Goal: Task Accomplishment & Management: Complete application form

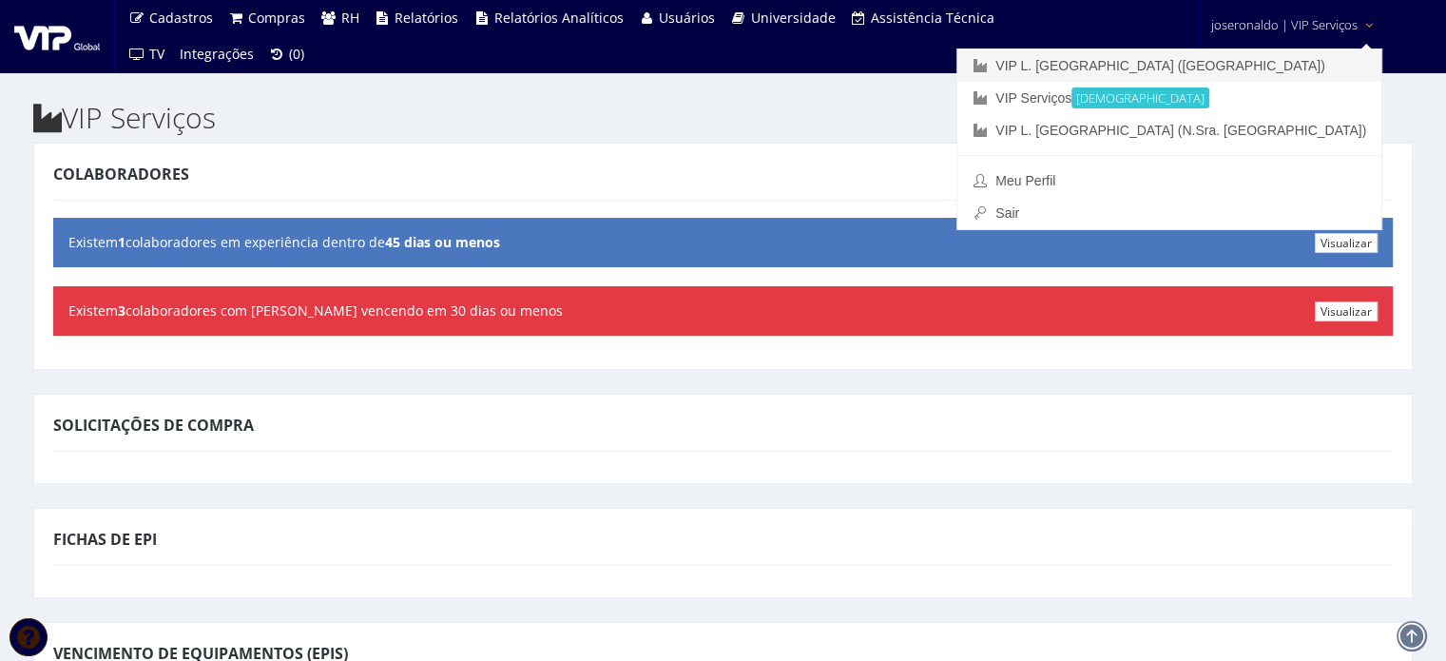
click at [1297, 69] on link "VIP L. [GEOGRAPHIC_DATA] ([GEOGRAPHIC_DATA])" at bounding box center [1169, 65] width 424 height 32
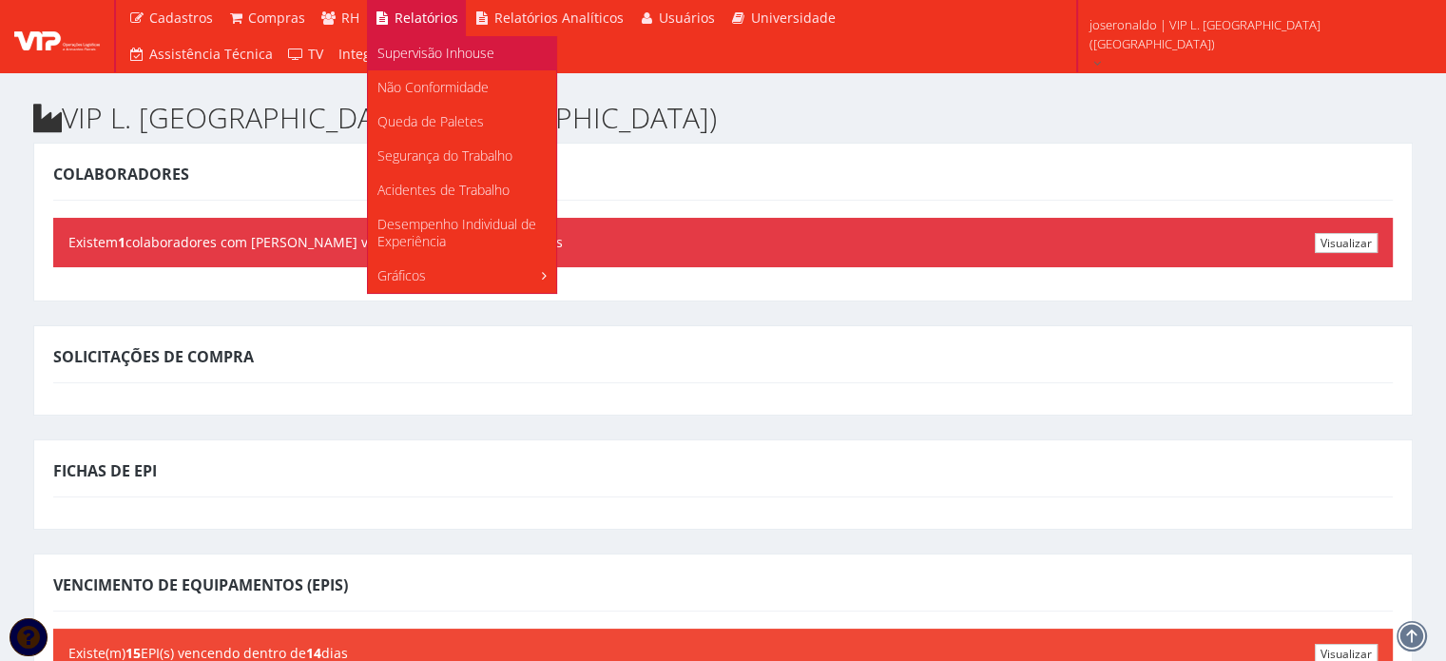
click at [430, 56] on span "Supervisão Inhouse" at bounding box center [435, 53] width 117 height 18
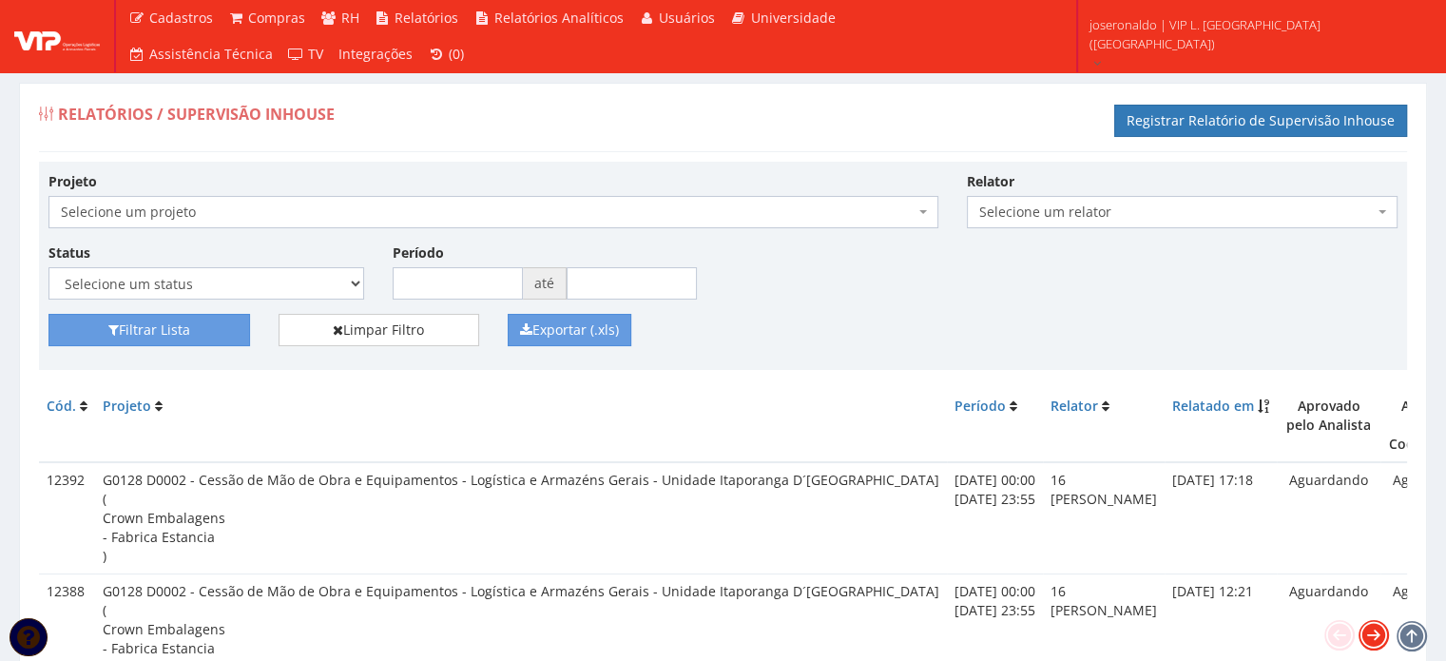
click at [1368, 640] on icon at bounding box center [1374, 635] width 27 height 27
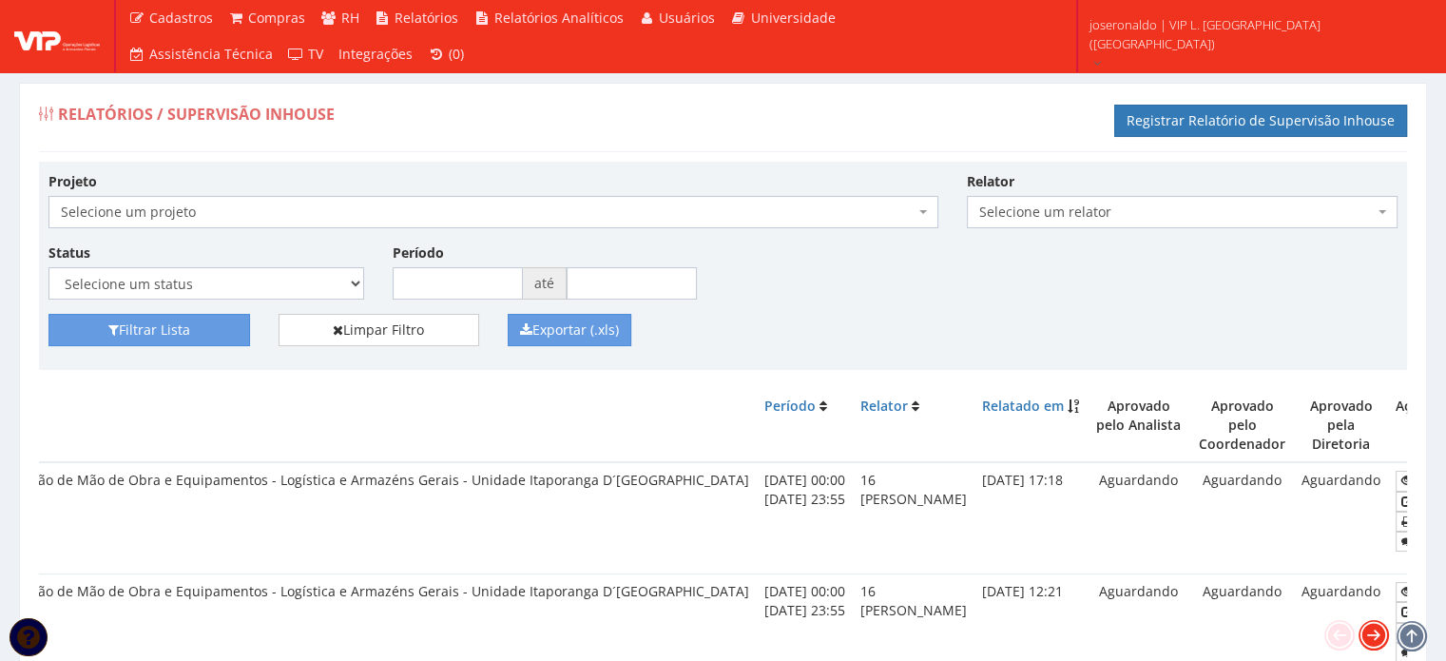
click at [1368, 640] on icon at bounding box center [1374, 635] width 27 height 27
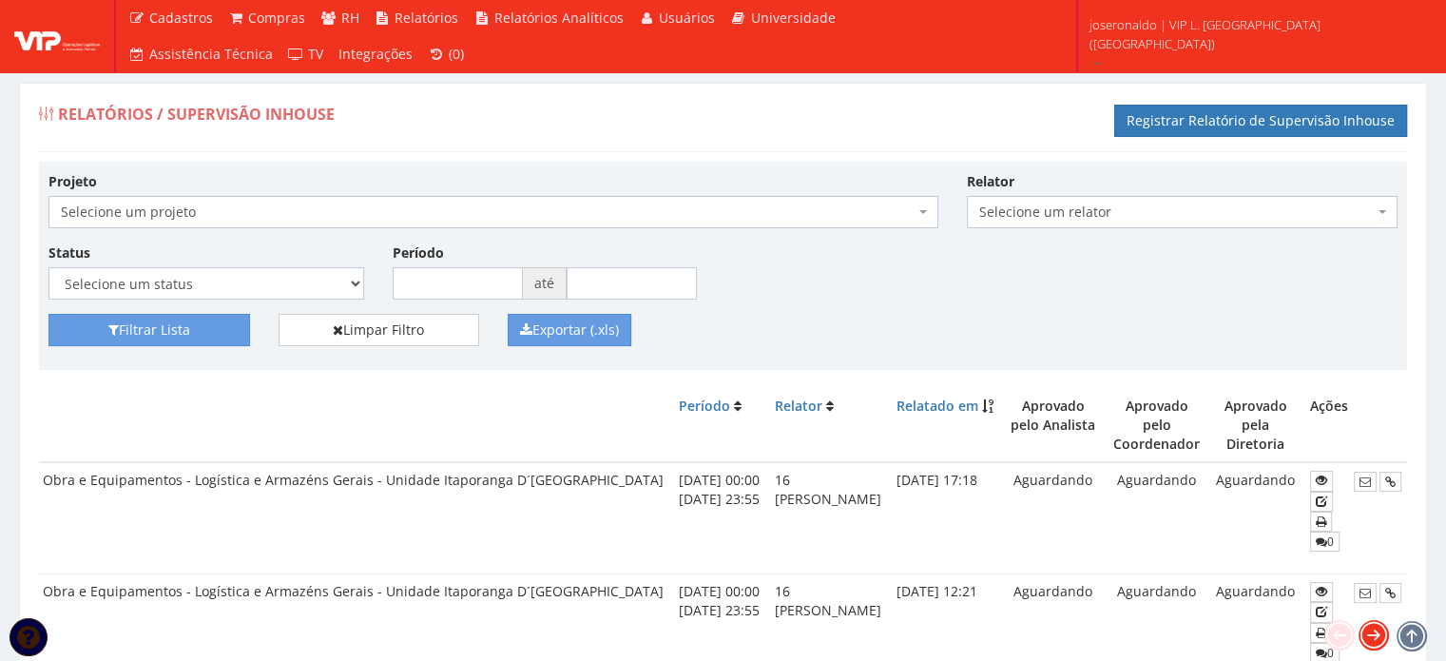
click at [1368, 640] on icon at bounding box center [1374, 635] width 27 height 27
click at [1187, 113] on link "Registrar Relatório de Supervisão Inhouse" at bounding box center [1260, 121] width 293 height 32
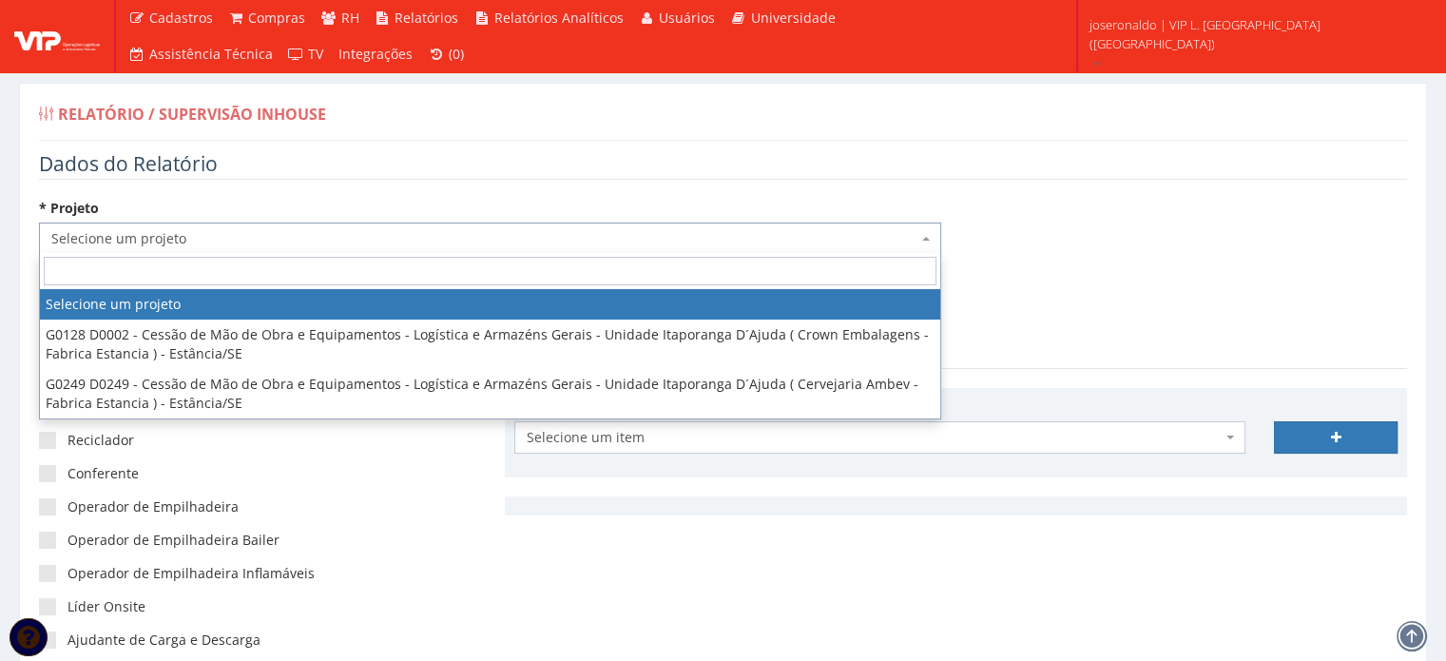
click at [216, 224] on span "Selecione um projeto" at bounding box center [490, 238] width 902 height 32
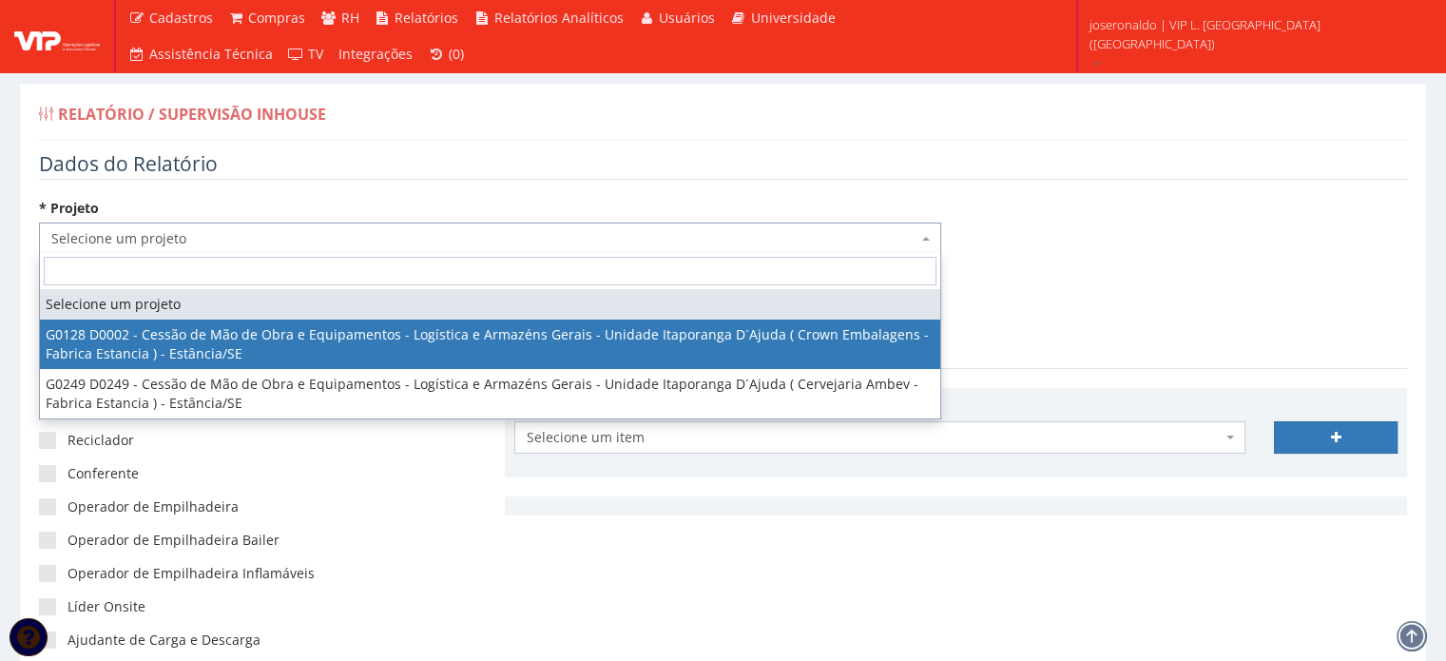
select select "128"
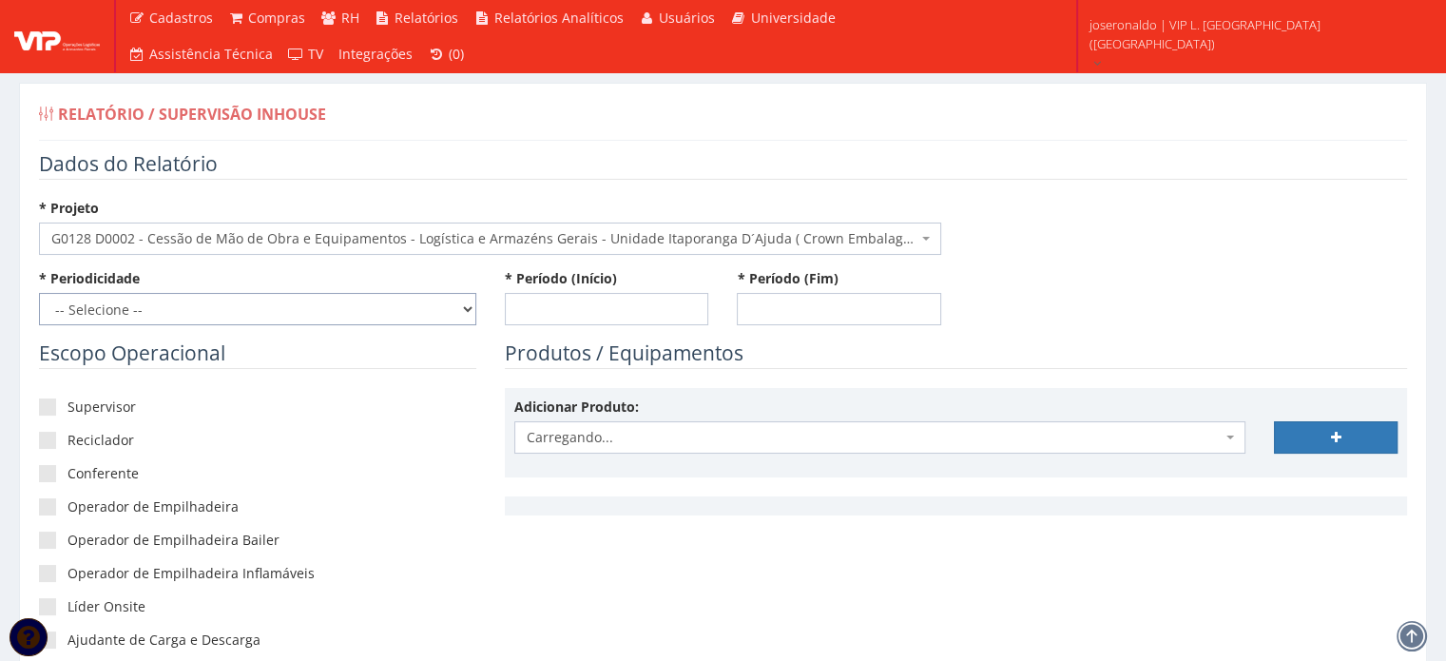
click at [168, 313] on select "-- Selecione -- Extraordinário Semanal" at bounding box center [257, 309] width 437 height 32
select select "1"
click at [39, 293] on select "-- Selecione -- Extraordinário Semanal" at bounding box center [257, 309] width 437 height 32
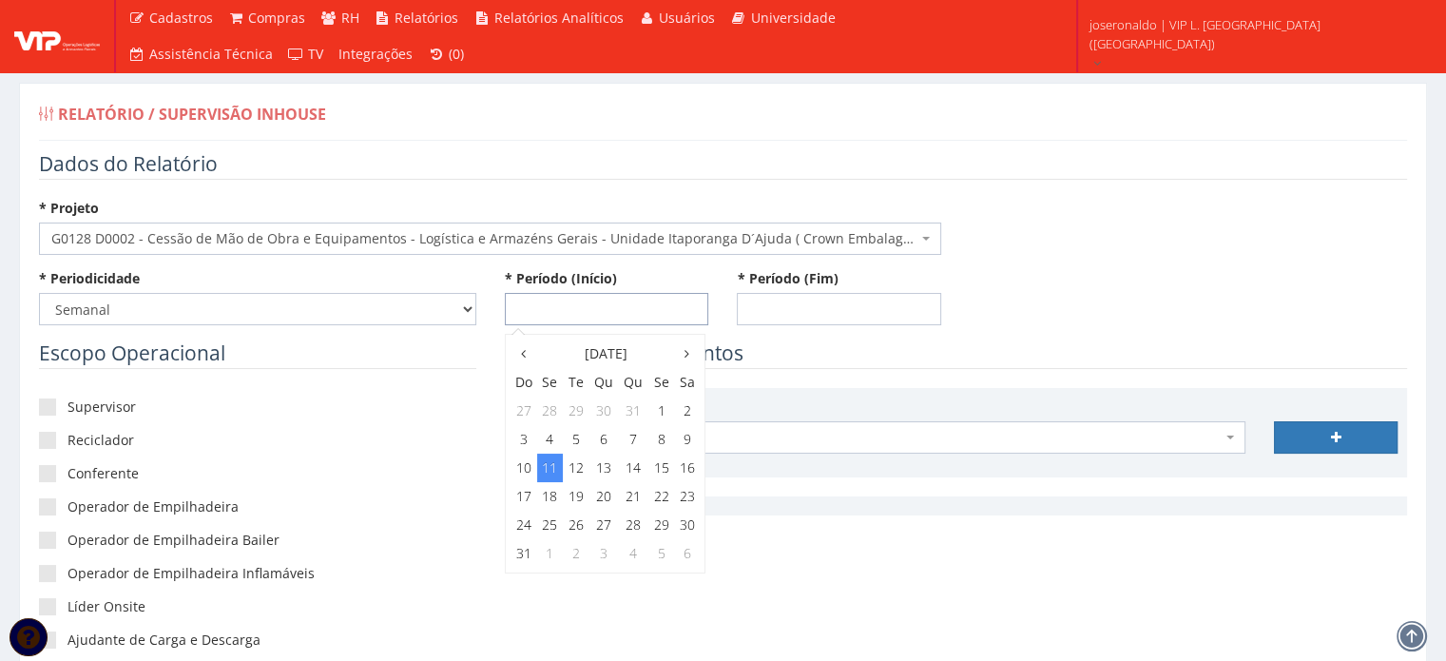
click at [573, 299] on input "* Período (Início)" at bounding box center [607, 309] width 204 height 32
click at [519, 358] on th at bounding box center [524, 353] width 27 height 29
click at [681, 498] on td "26" at bounding box center [687, 496] width 25 height 29
click at [532, 378] on span "0:00" at bounding box center [535, 387] width 38 height 25
click at [535, 386] on span "0:00" at bounding box center [535, 387] width 38 height 25
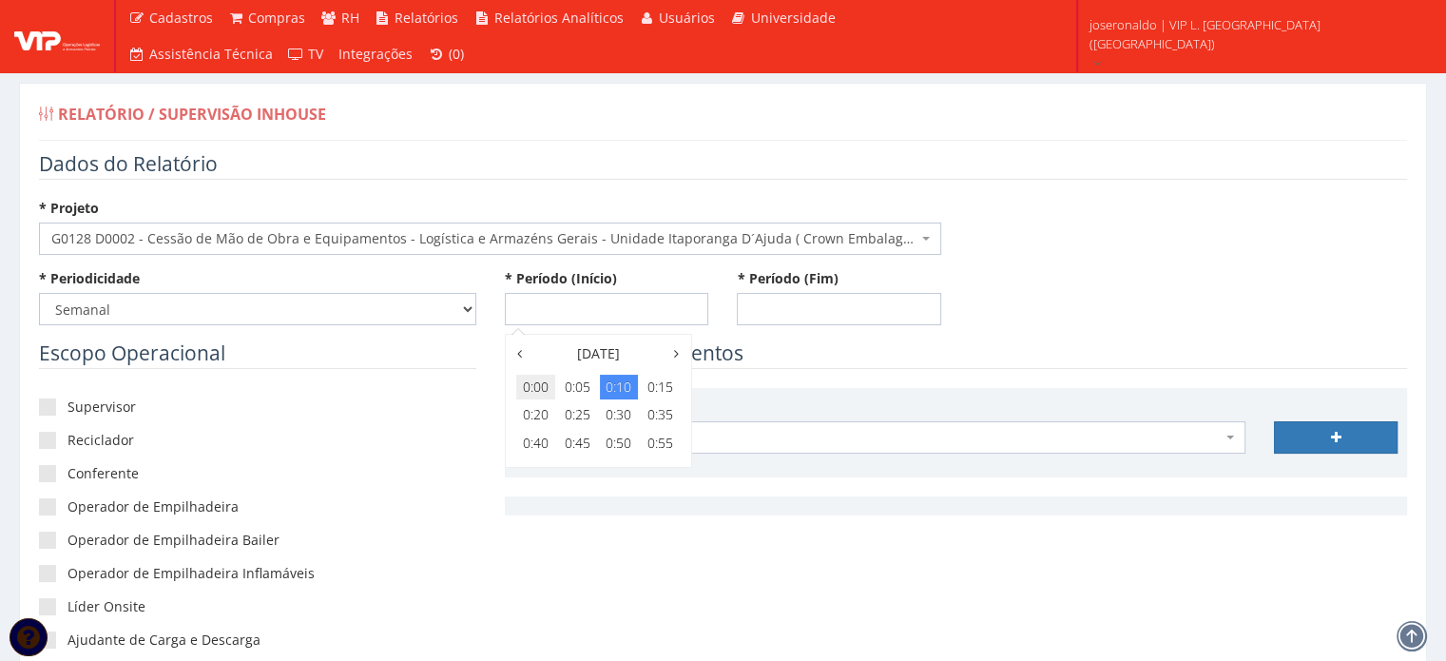
type input "[DATE] 00:00"
click at [753, 316] on input "* Período (Fim)" at bounding box center [839, 309] width 204 height 32
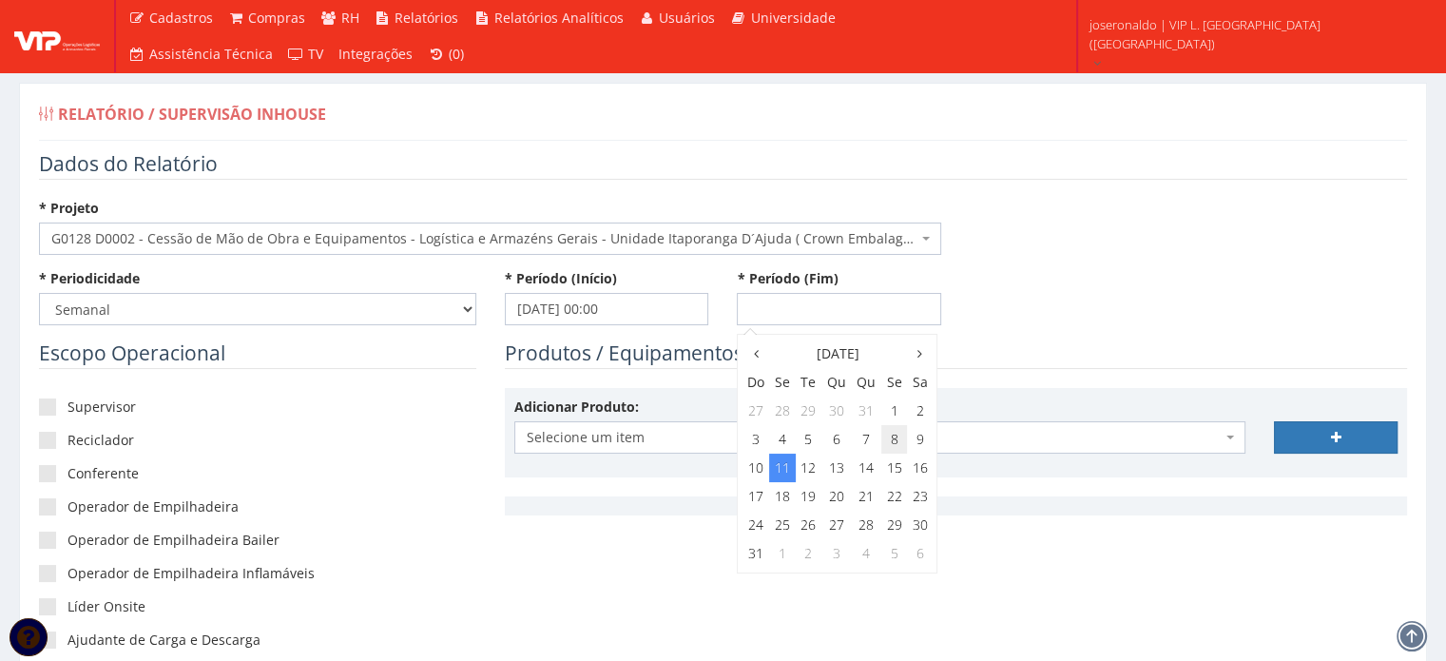
click at [891, 442] on td "8" at bounding box center [894, 439] width 26 height 29
click at [893, 526] on span "23:00" at bounding box center [893, 526] width 38 height 25
click at [890, 442] on span "23:55" at bounding box center [893, 443] width 38 height 25
type input "[DATE] 23:55"
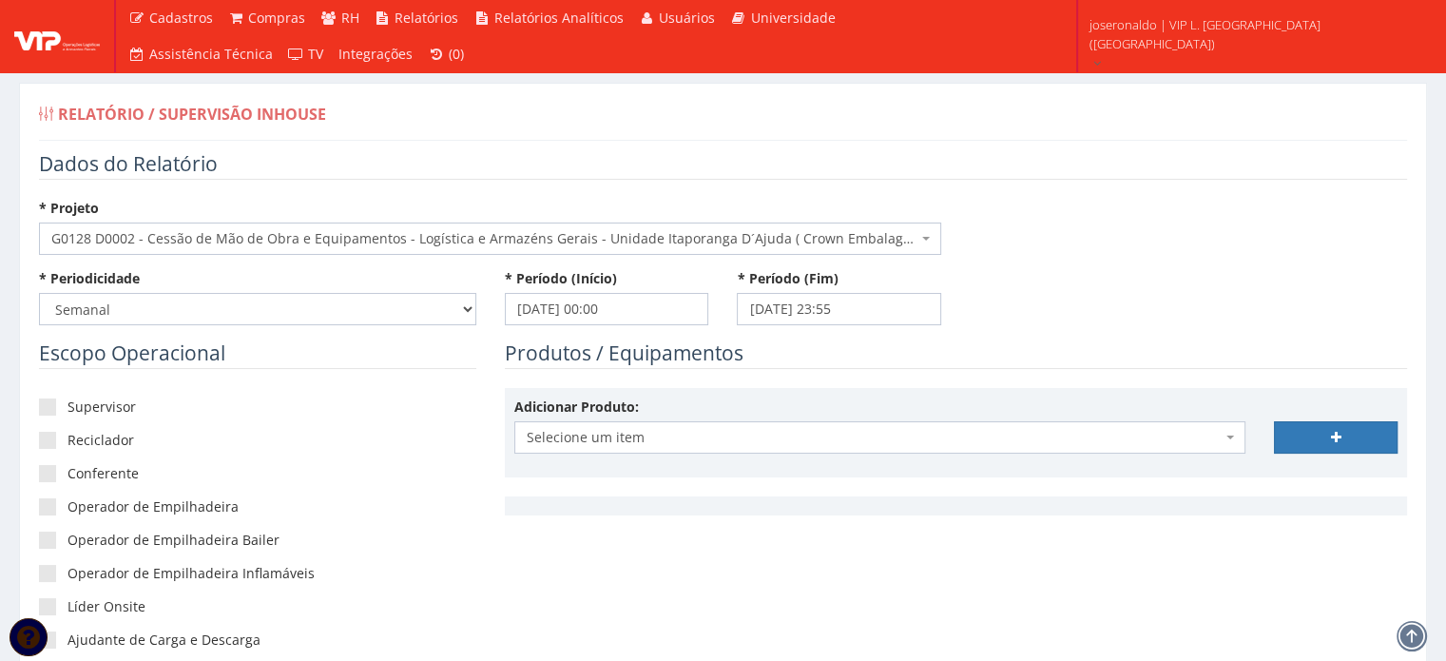
click at [1041, 339] on legend "Produtos / Equipamentos" at bounding box center [956, 353] width 902 height 29
click at [80, 408] on label "Supervisor" at bounding box center [257, 406] width 437 height 19
click at [80, 408] on input"] "Supervisor" at bounding box center [74, 407] width 12 height 12
checkbox input"] "true"
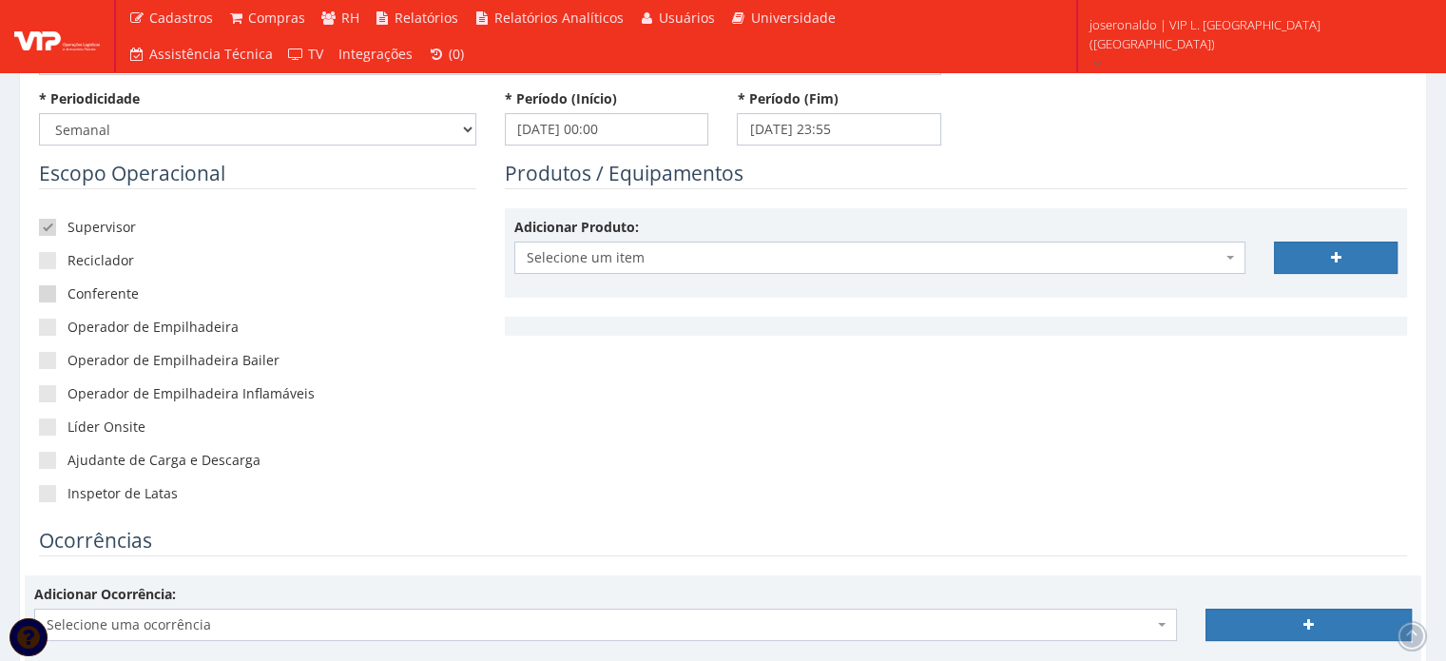
scroll to position [190, 0]
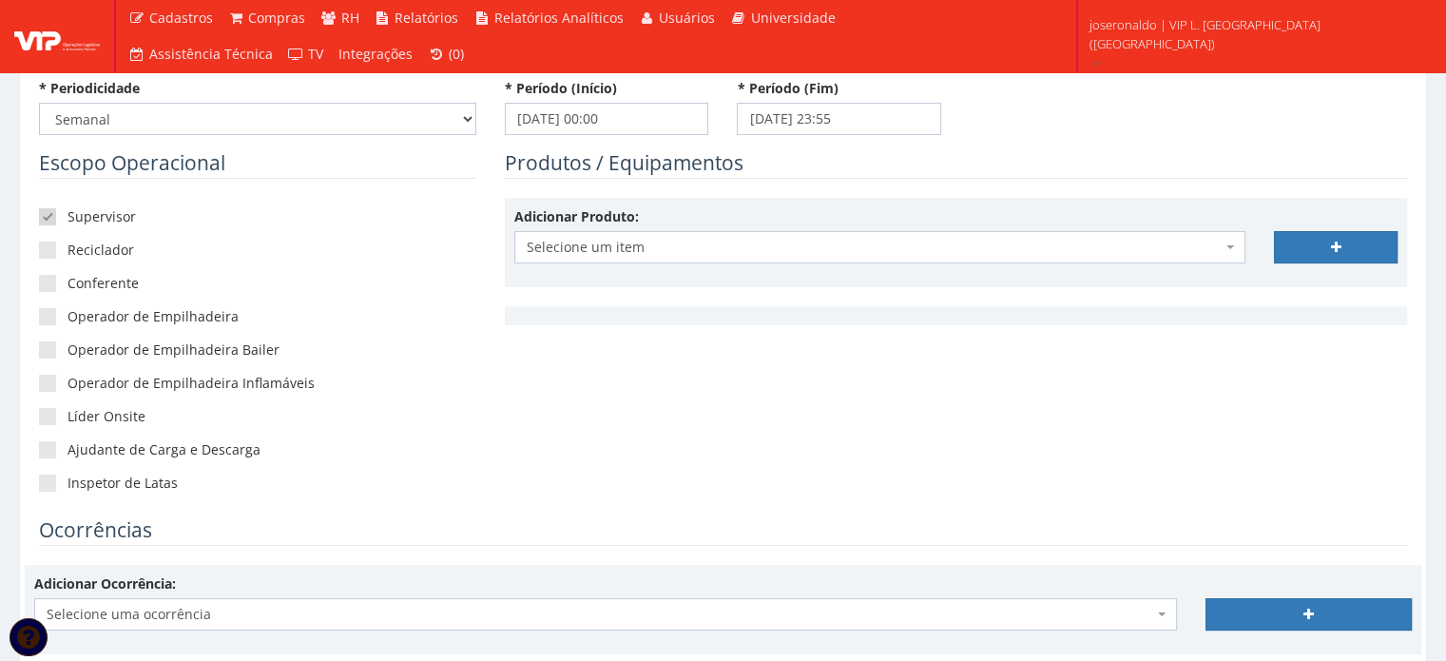
click at [53, 326] on div "Supervisor Reciclador Conferente Operador de Empilhadeira Operador de Empilhade…" at bounding box center [257, 357] width 437 height 319
click at [53, 318] on span at bounding box center [47, 316] width 17 height 17
click at [68, 318] on input"] "Operador de Empilhadeira" at bounding box center [74, 317] width 12 height 12
checkbox input"] "true"
click at [42, 481] on span at bounding box center [47, 482] width 17 height 17
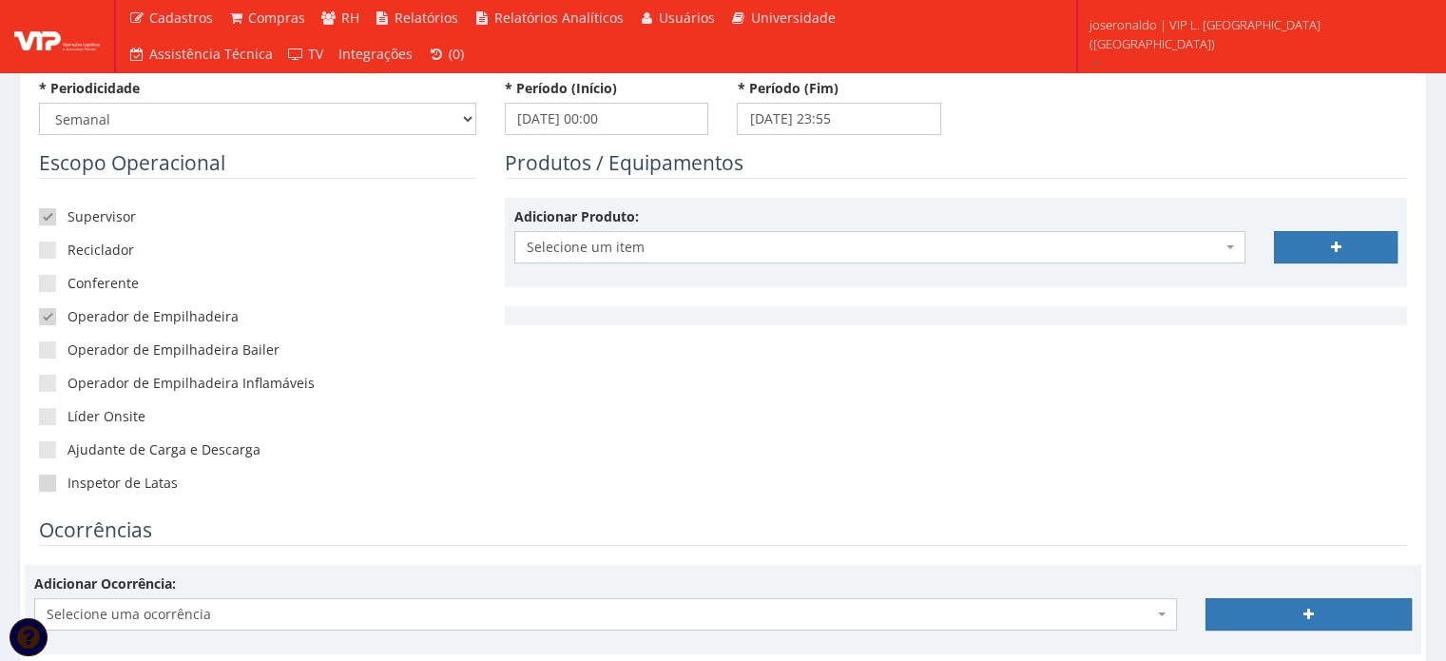
click at [68, 481] on input"] "Inspetor de Latas" at bounding box center [74, 483] width 12 height 12
checkbox input"] "true"
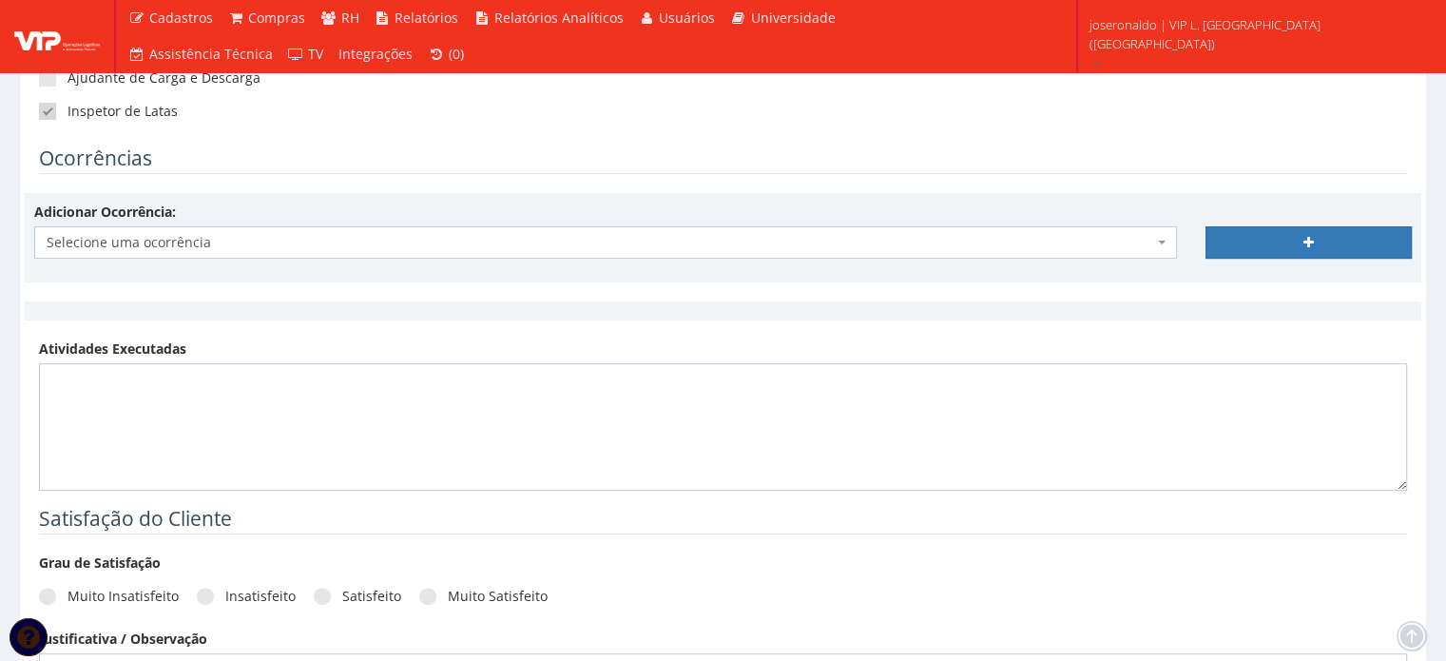
scroll to position [570, 0]
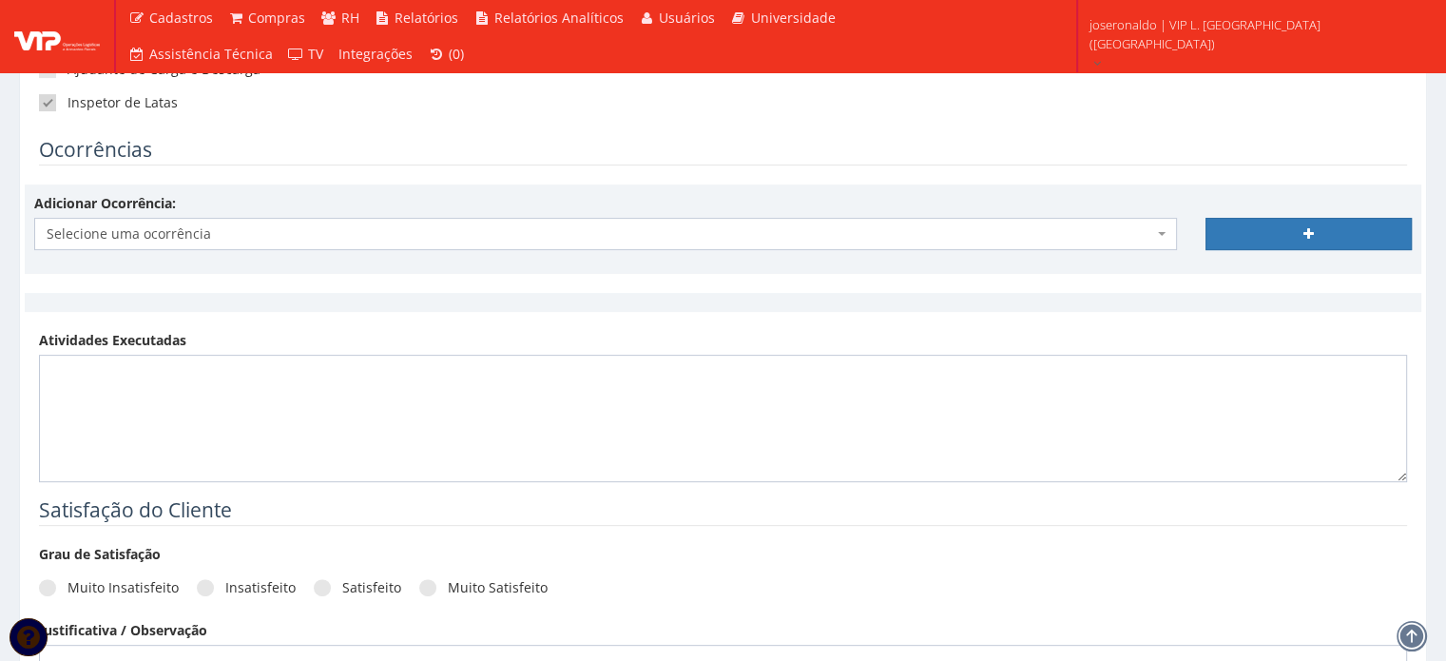
click at [127, 232] on span "Selecione uma ocorrência" at bounding box center [600, 233] width 1107 height 19
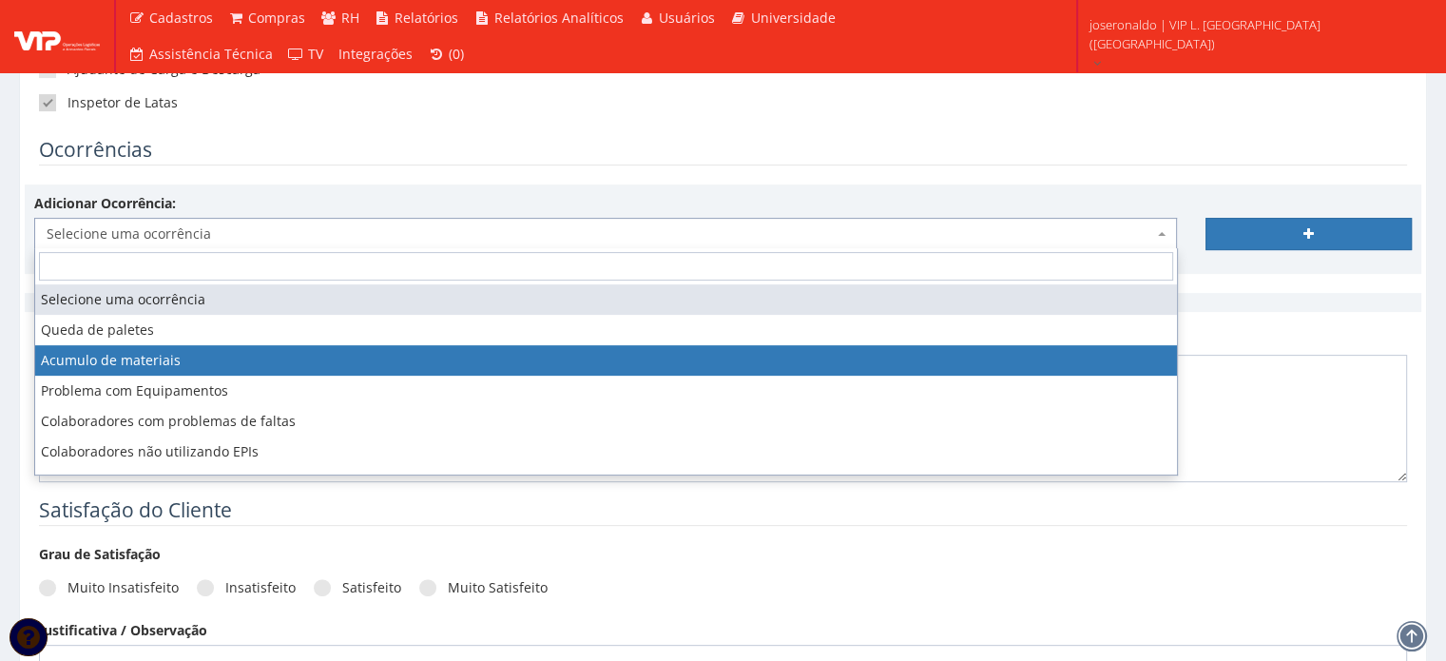
select select "acumulo_de_materiais"
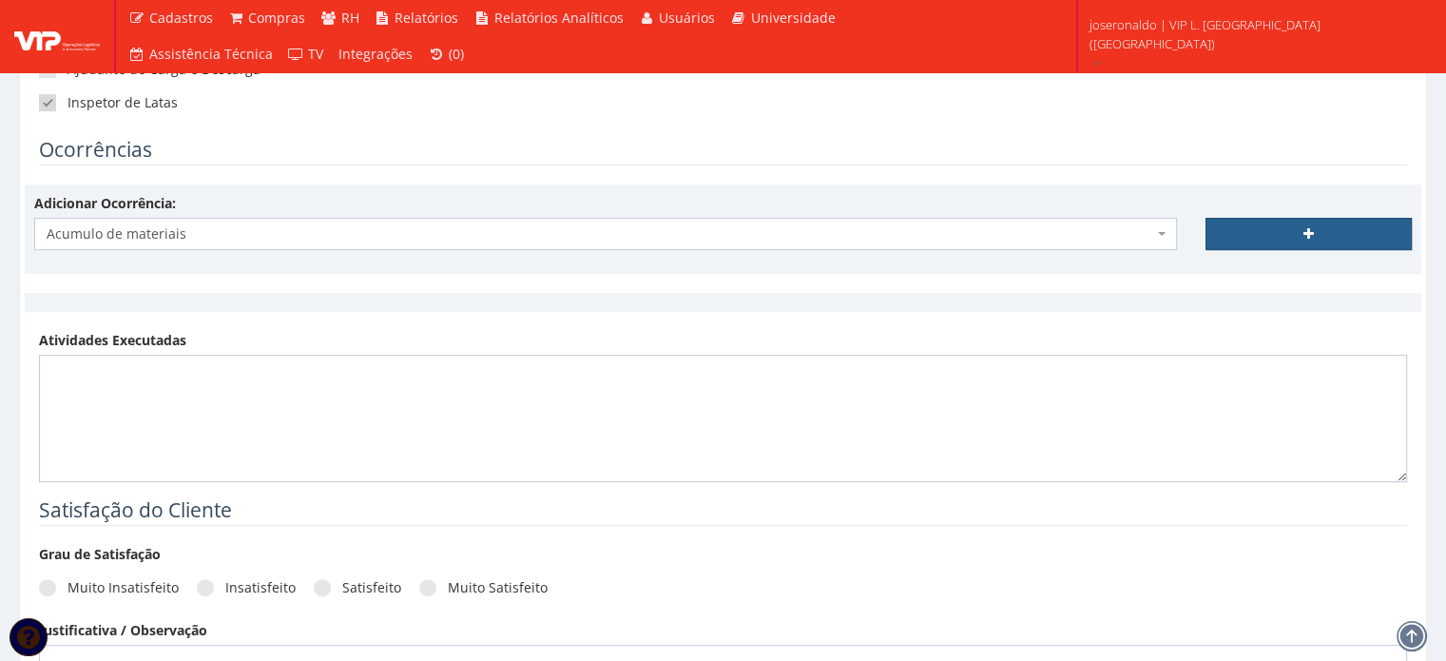
click at [1272, 237] on link at bounding box center [1309, 234] width 206 height 32
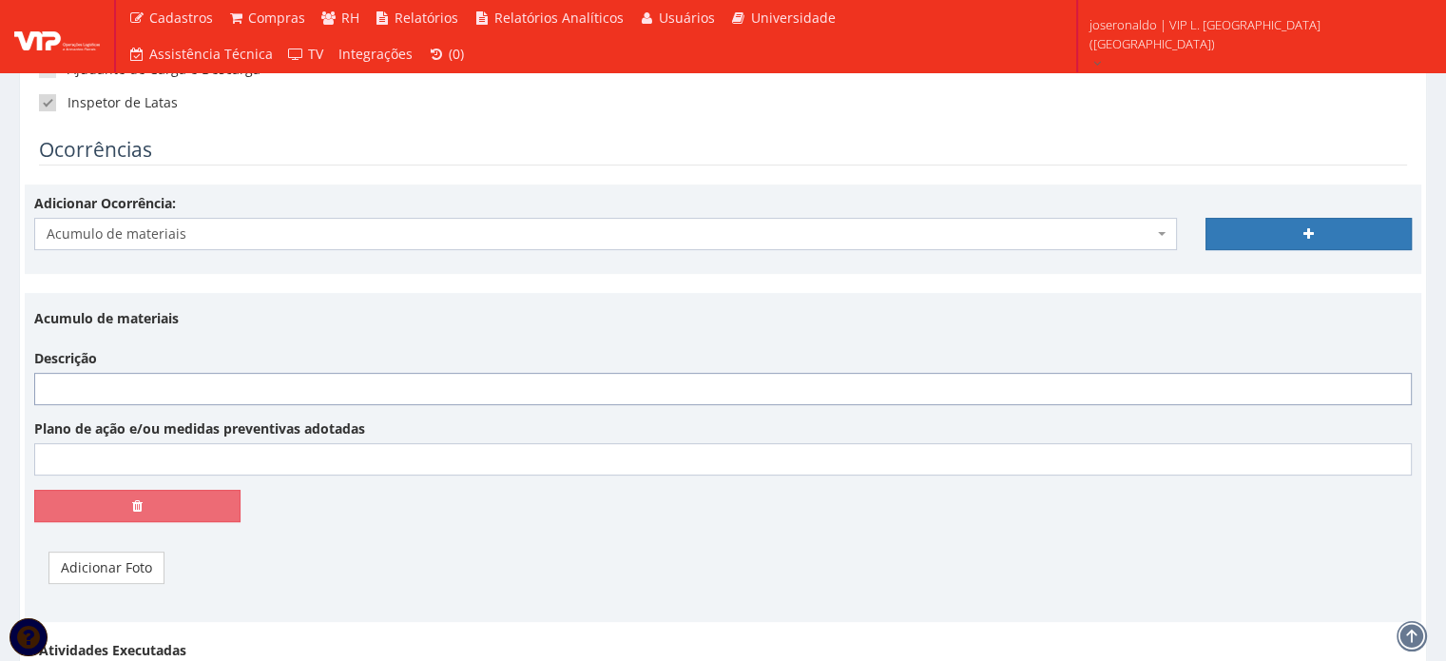
click at [156, 401] on input "Descrição" at bounding box center [723, 389] width 1378 height 32
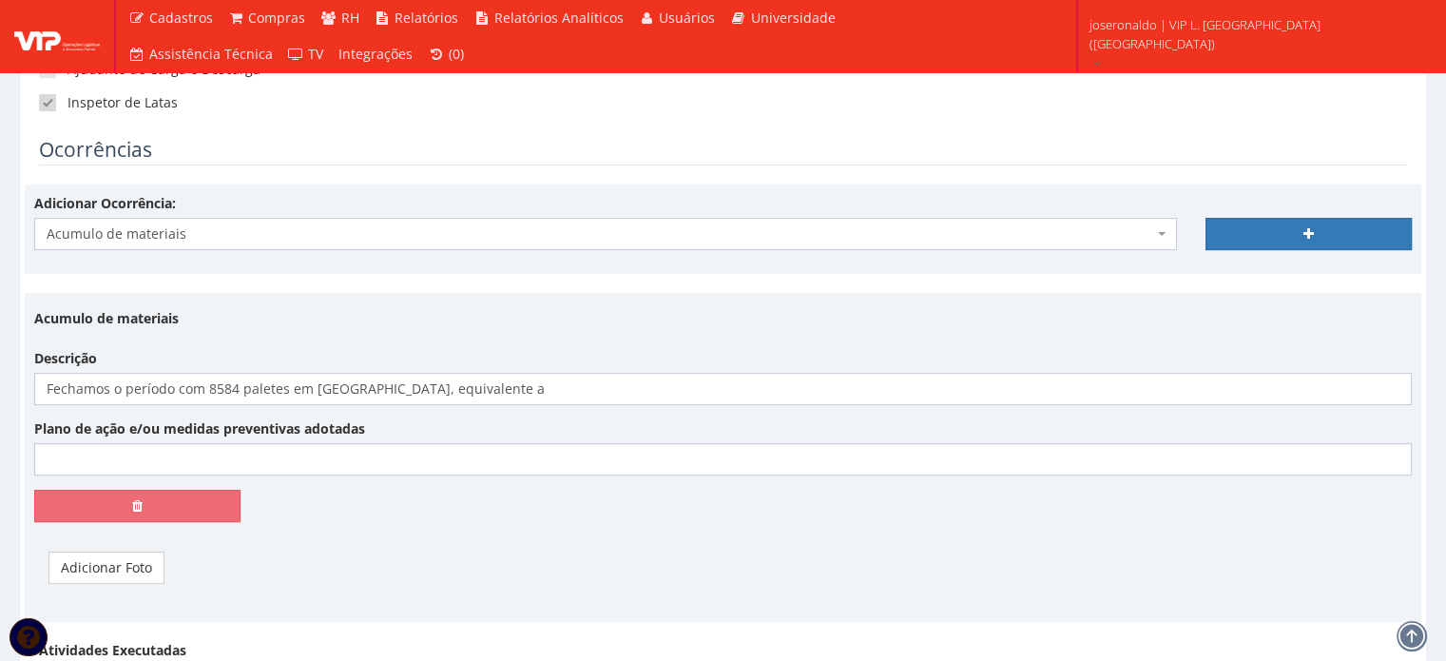
click at [582, 369] on div "Descrição Fechamos o período com 8584 paletes em estoque, equivalente a" at bounding box center [723, 377] width 1406 height 56
click at [582, 385] on input "Fechamos o período com 8584 paletes em estoque, equivalente a" at bounding box center [723, 389] width 1378 height 32
type input "Fechamos o período com 8584 paletes em estoque, equivalente a 84,77% de nossa c…"
click at [152, 459] on input "Plano de ação e/ou medidas preventivas adotadas" at bounding box center [723, 459] width 1378 height 32
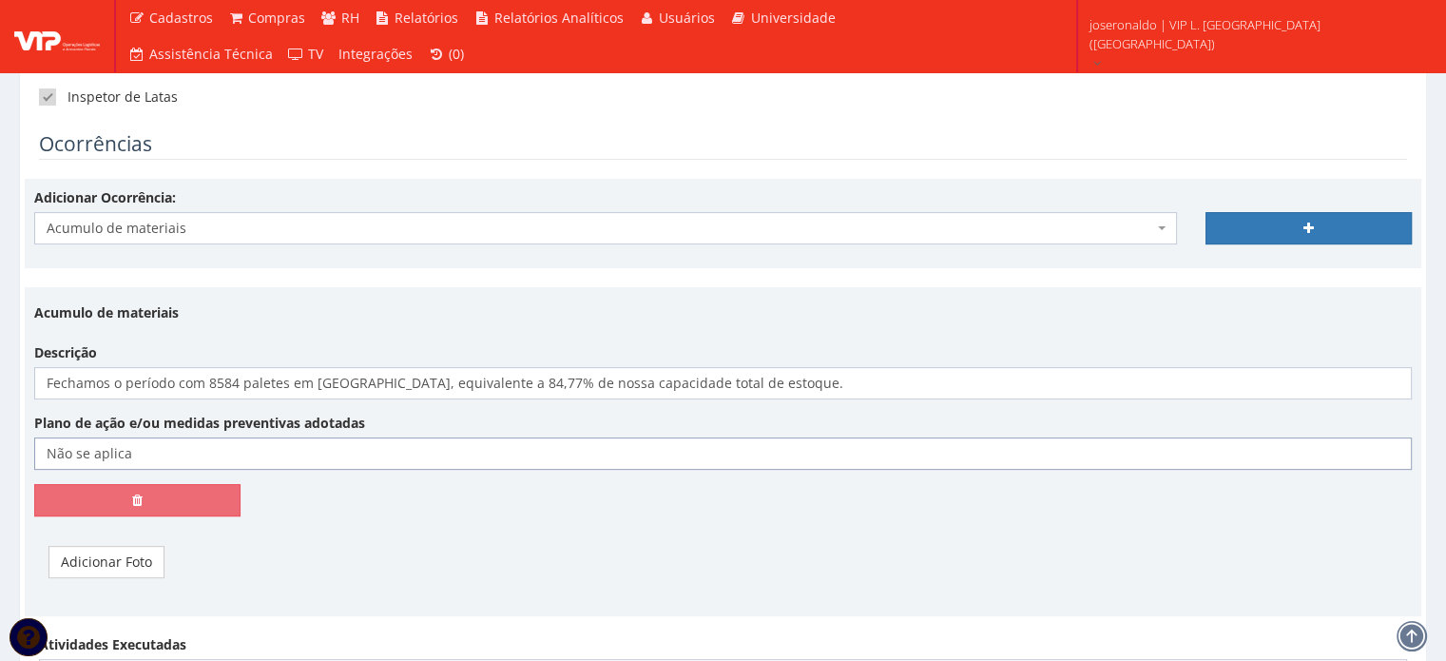
scroll to position [761, 0]
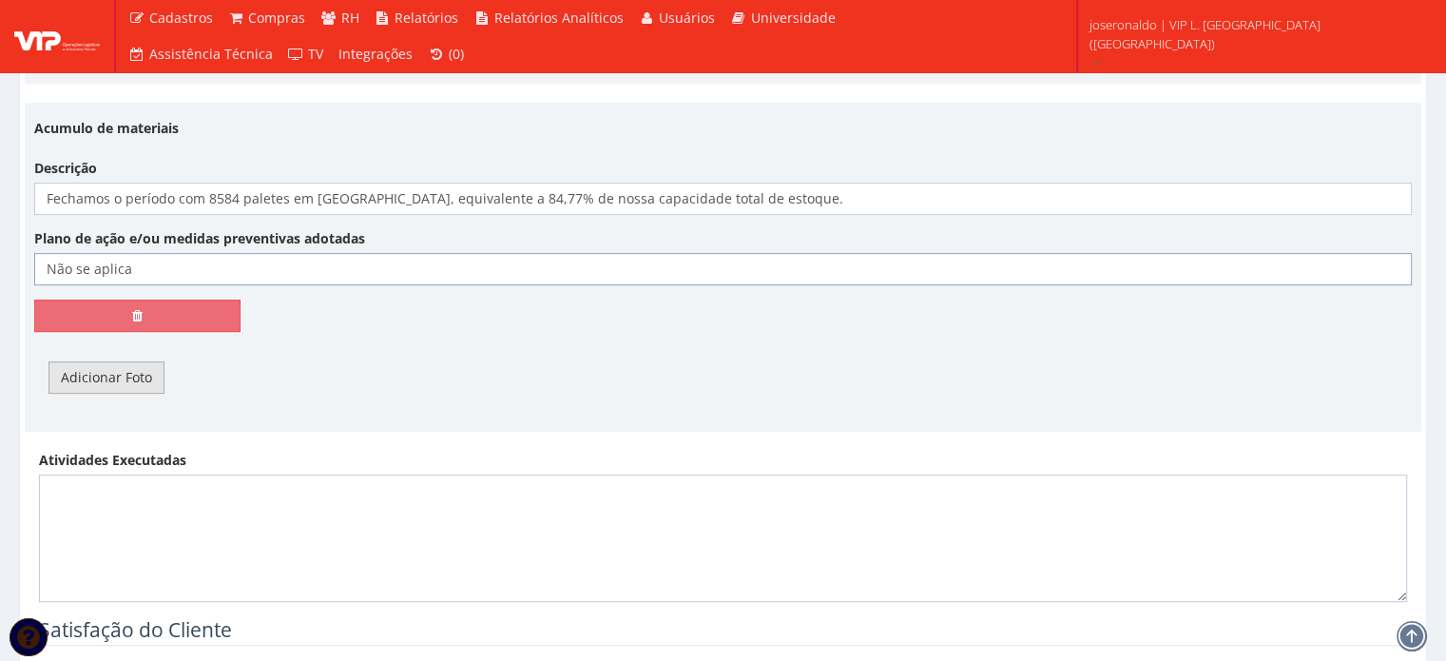
type input "Não se aplica"
click at [110, 373] on link "Adicionar Foto" at bounding box center [106, 377] width 116 height 32
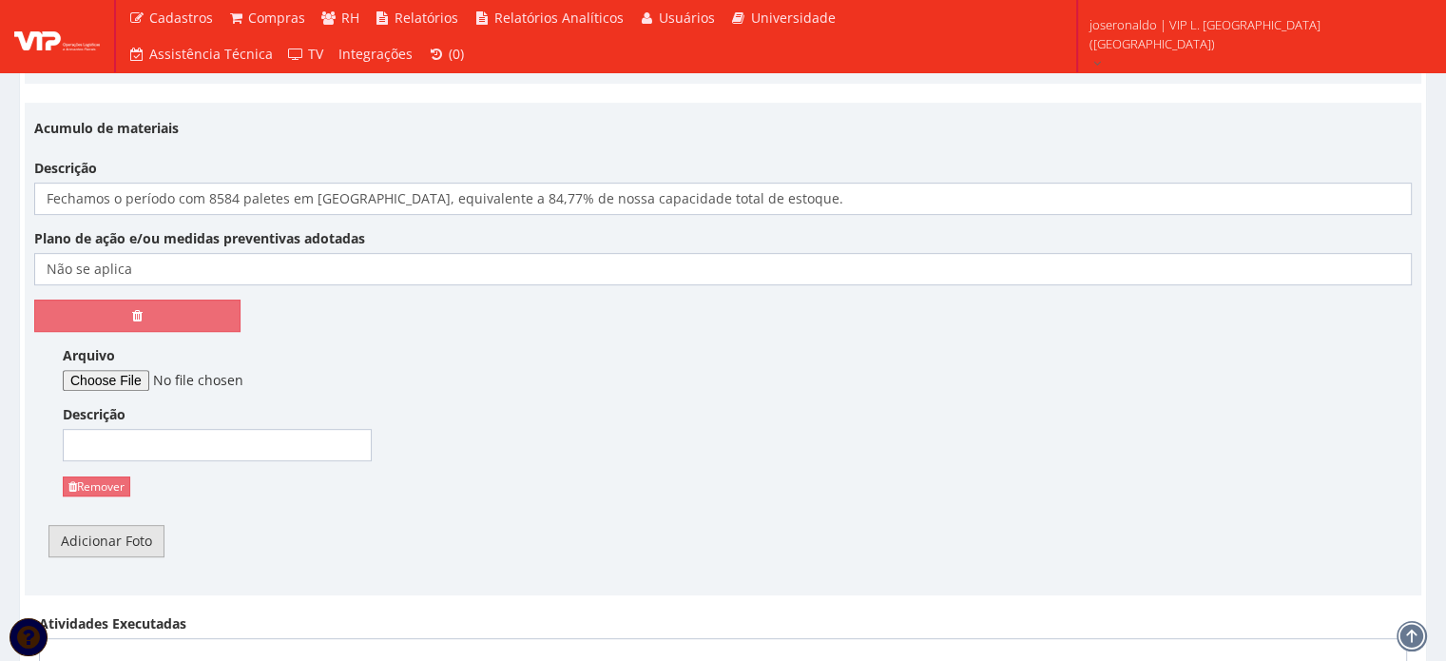
click at [122, 526] on link "Adicionar Foto" at bounding box center [106, 541] width 116 height 32
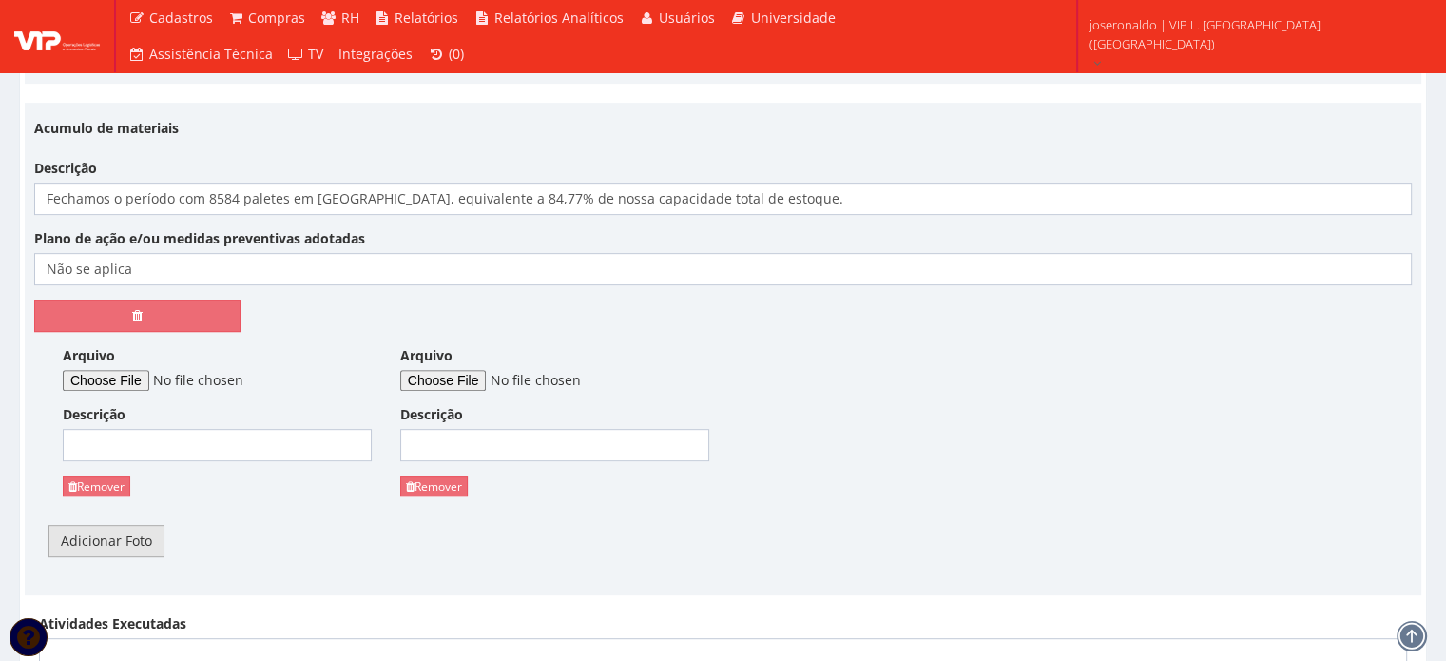
click at [129, 541] on link "Adicionar Foto" at bounding box center [106, 541] width 116 height 32
click at [131, 543] on link "Adicionar Foto" at bounding box center [106, 541] width 116 height 32
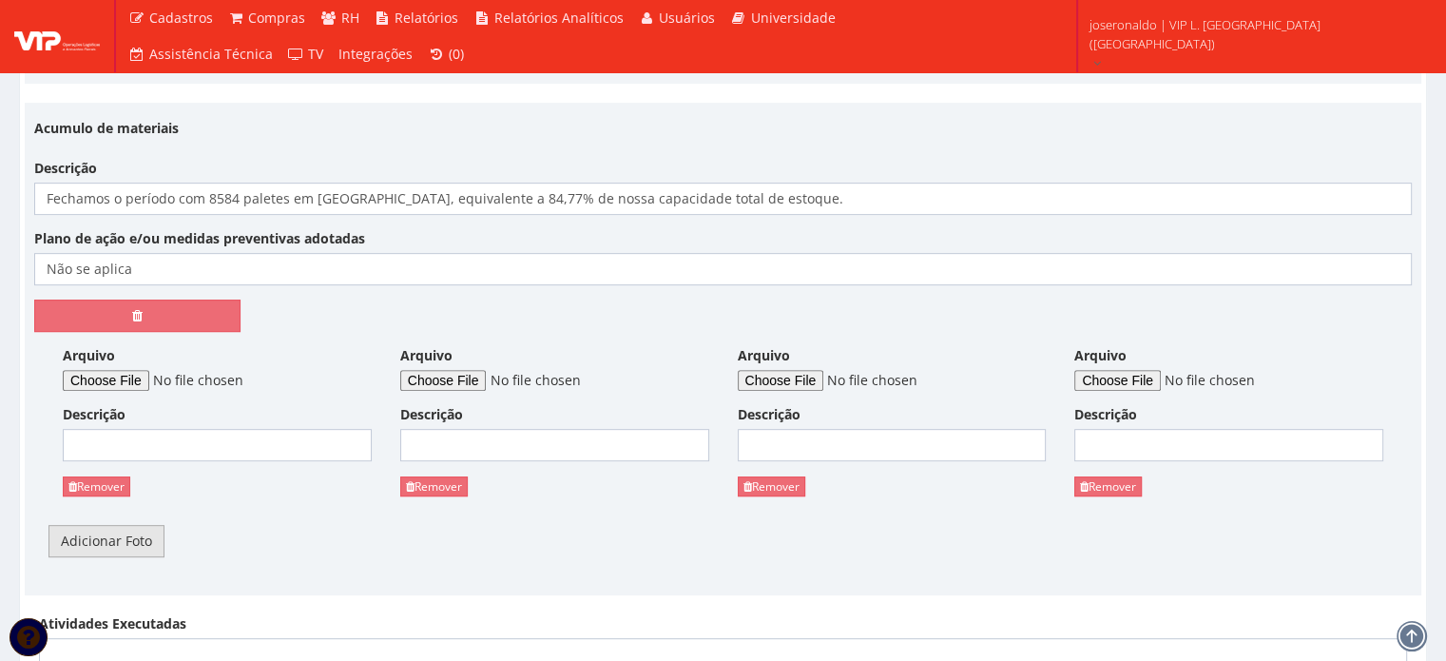
click at [133, 547] on link "Adicionar Foto" at bounding box center [106, 541] width 116 height 32
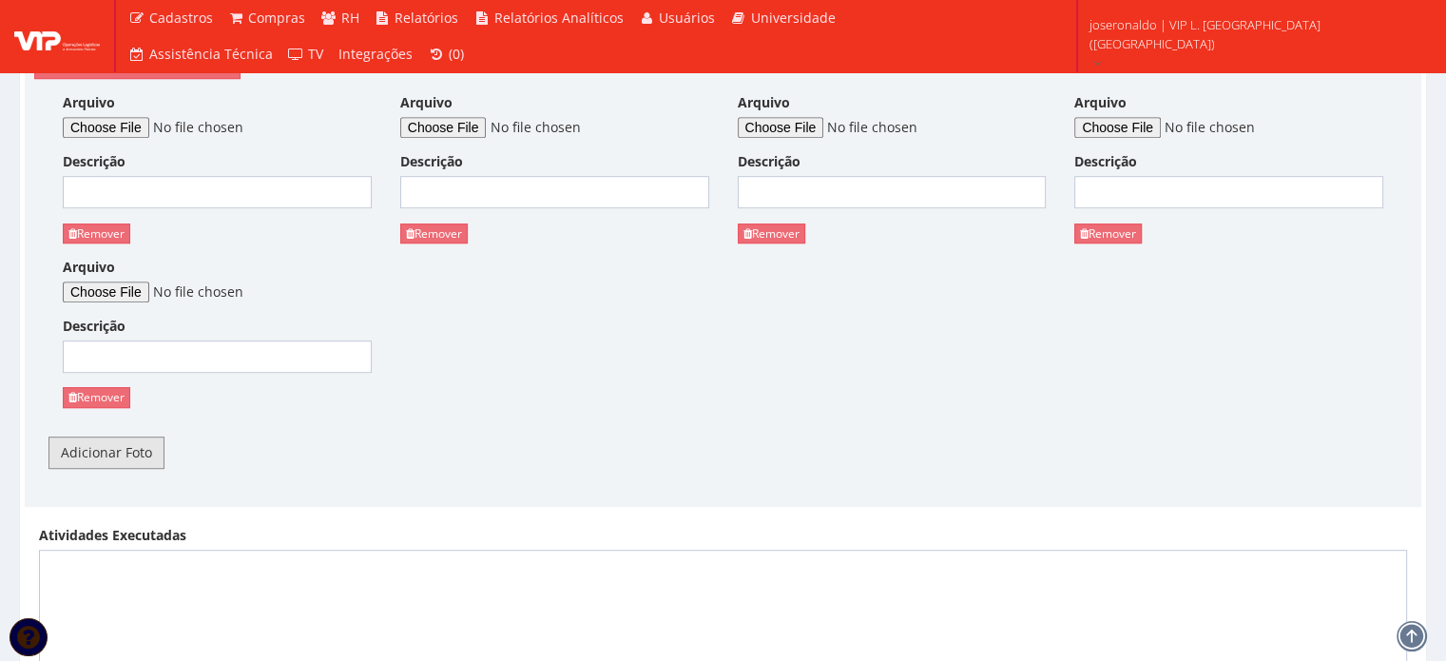
scroll to position [1046, 0]
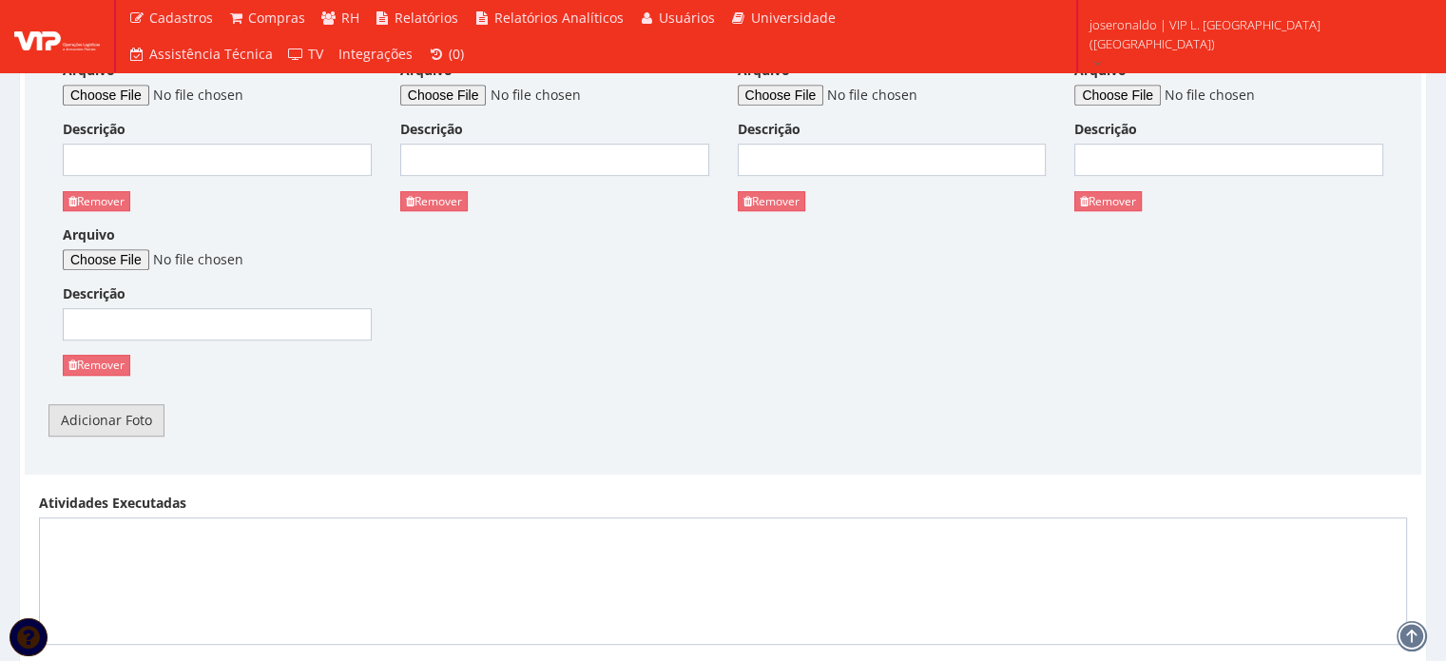
click at [115, 417] on link "Adicionar Foto" at bounding box center [106, 420] width 116 height 32
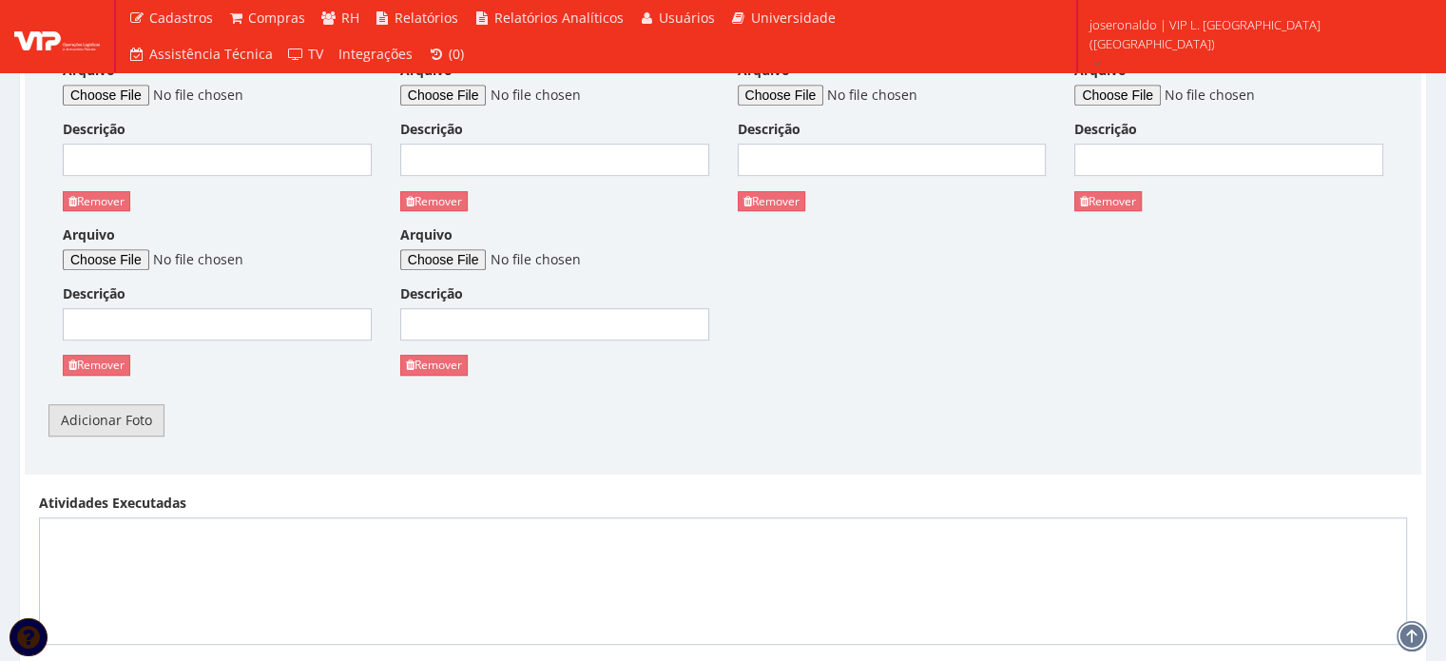
click at [115, 417] on link "Adicionar Foto" at bounding box center [106, 420] width 116 height 32
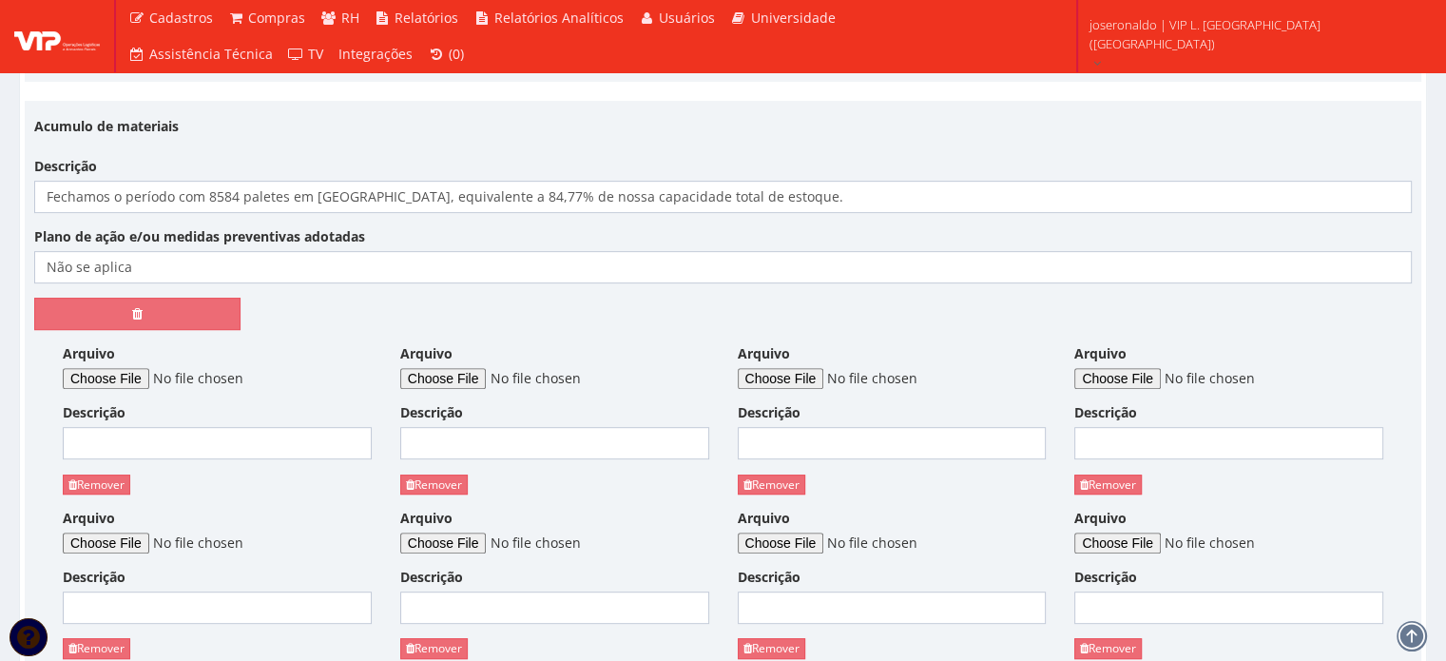
scroll to position [761, 0]
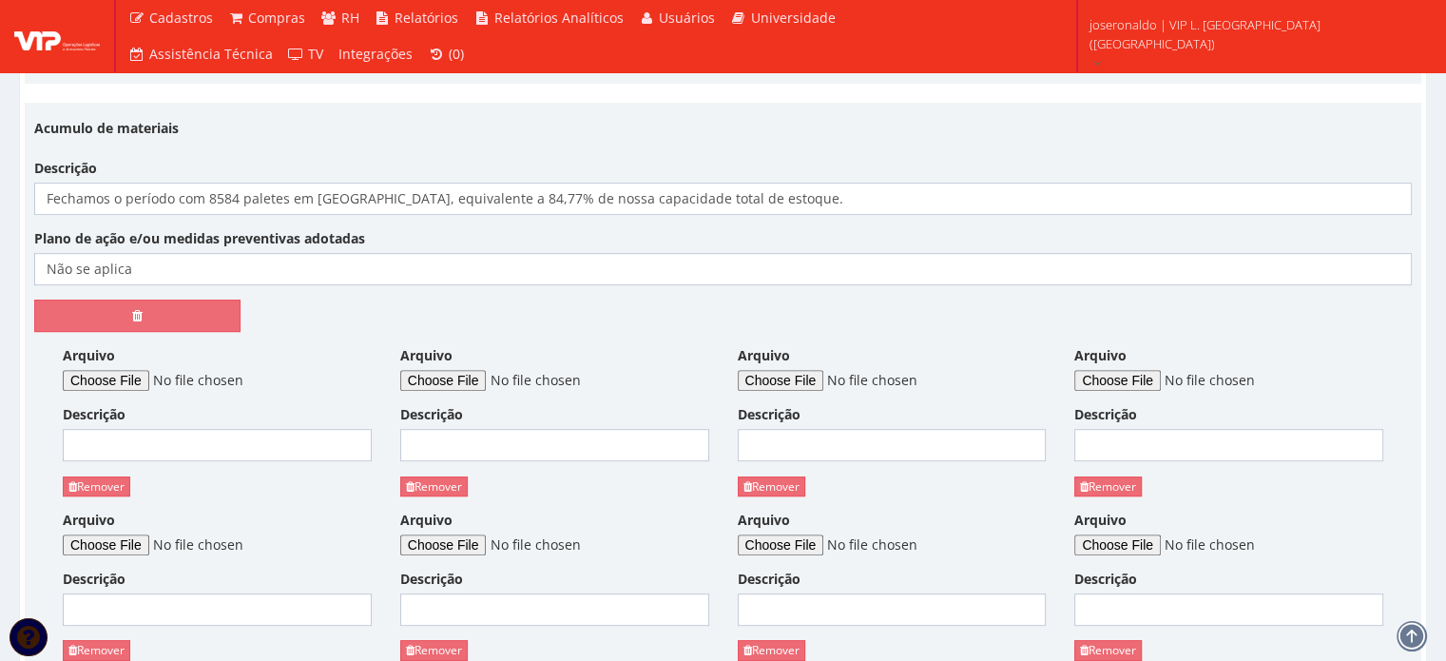
click at [138, 367] on div "Arquivo" at bounding box center [217, 368] width 309 height 45
click at [139, 377] on input "Arquivo" at bounding box center [192, 380] width 259 height 21
type input "C:\fakepath\Resumo de Estoque no período.png"
click at [215, 448] on input "Descrição" at bounding box center [217, 445] width 309 height 32
type input "Resumo de Estoque no período"
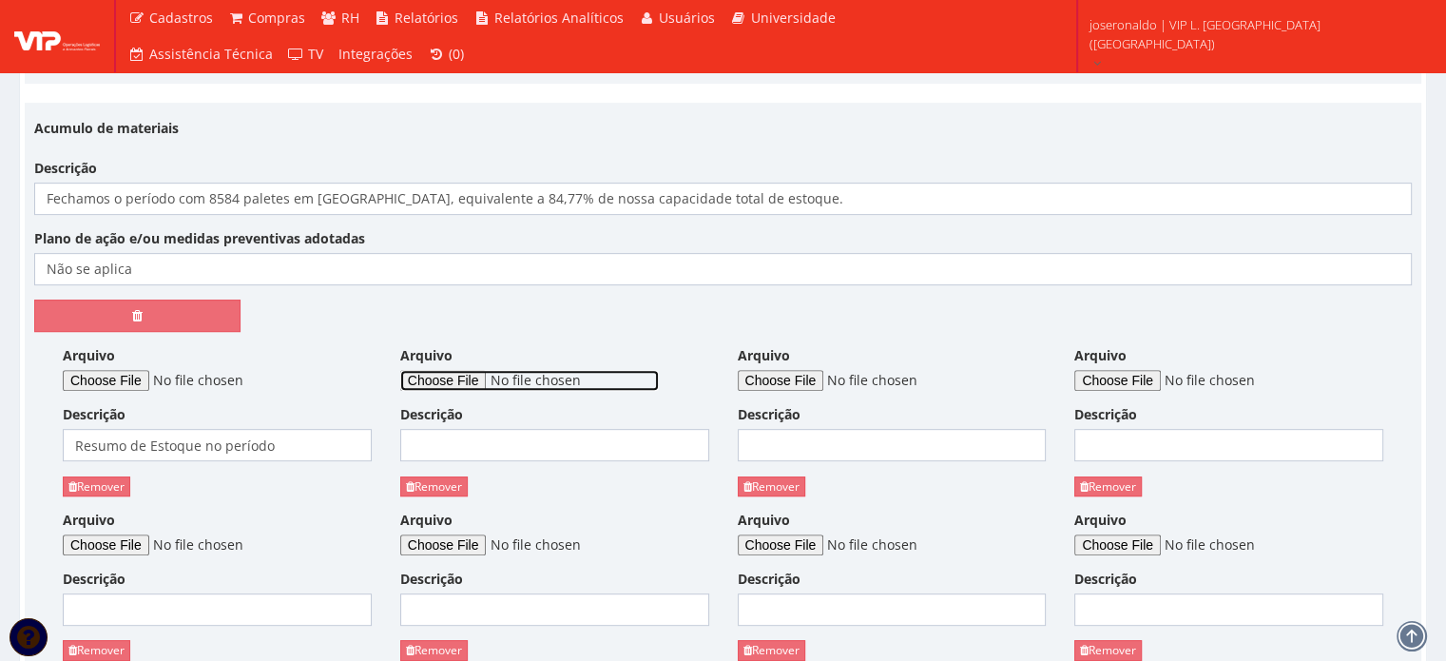
click at [460, 379] on input "Arquivo" at bounding box center [529, 380] width 259 height 21
type input "C:\fakepath\Análise de Produtividade por Janela de Horário.png"
click at [489, 460] on div "Arquivo Descrição Remover" at bounding box center [555, 428] width 338 height 164
click at [488, 444] on input "Descrição" at bounding box center [554, 445] width 309 height 32
type input "Análise de Produtividade por Horário"
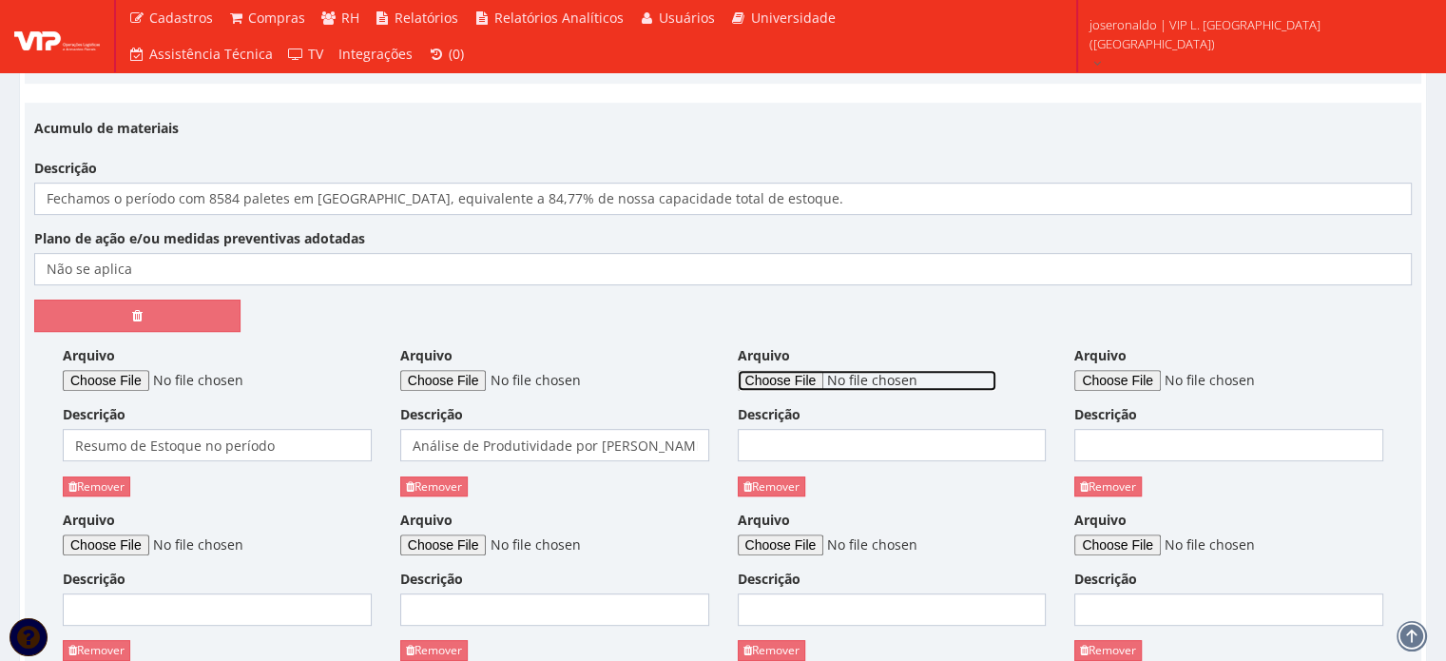
click at [810, 380] on input "Arquivo" at bounding box center [867, 380] width 259 height 21
type input "C:\fakepath\Média Tempo de Espera em Pátio.png"
click at [778, 452] on input "Descrição" at bounding box center [892, 445] width 309 height 32
type input "Média Tempo espera em Pátio"
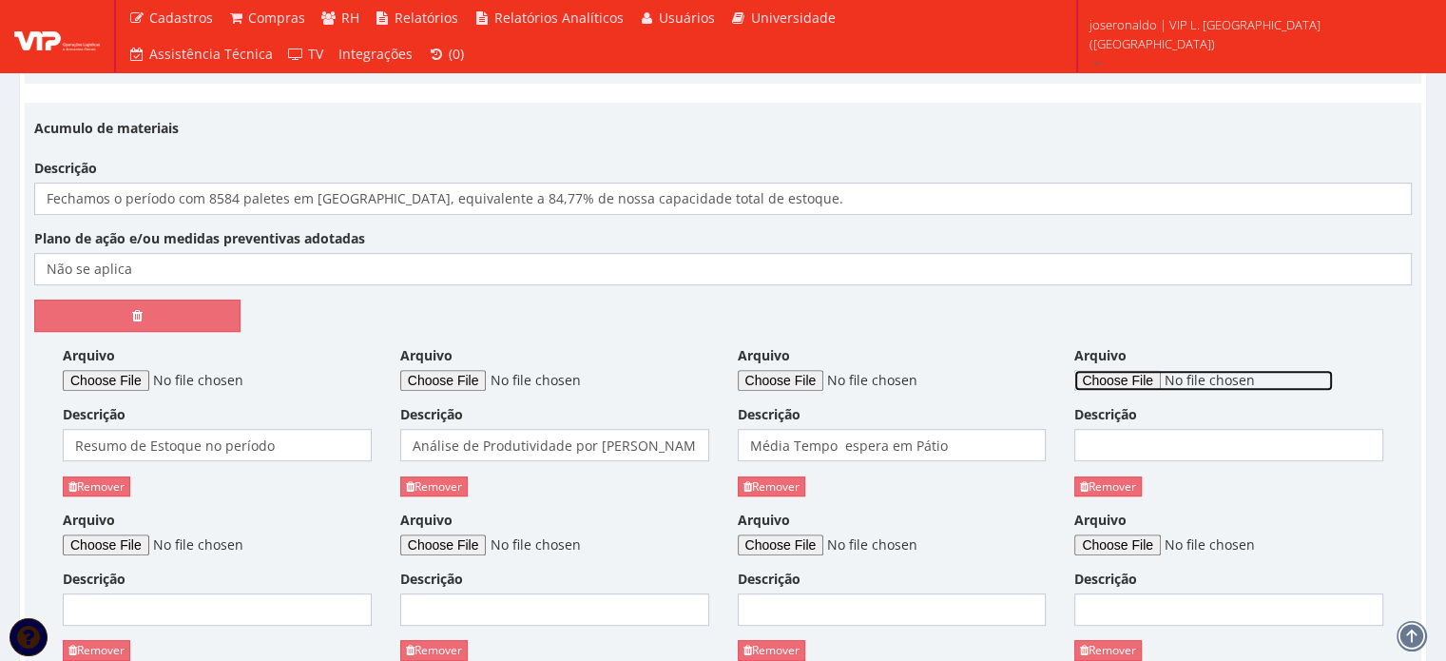
click at [1153, 370] on input "Arquivo" at bounding box center [1203, 380] width 259 height 21
type input "C:\fakepath\Tempos e Movimentos Internos.png"
click at [1150, 439] on input "Descrição" at bounding box center [1228, 445] width 309 height 32
type input "Tempos e Movimentos Internos"
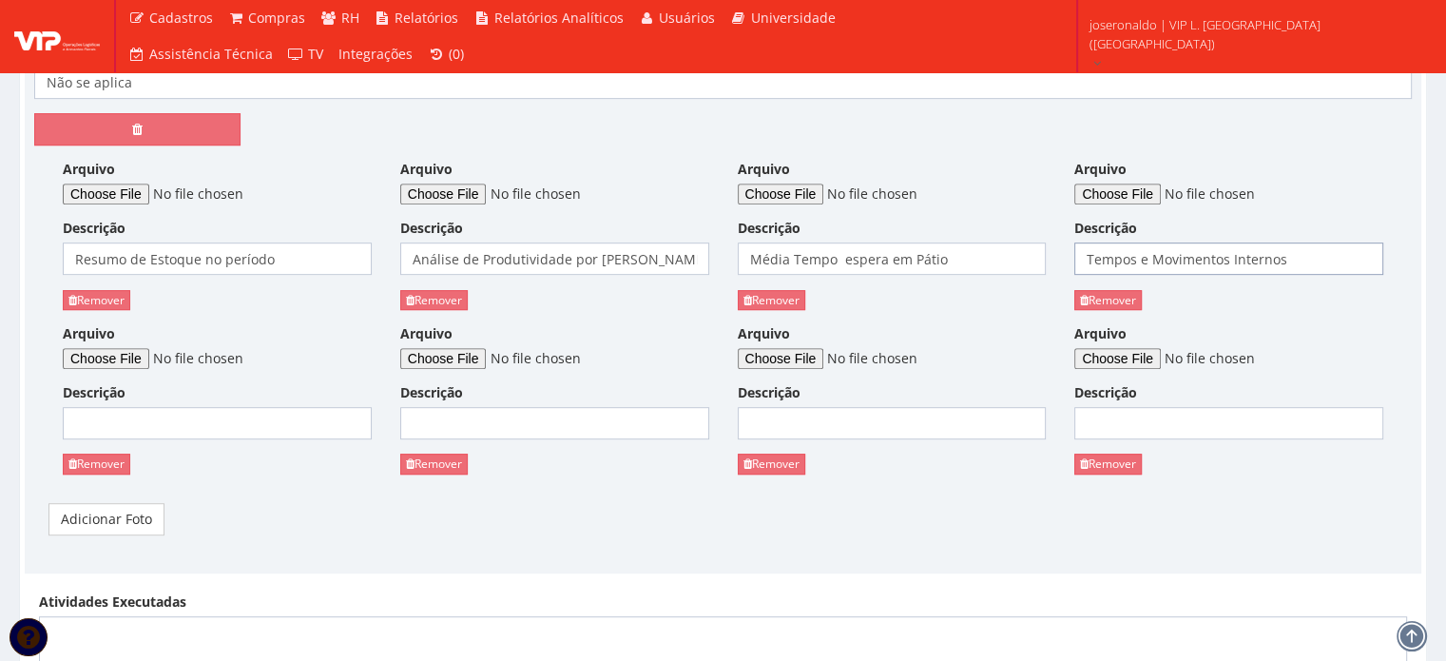
scroll to position [951, 0]
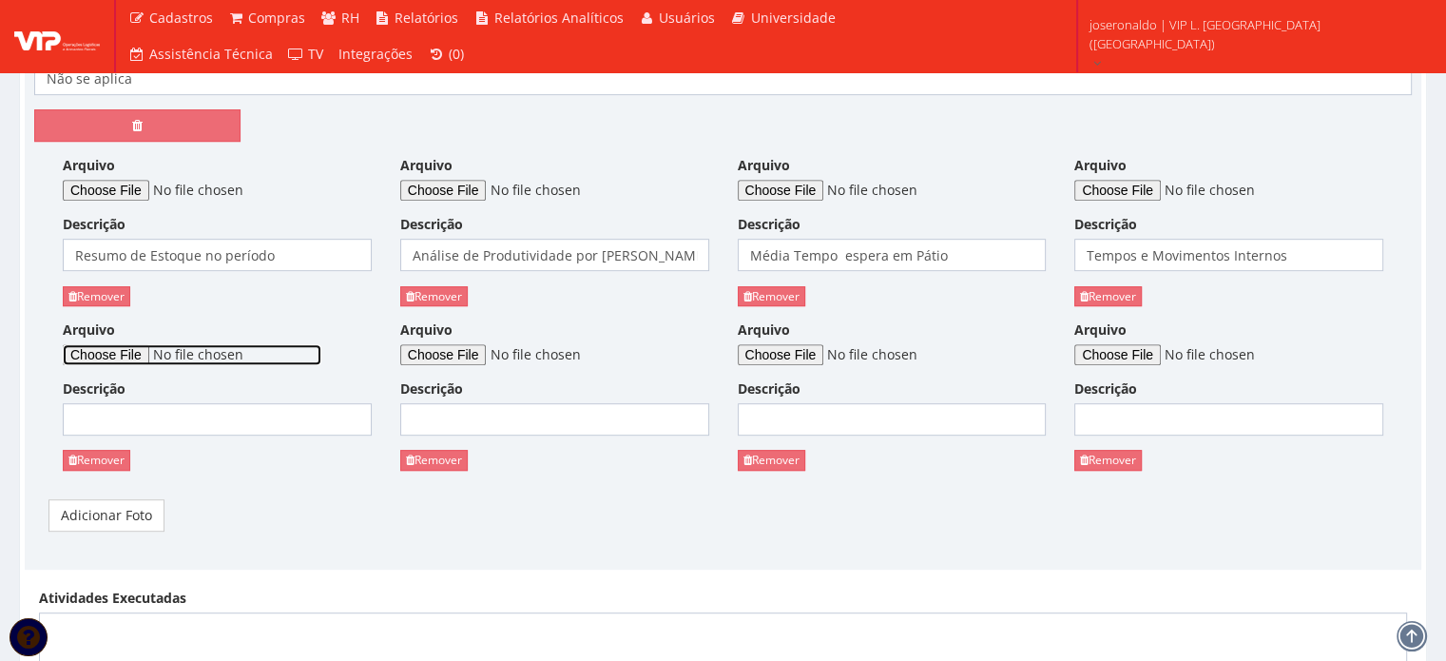
click at [119, 345] on input "Arquivo" at bounding box center [192, 354] width 259 height 21
type input "C:\fakepath\Volume de Baús Faturados por Grupo de Clientes.png"
click at [213, 417] on input "Descrição" at bounding box center [217, 419] width 309 height 32
type input "Volume de Baús Faturados por Cliente"
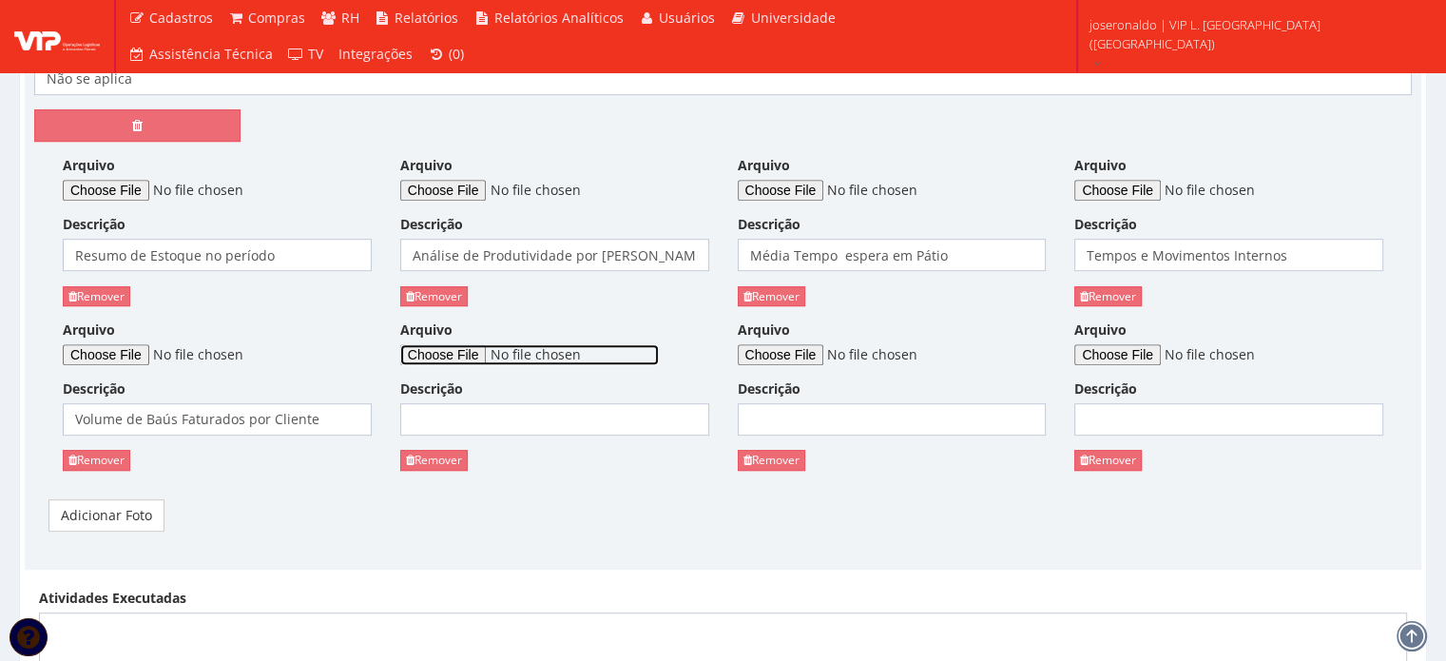
click at [493, 352] on input "Arquivo" at bounding box center [529, 354] width 259 height 21
type input "C:\fakepath\Volume de Paletes Carregados por SKU.png"
click at [553, 425] on input "Descrição" at bounding box center [554, 419] width 309 height 32
type input "Volume de Plaetes por SKU"
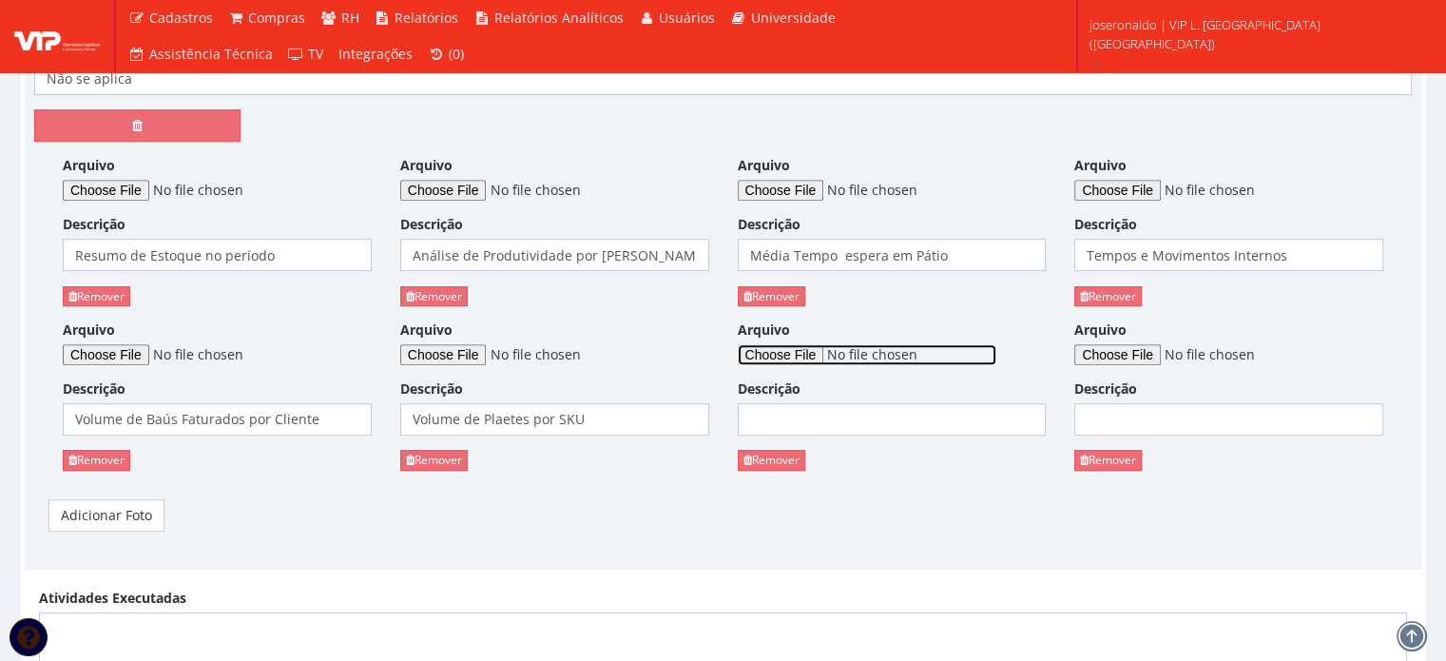
click at [825, 348] on input "Arquivo" at bounding box center [867, 354] width 259 height 21
type input "C:\fakepath\Volume de Paletes Embarcados por Rota.png"
click at [898, 426] on input "Descrição" at bounding box center [892, 419] width 309 height 32
type input "Volume de Paletes por Rota"
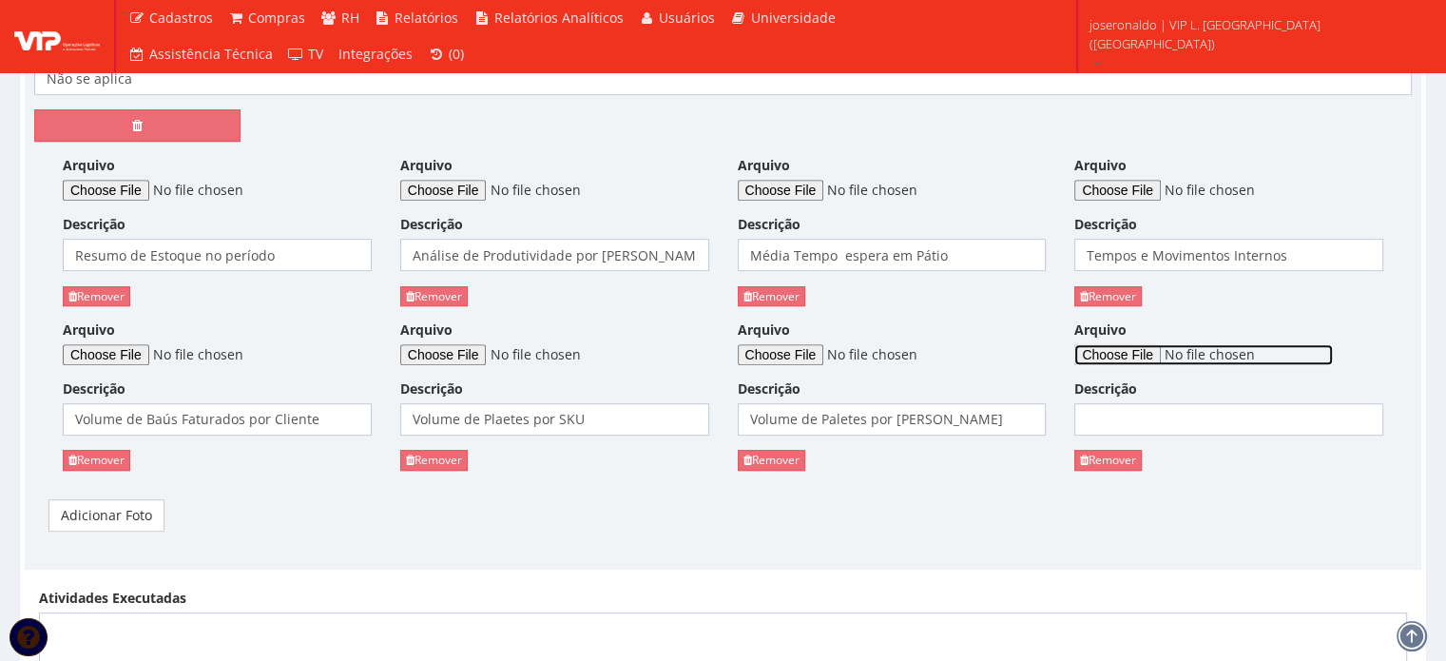
click at [1156, 353] on input "Arquivo" at bounding box center [1203, 354] width 259 height 21
type input "C:\fakepath\Volumes de Paletes por Operador de Empilhadeira.png"
click at [1125, 405] on input "Descrição" at bounding box center [1228, 419] width 309 height 32
type input "Volume de Paletes por Empilhadeira"
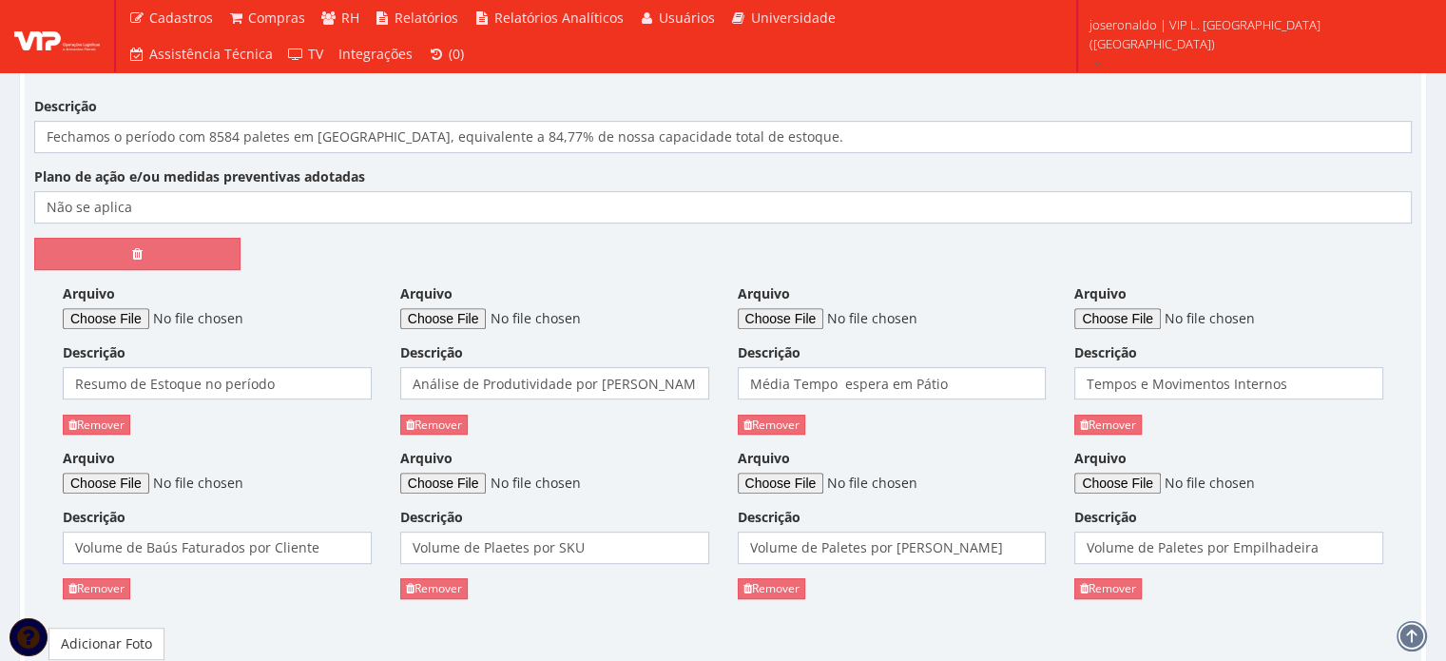
scroll to position [666, 0]
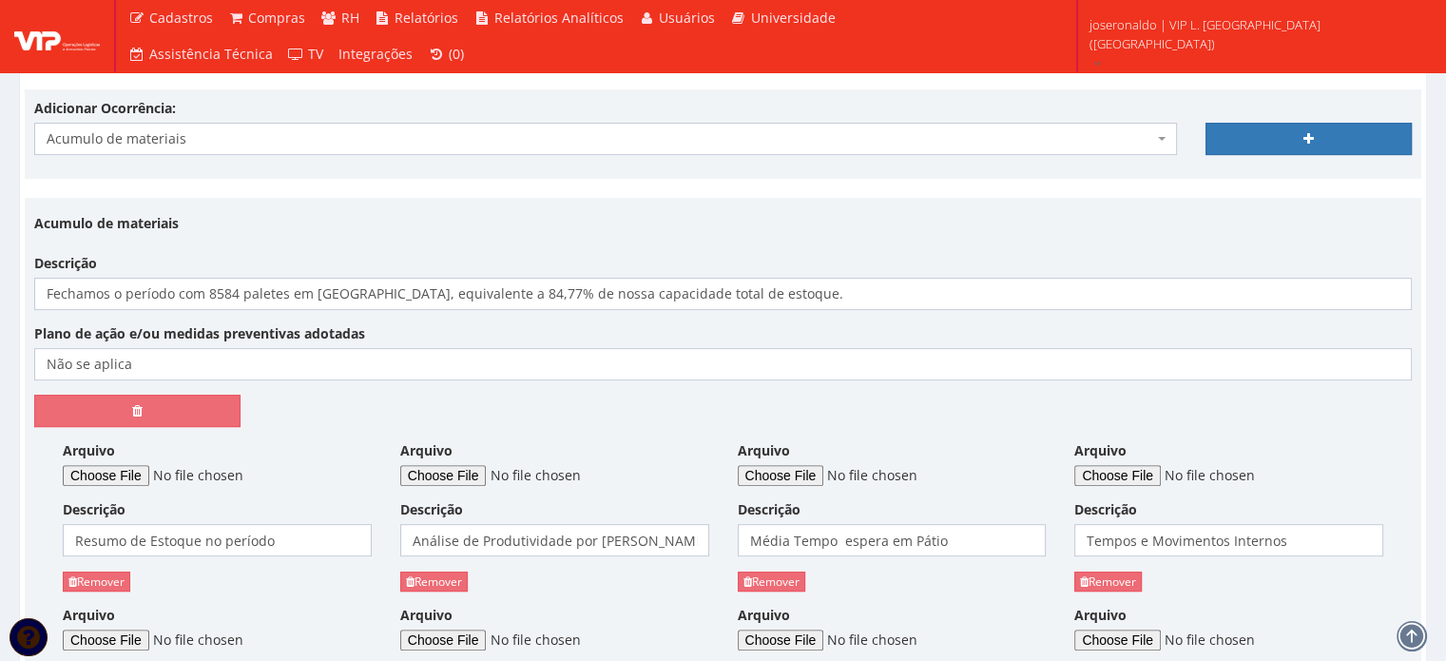
click at [217, 143] on span "Acumulo de materiais" at bounding box center [600, 138] width 1107 height 19
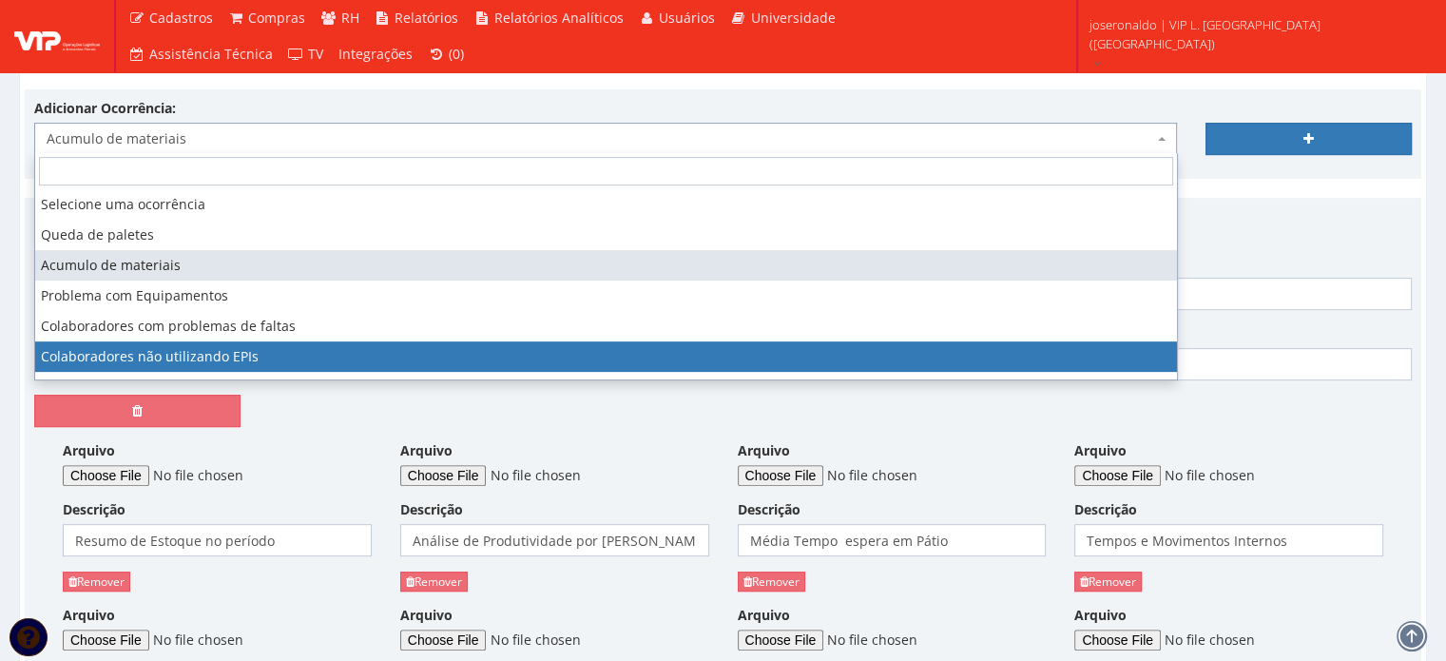
scroll to position [95, 0]
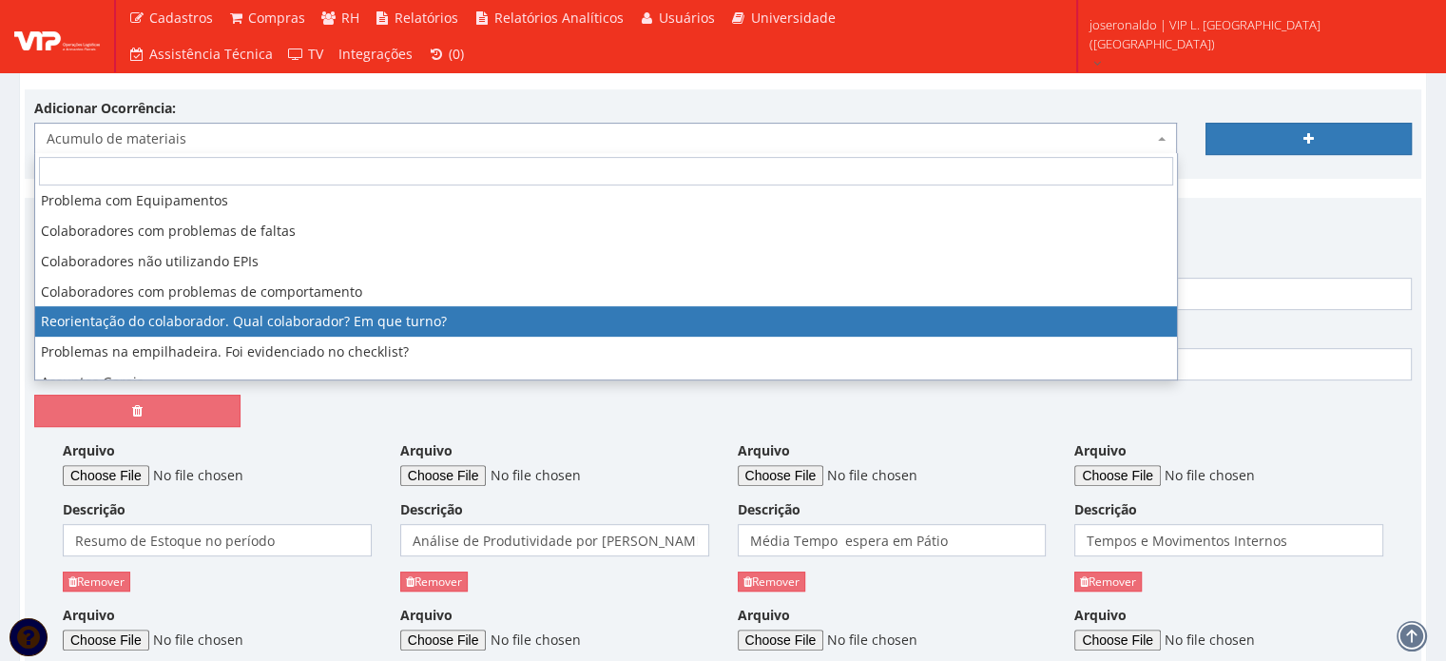
select select "reorientacao_colaborador"
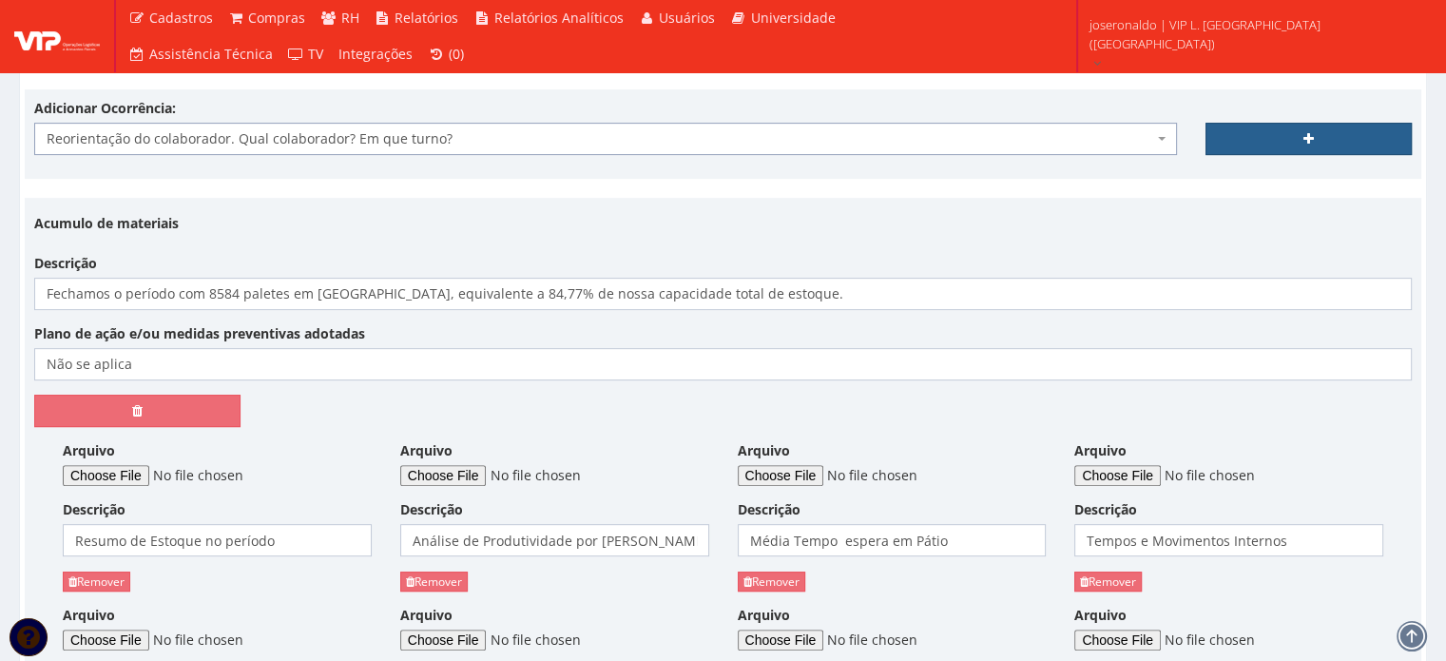
click at [1278, 148] on link at bounding box center [1309, 139] width 206 height 32
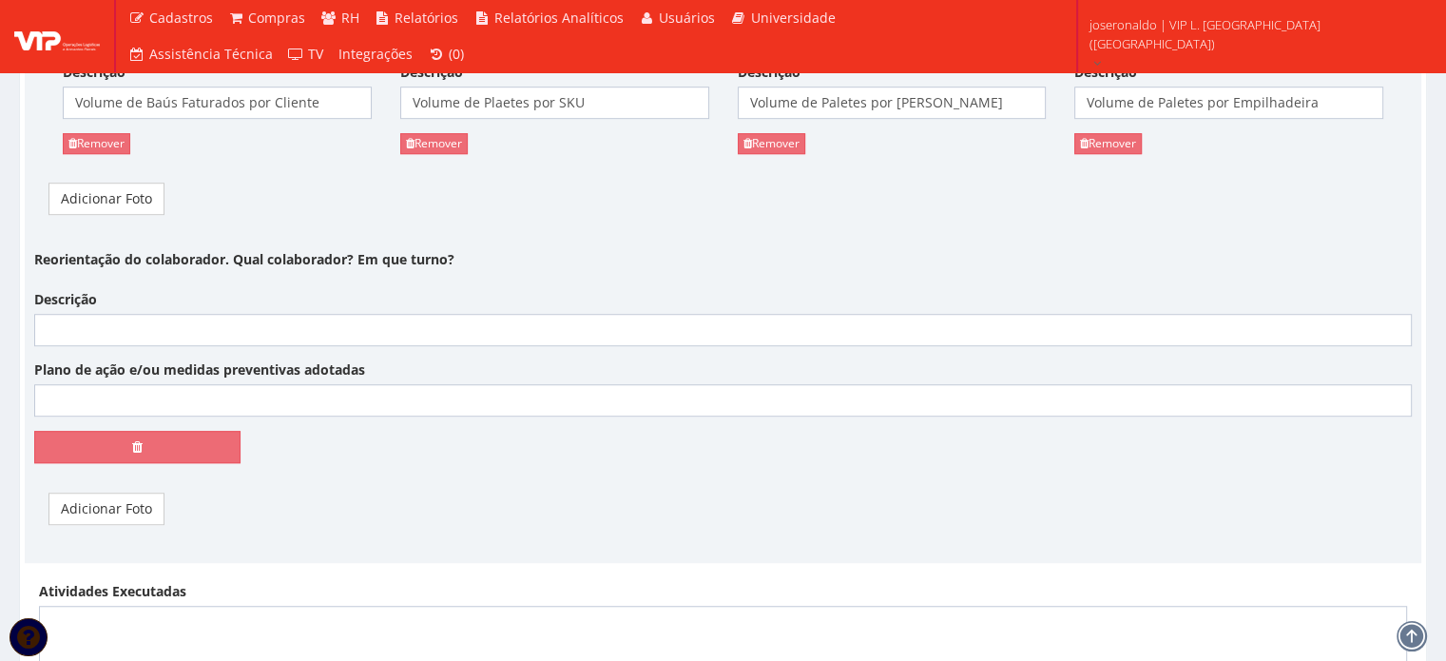
scroll to position [1236, 0]
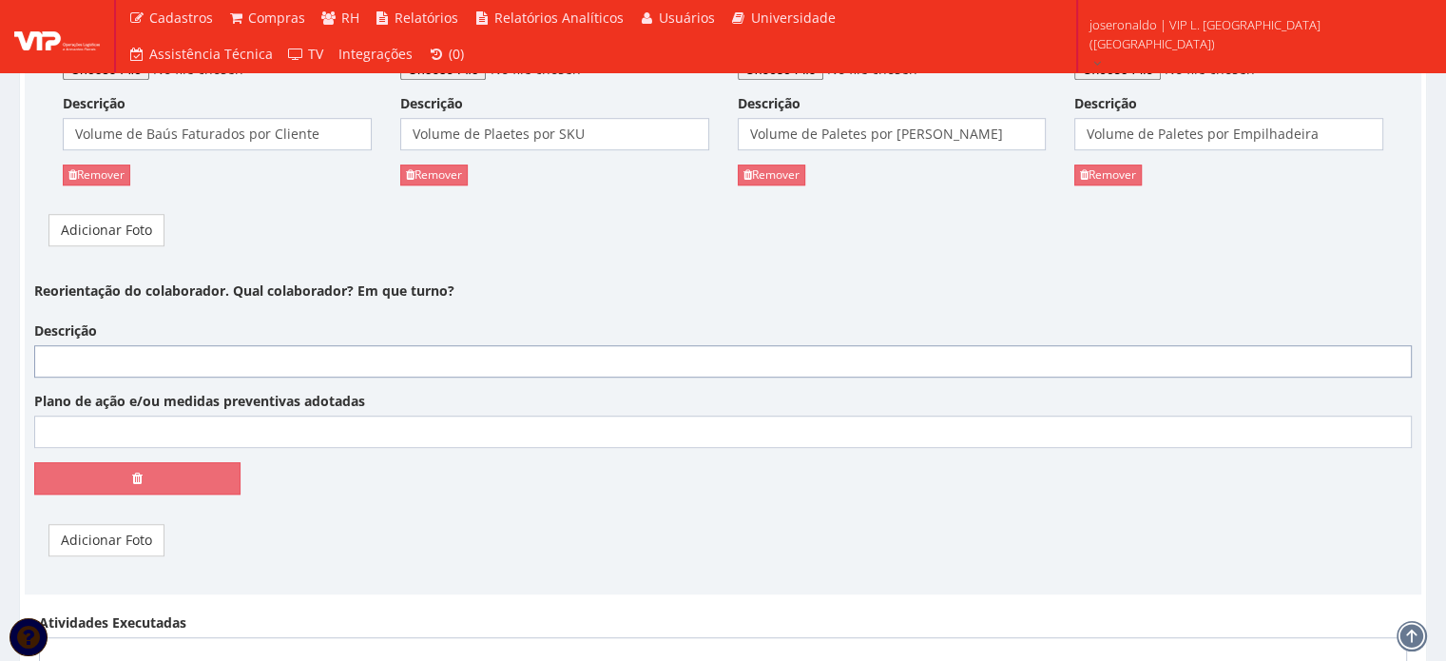
click at [129, 364] on input "Descrição" at bounding box center [723, 361] width 1378 height 32
click at [492, 362] on input "Colaborador Uanderson de Jesus Paixão, ADM, Assinou Aviso de" at bounding box center [723, 361] width 1378 height 32
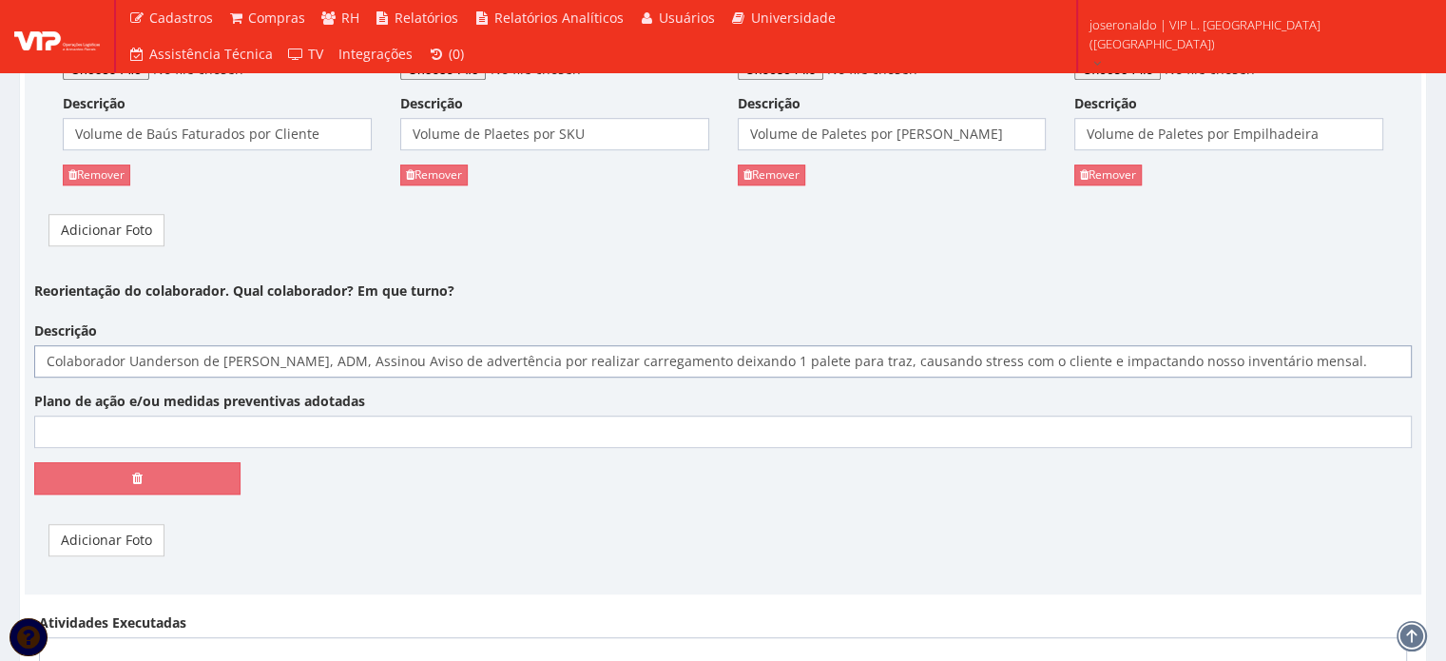
type input "Colaborador Uanderson de Jesus Paixão, ADM, Assinou Aviso de advertência por re…"
click at [255, 428] on input "Plano de ação e/ou medidas preventivas adotadas" at bounding box center [723, 431] width 1378 height 32
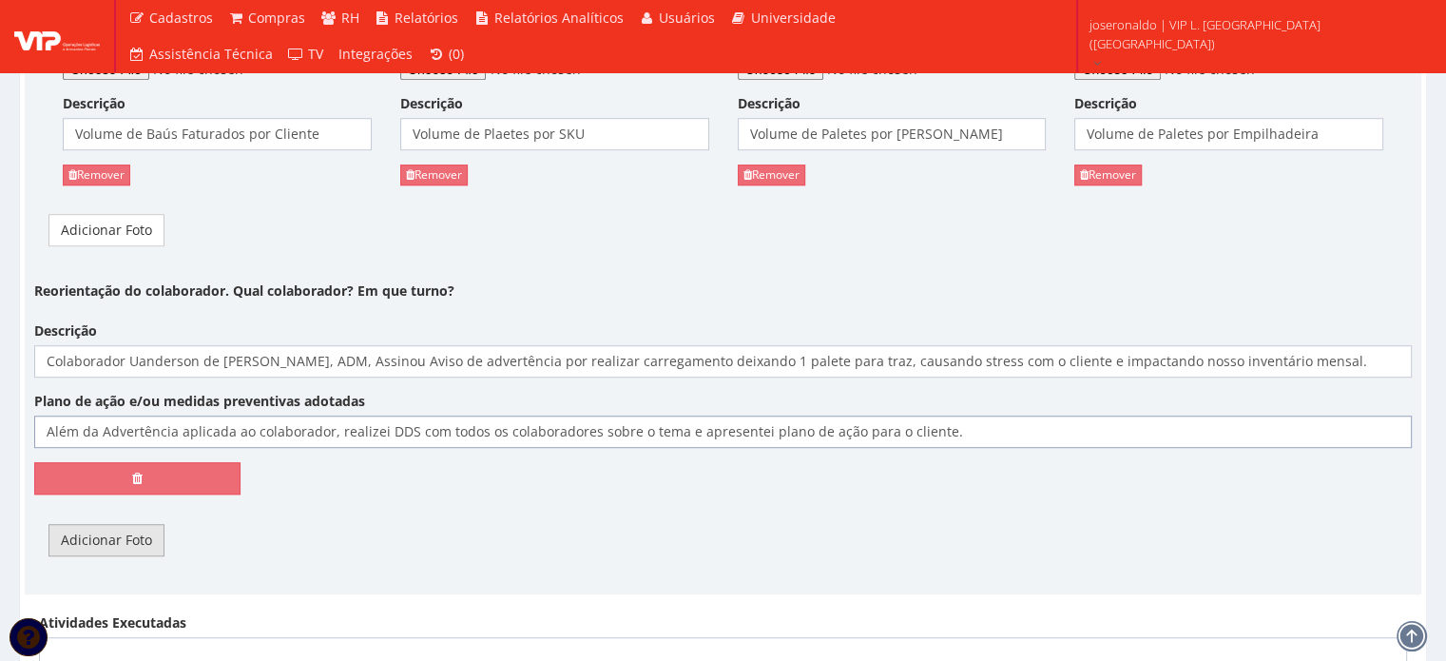
type input "Além da Advertência aplicada ao colaborador, realizei DDS com todos os colabora…"
click at [107, 537] on link "Adicionar Foto" at bounding box center [106, 540] width 116 height 32
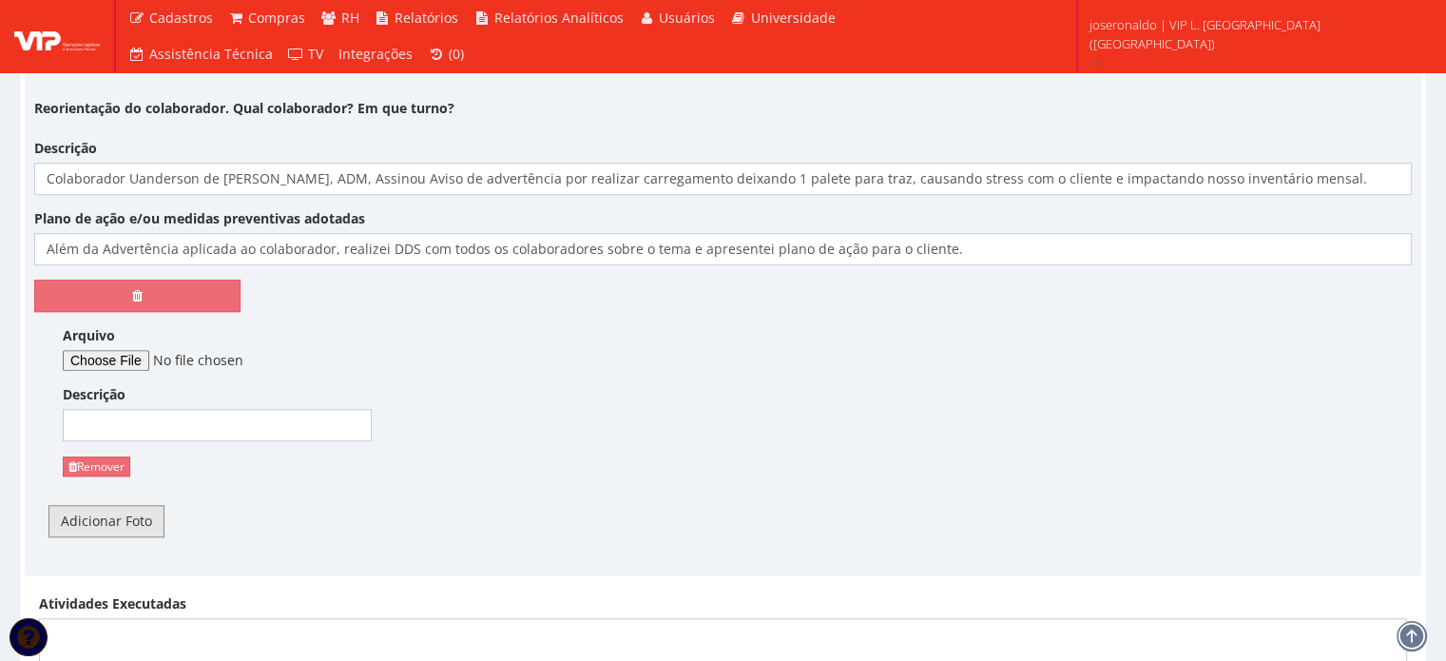
scroll to position [1426, 0]
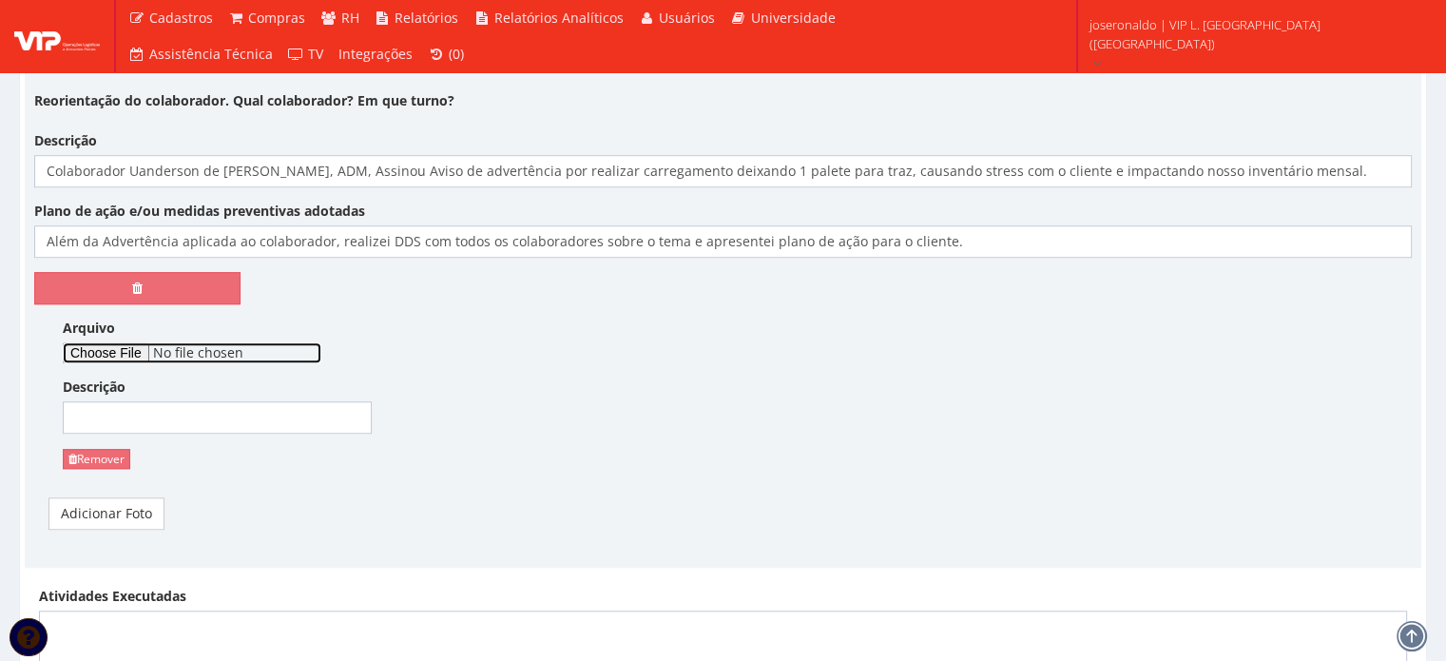
click at [126, 355] on input "Arquivo" at bounding box center [192, 352] width 259 height 21
type input "C:\fakepath\Aviso de Advertência ao Empregado.pdf"
click at [173, 426] on input "Descrição" at bounding box center [217, 417] width 309 height 32
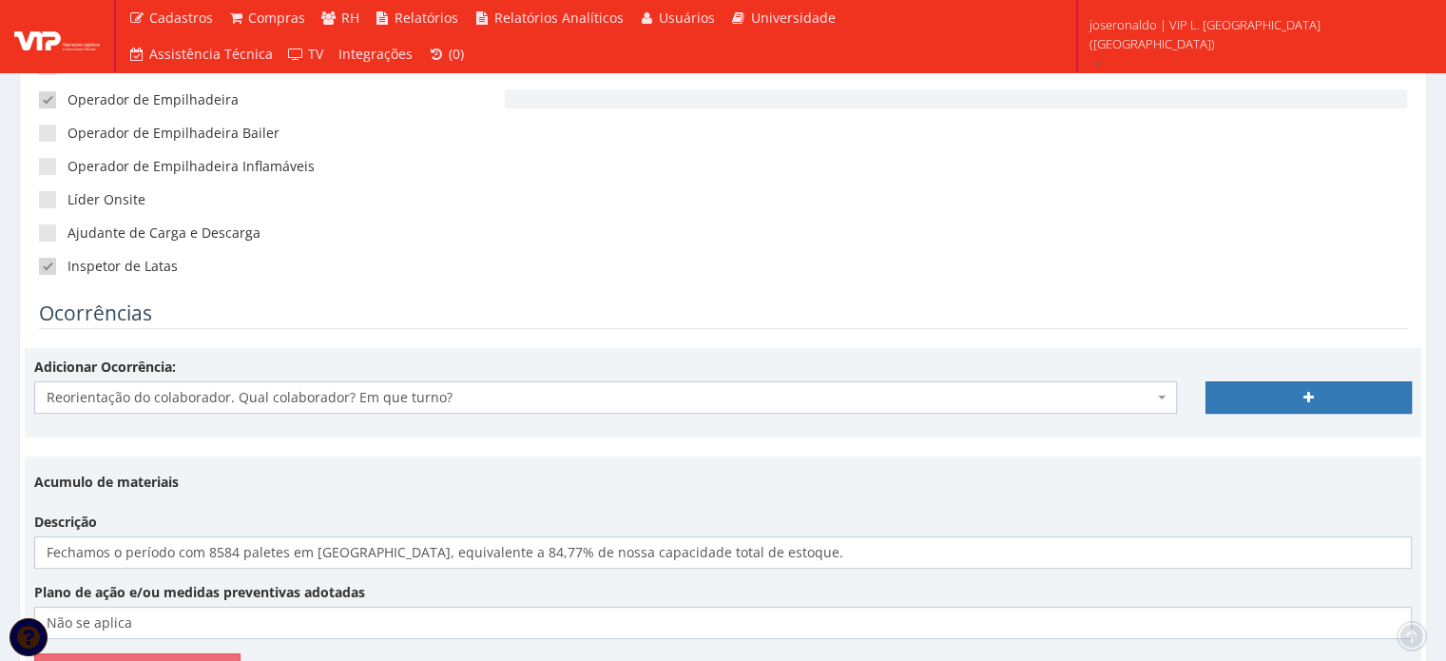
scroll to position [570, 0]
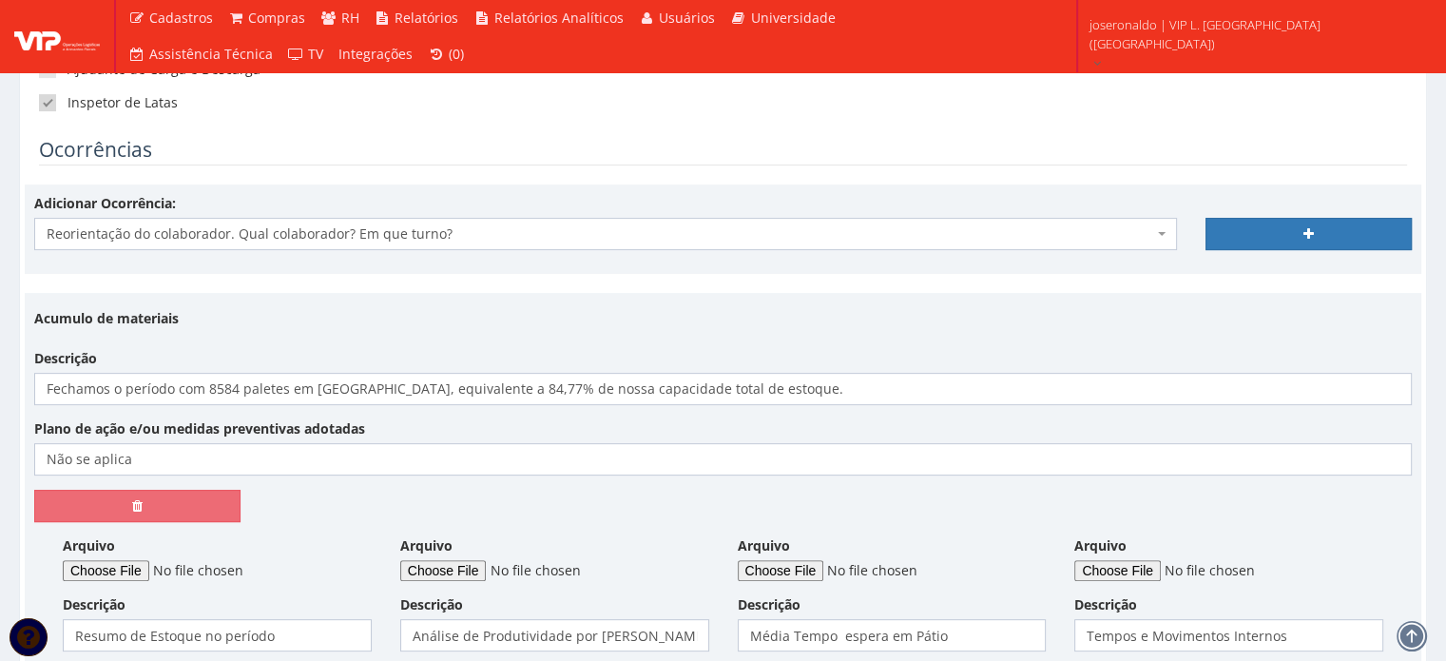
type input "Aviso de advertêencia"
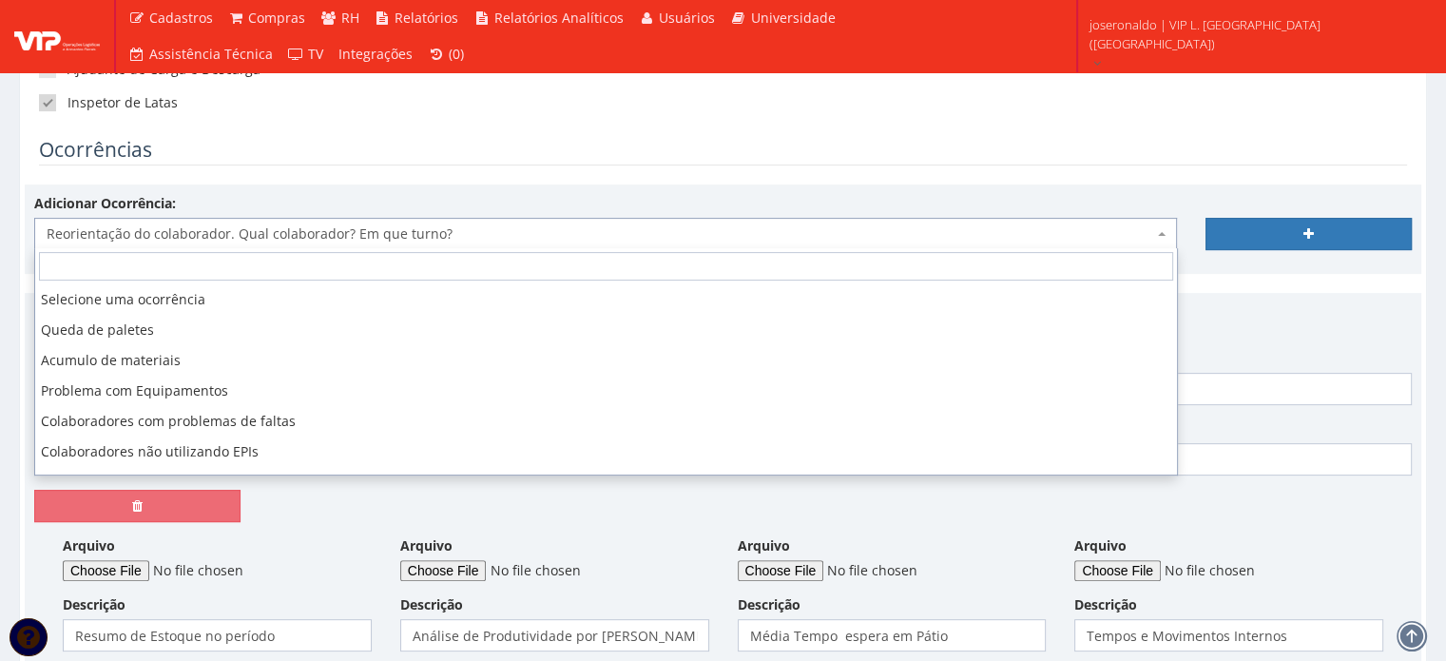
click at [426, 231] on span "Reorientação do colaborador. Qual colaborador? Em que turno?" at bounding box center [600, 233] width 1107 height 19
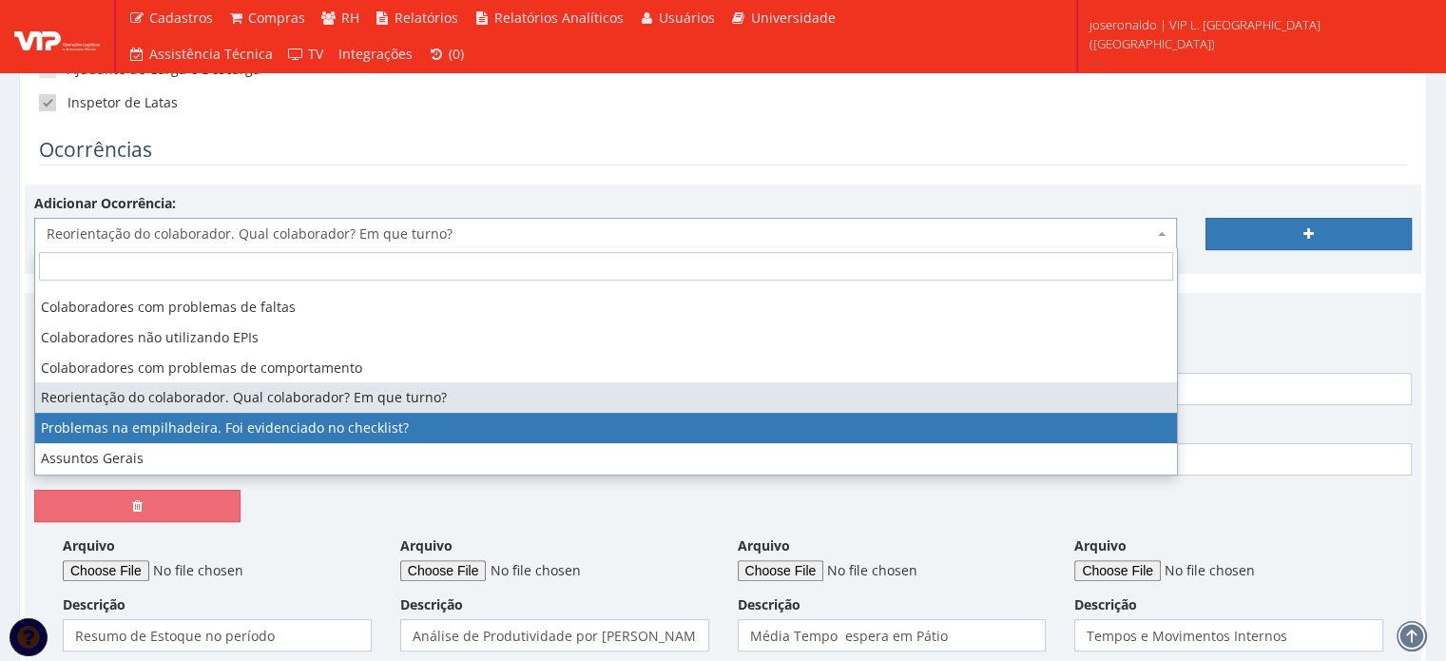
select select "problema_empilhadeira"
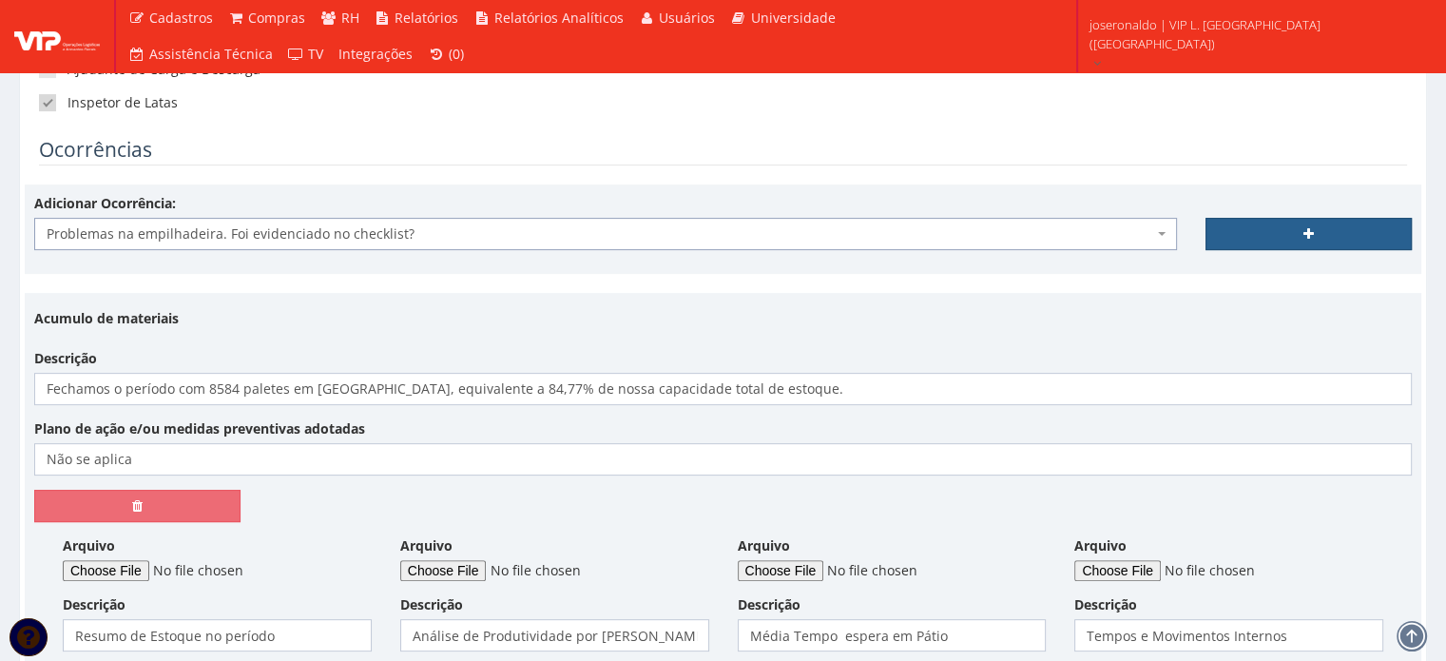
click at [1273, 227] on link at bounding box center [1309, 234] width 206 height 32
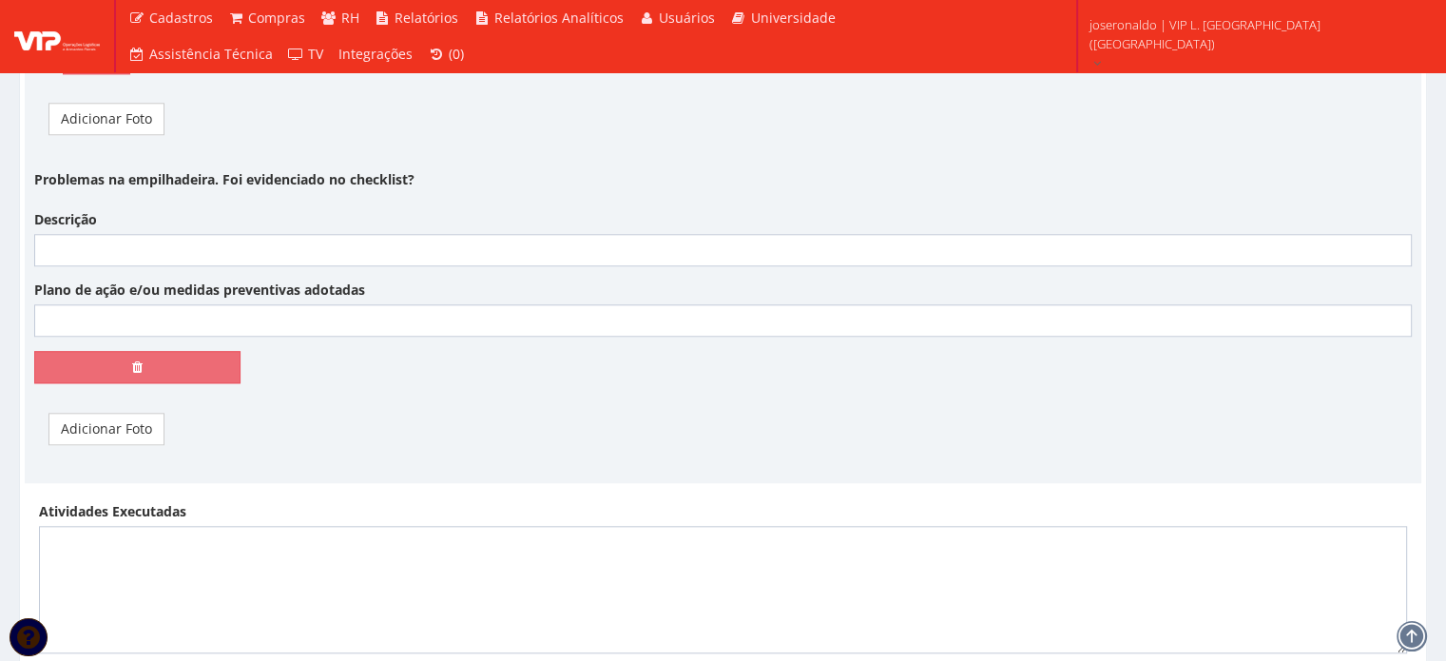
scroll to position [1707, 0]
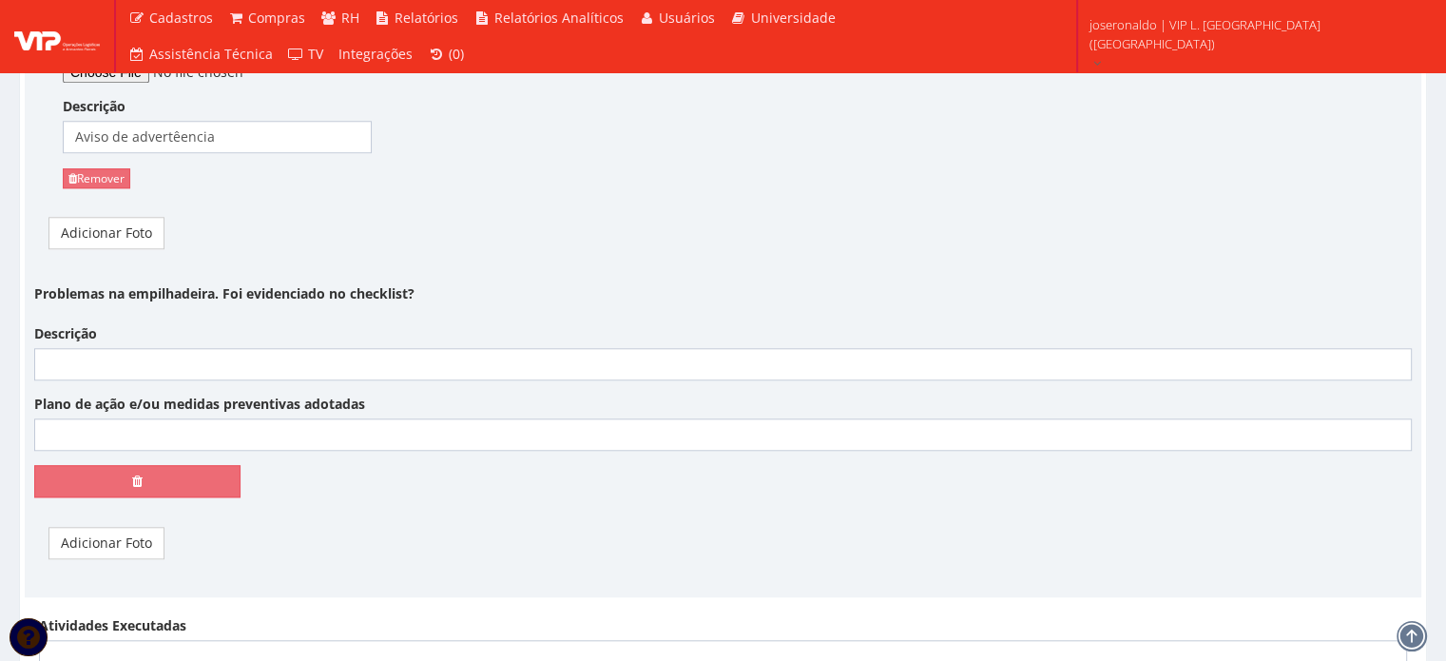
drag, startPoint x: 114, startPoint y: 337, endPoint x: 122, endPoint y: 354, distance: 18.7
click at [114, 336] on div "Descrição" at bounding box center [723, 352] width 1406 height 56
click at [122, 354] on input "Descrição" at bounding box center [723, 364] width 1378 height 32
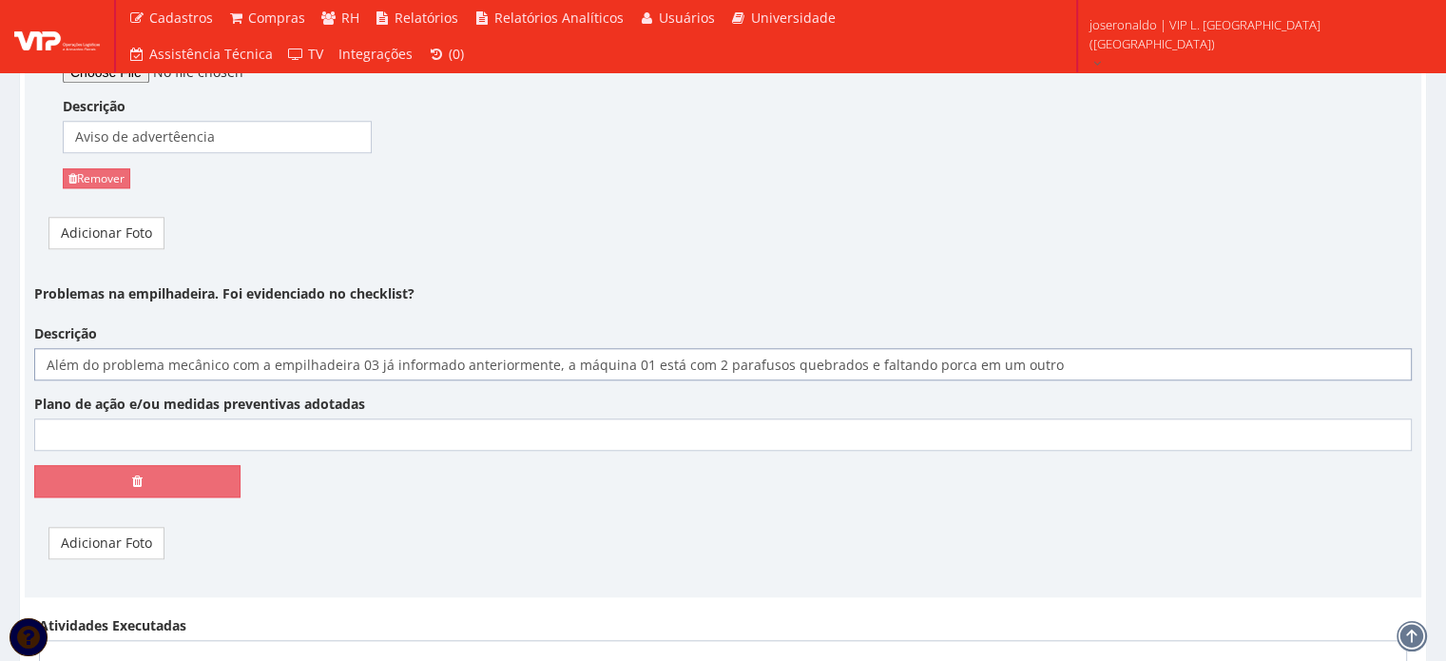
type input "Além do problema mecânico com a empilhadeira 03 já informado anteriormente, a m…"
click at [116, 421] on input "Plano de ação e/ou medidas preventivas adotadas" at bounding box center [723, 434] width 1378 height 32
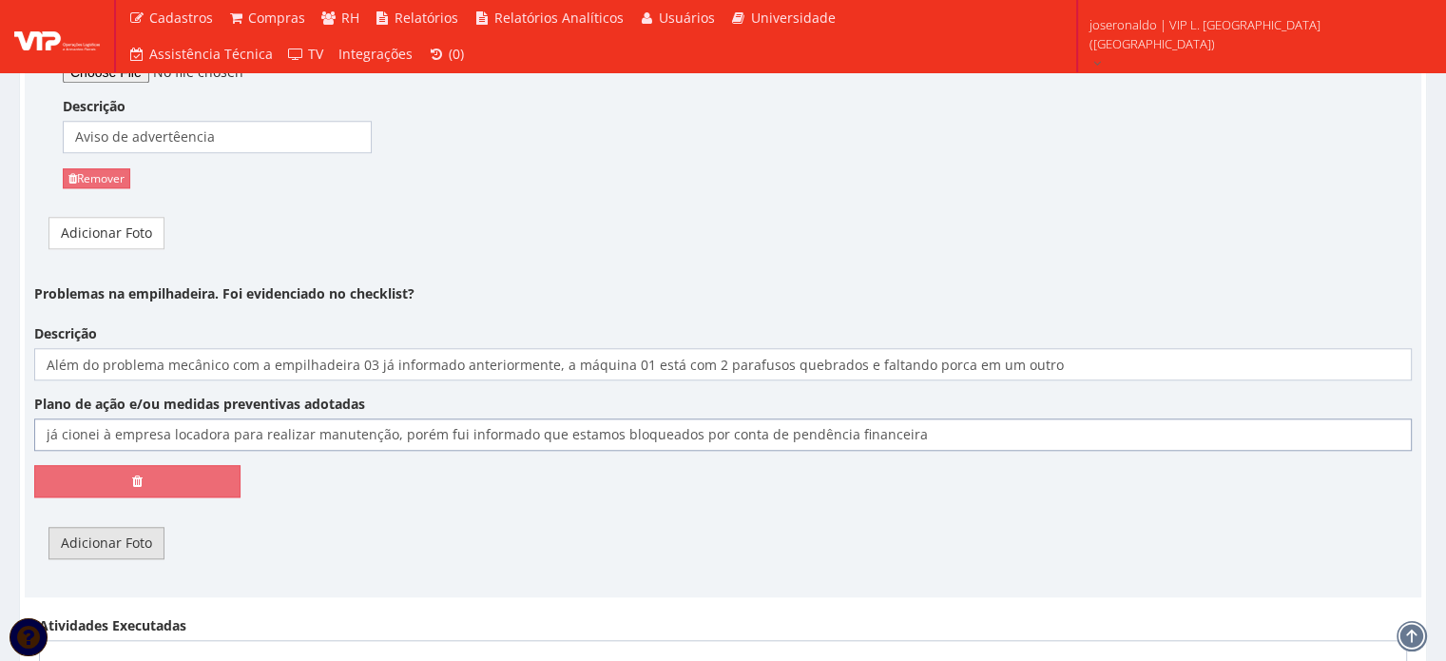
type input "já cionei à empresa locadora para realizar manutenção, porém fui informado que …"
click at [126, 531] on link "Adicionar Foto" at bounding box center [106, 543] width 116 height 32
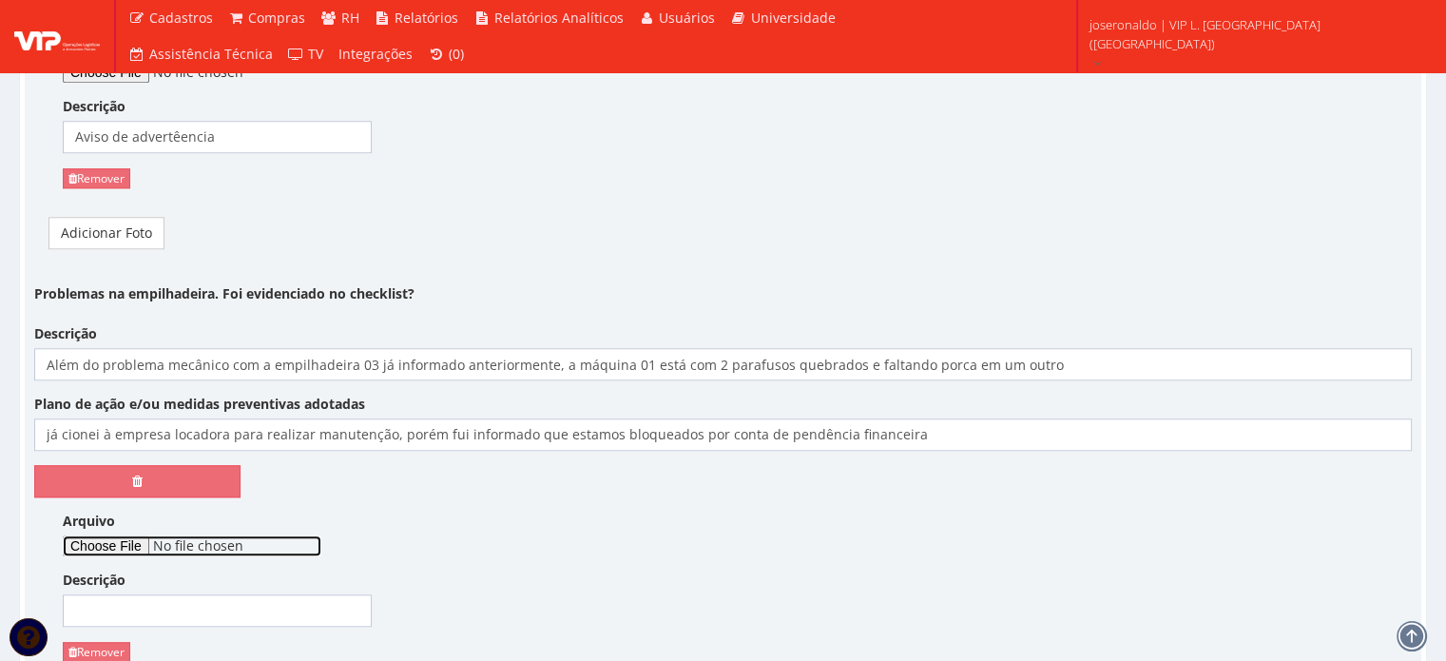
click at [127, 539] on input "Arquivo" at bounding box center [192, 545] width 259 height 21
type input "C:\fakepath\Parafusos quebrados da empilhadeira.jpg"
click at [251, 606] on input "Descrição" at bounding box center [217, 610] width 309 height 32
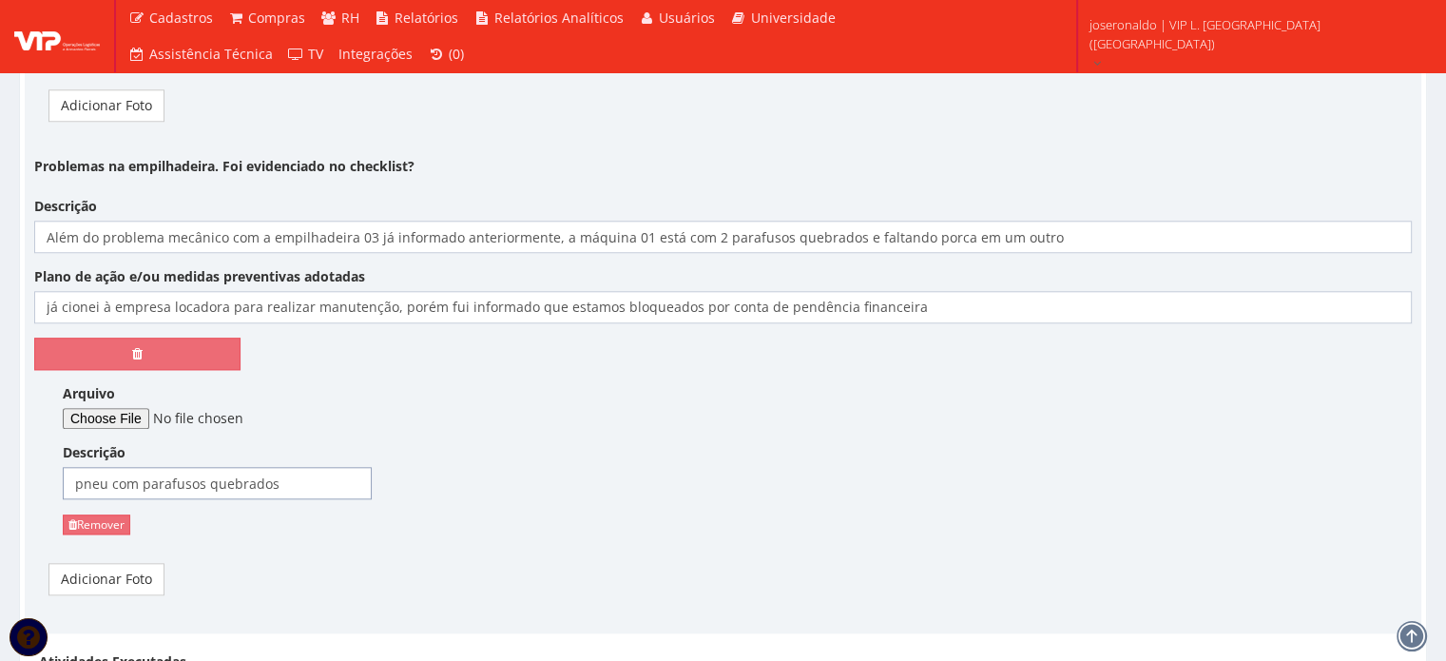
scroll to position [2087, 0]
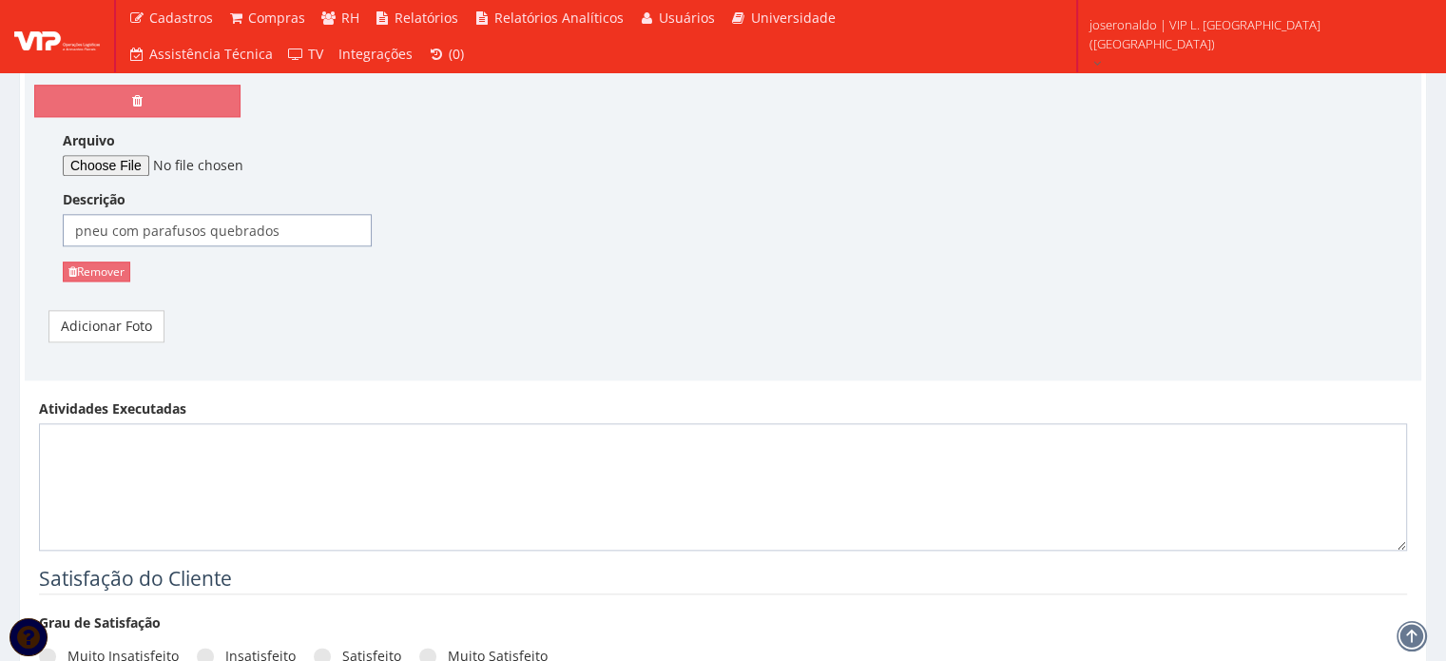
type input "pneu com parafusos quebrados"
click at [334, 461] on textarea "Atividades Executadas" at bounding box center [723, 486] width 1368 height 127
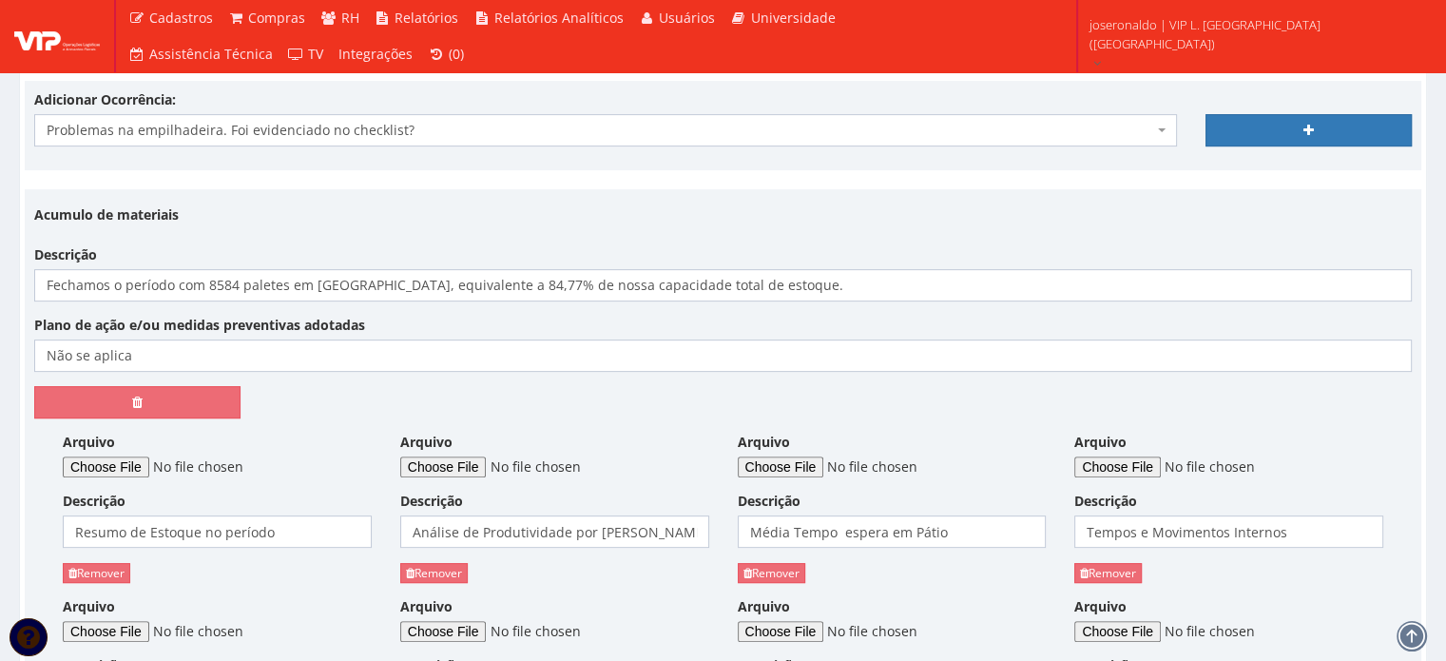
scroll to position [376, 0]
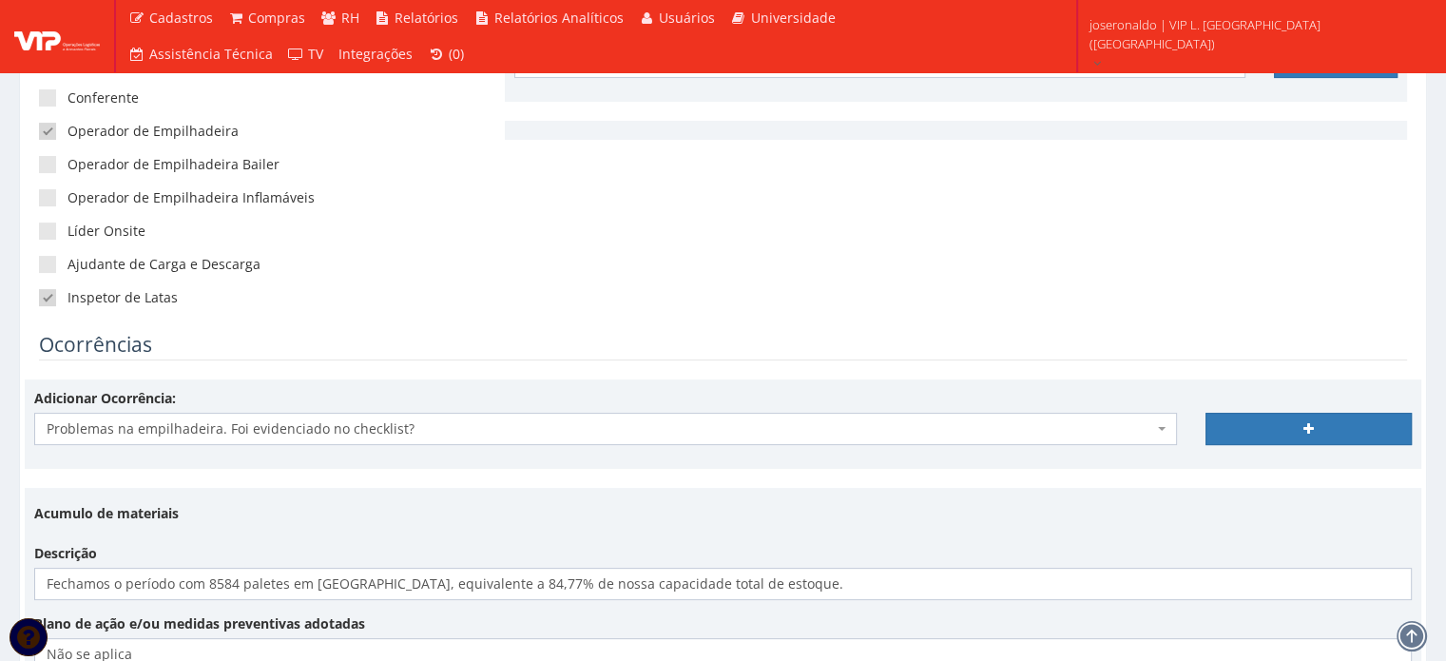
click at [1152, 432] on span "Problemas na empilhadeira. Foi evidenciado no checklist?" at bounding box center [600, 428] width 1107 height 19
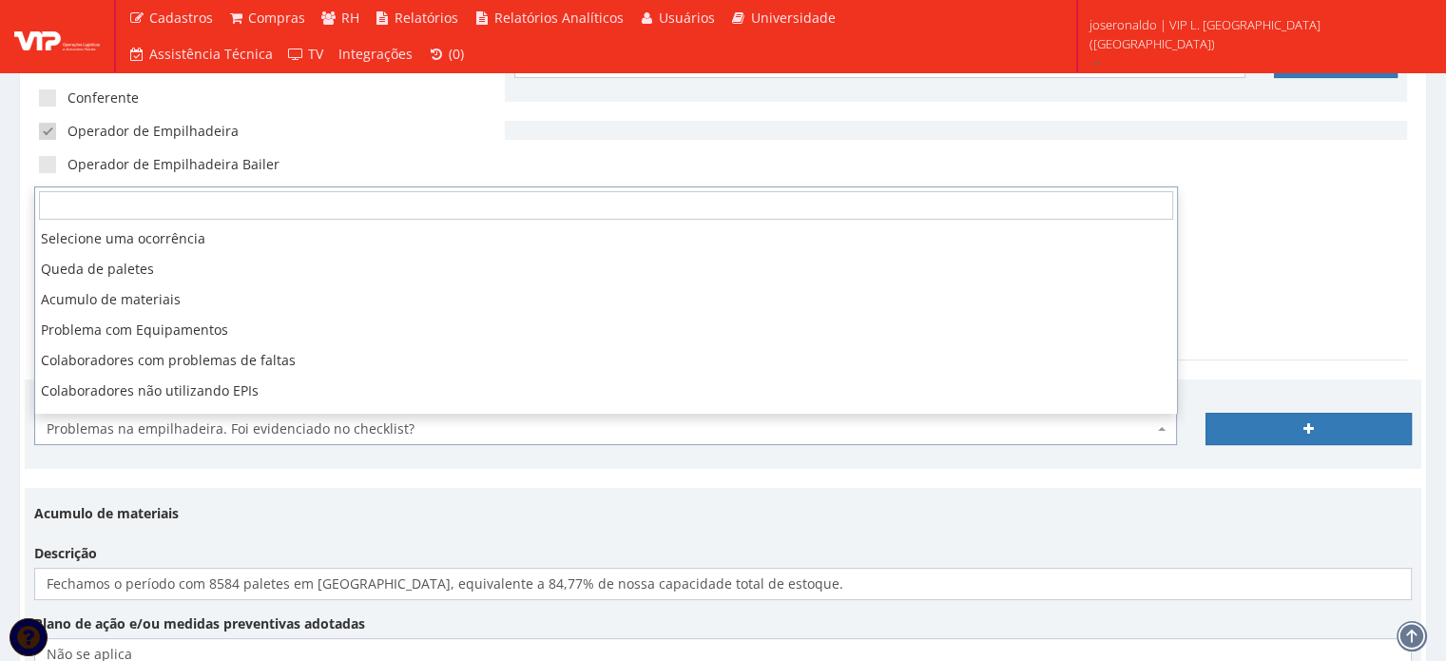
scroll to position [0, 0]
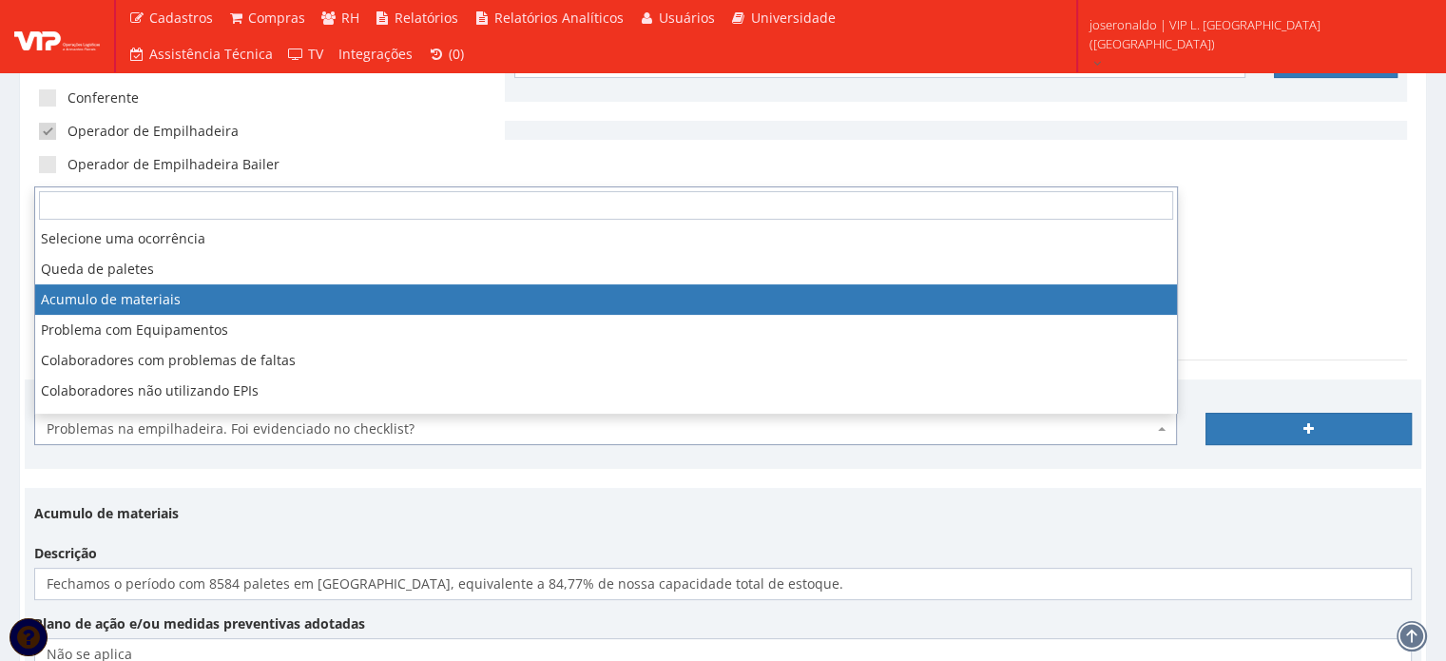
select select "acumulo_de_materiais"
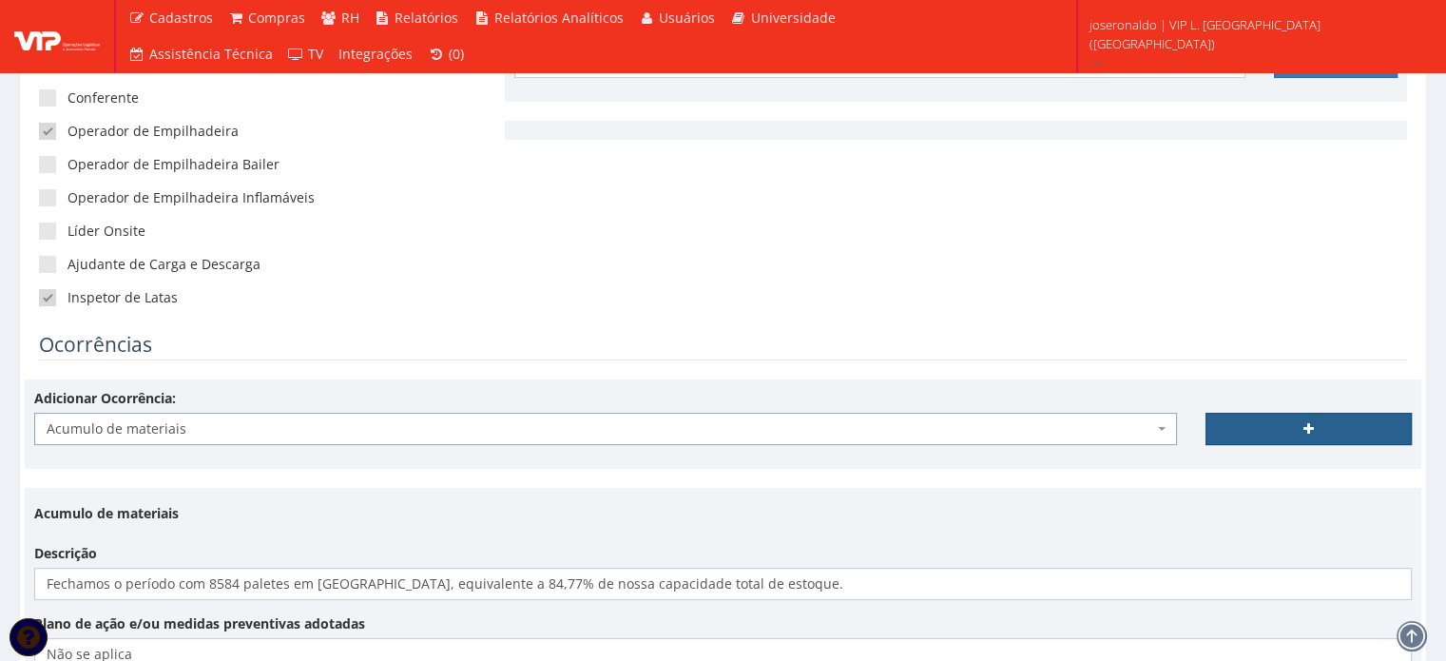
click at [1309, 431] on icon at bounding box center [1309, 428] width 10 height 13
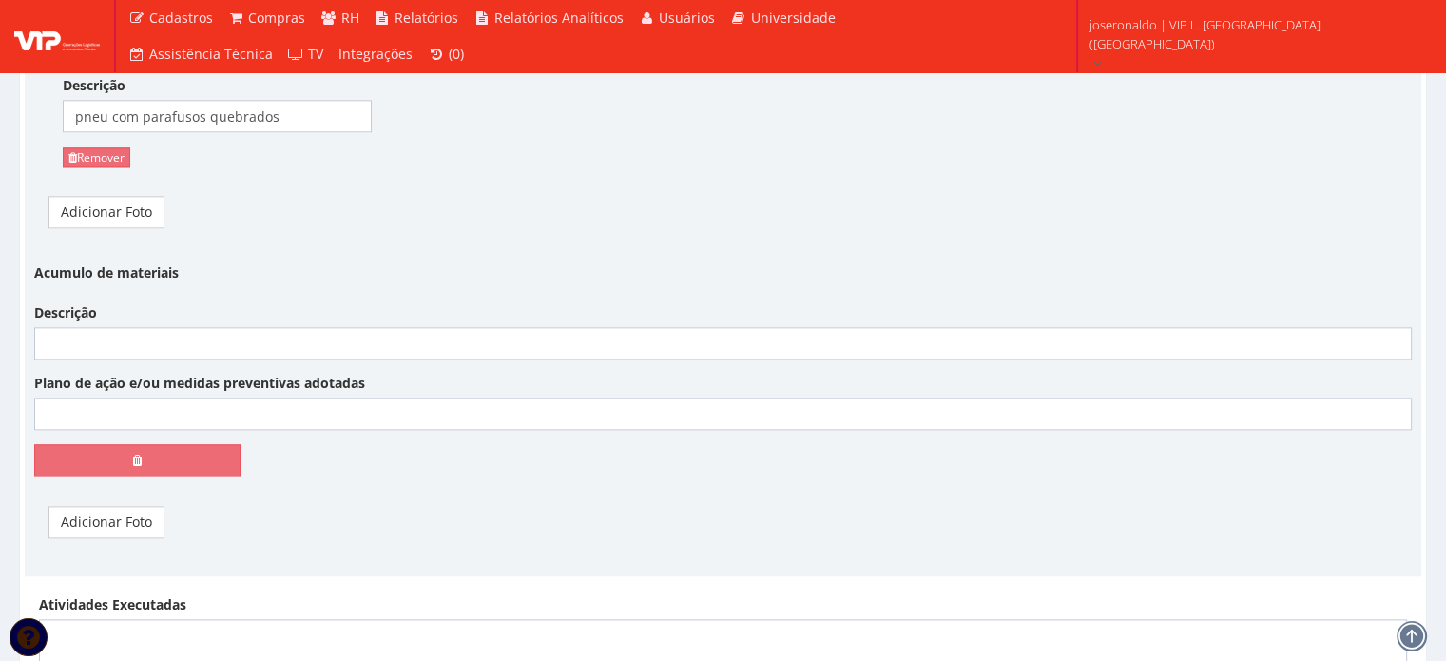
scroll to position [2179, 0]
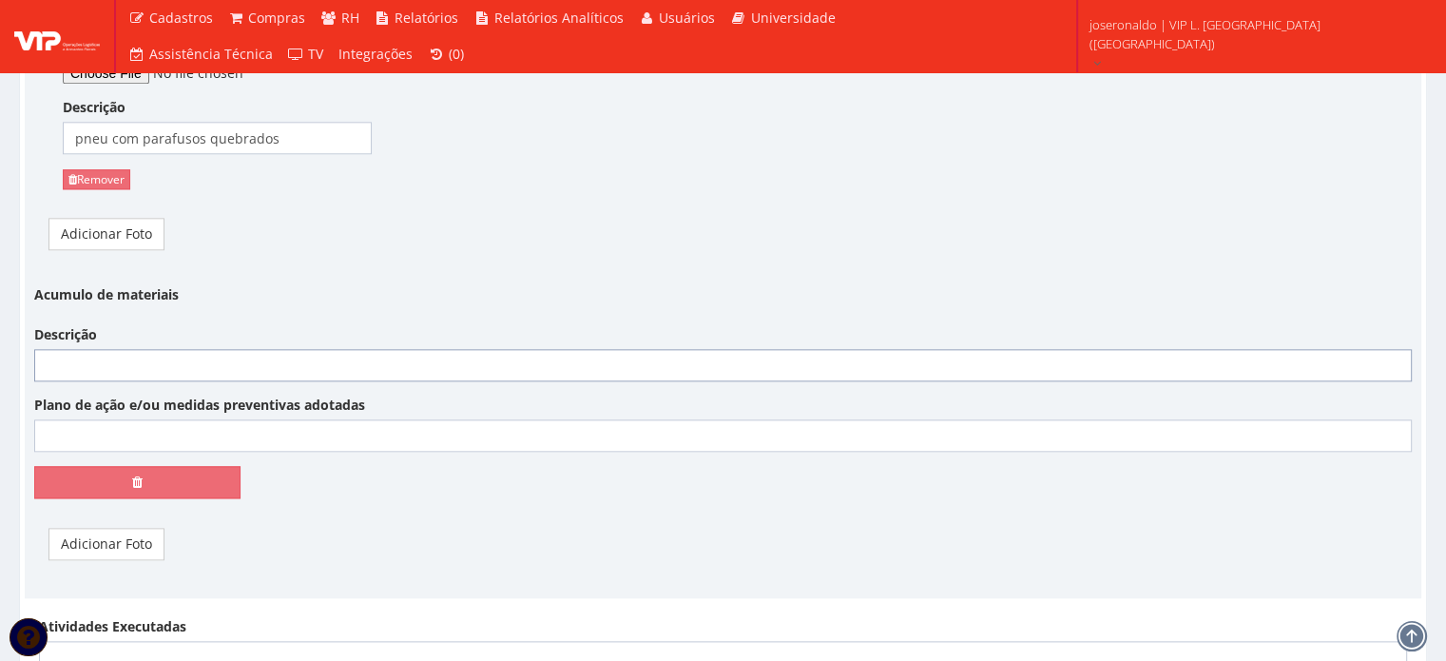
click at [179, 361] on input "Descrição" at bounding box center [723, 365] width 1378 height 32
click at [480, 367] on input "Descrição" at bounding box center [723, 365] width 1378 height 32
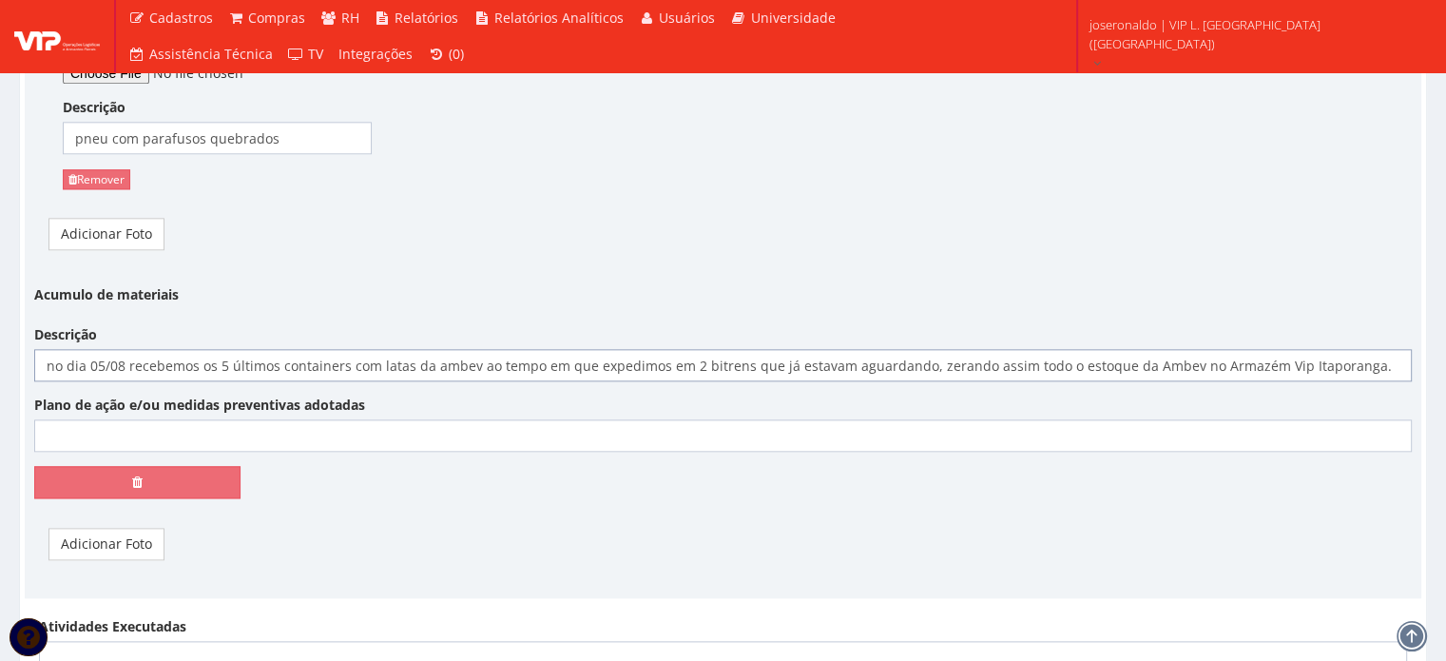
type input "no dia 05/08 recebemos os 5 últimos containers com latas da ambev ao tempo em q…"
click at [167, 439] on input "Plano de ação e/ou medidas preventivas adotadas" at bounding box center [723, 435] width 1378 height 32
type input "Não Se Aplica"
click at [137, 531] on link "Adicionar Foto" at bounding box center [106, 544] width 116 height 32
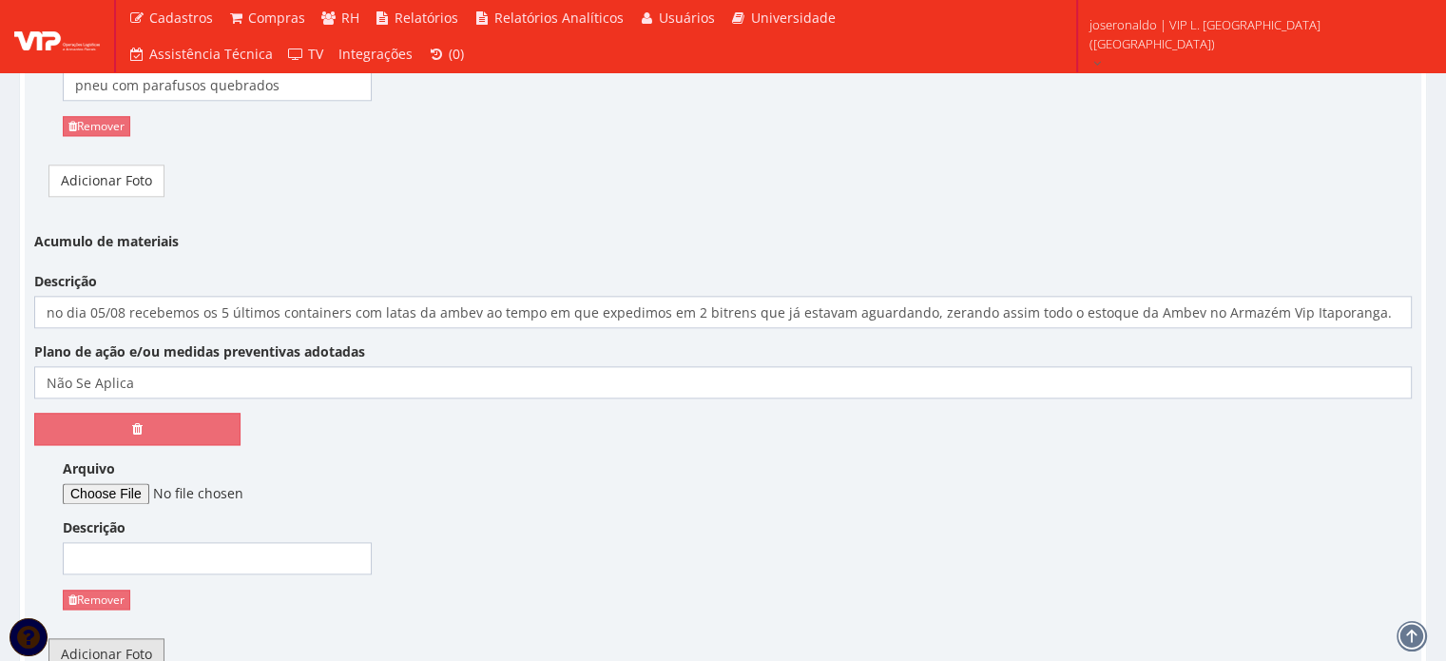
scroll to position [2274, 0]
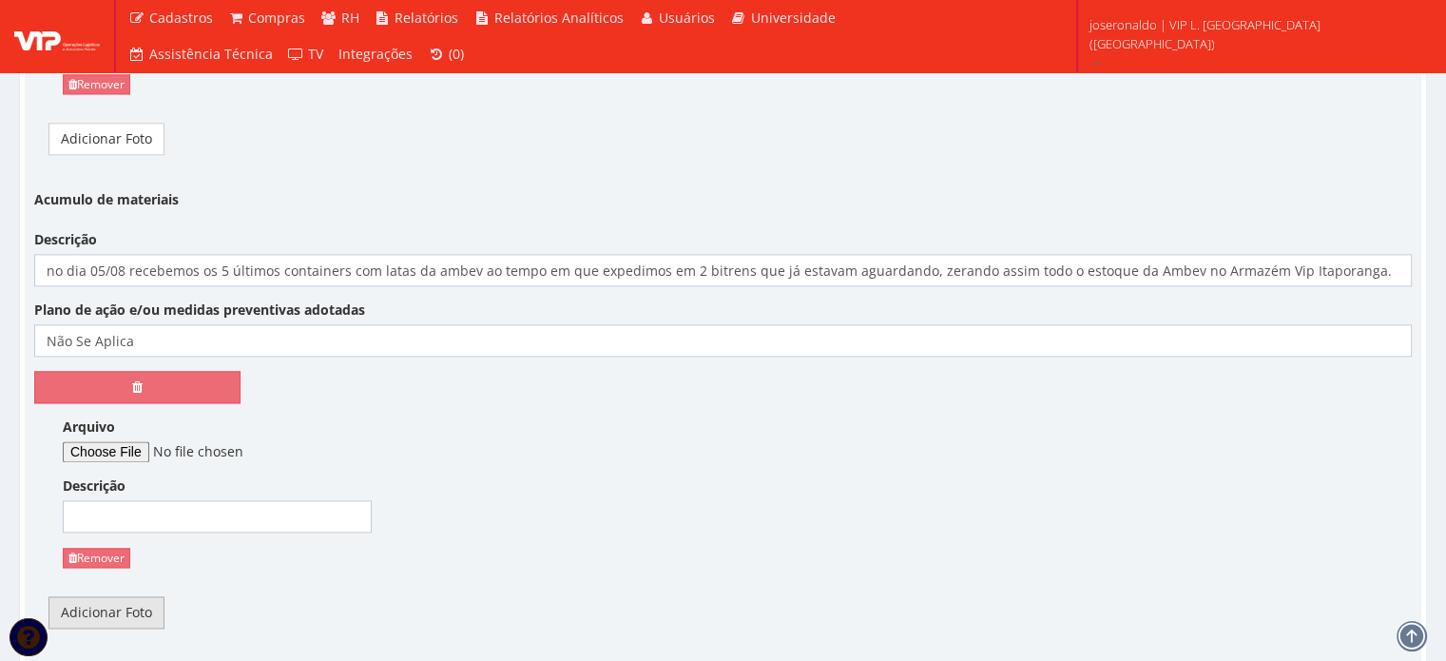
click at [115, 608] on link "Adicionar Foto" at bounding box center [106, 612] width 116 height 32
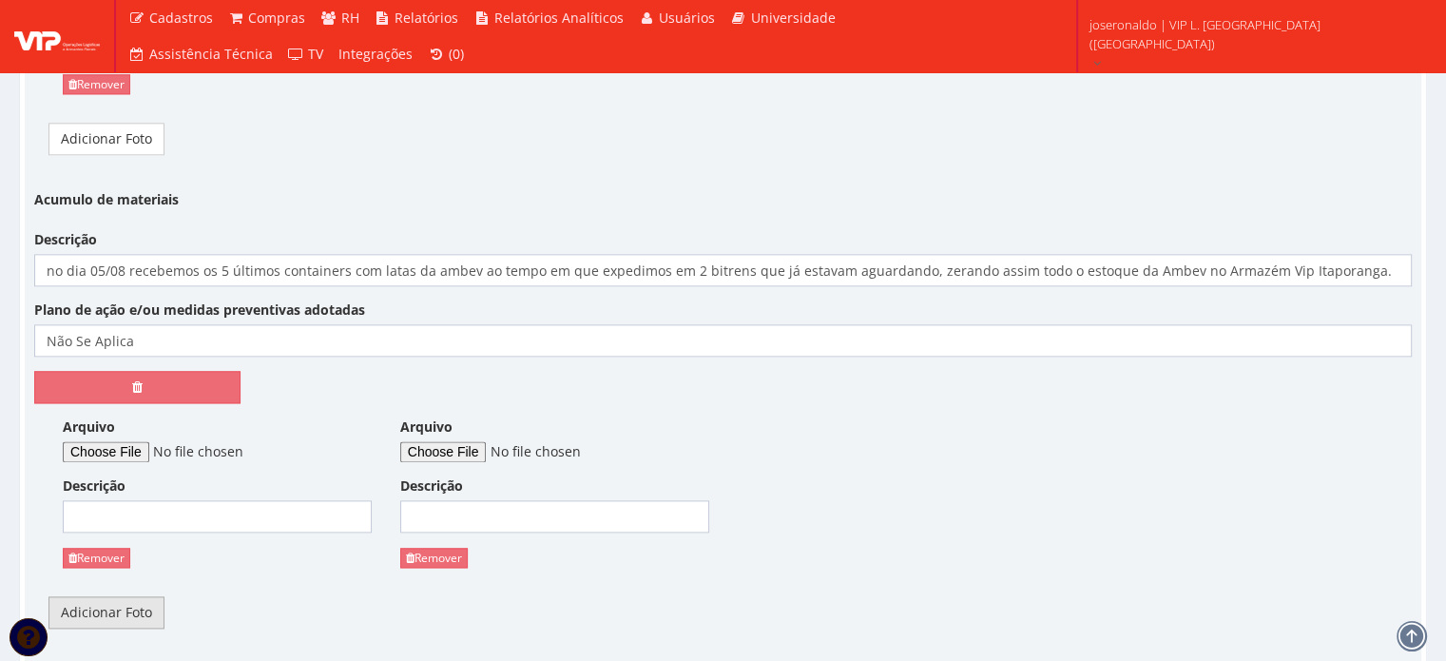
click at [124, 608] on link "Adicionar Foto" at bounding box center [106, 612] width 116 height 32
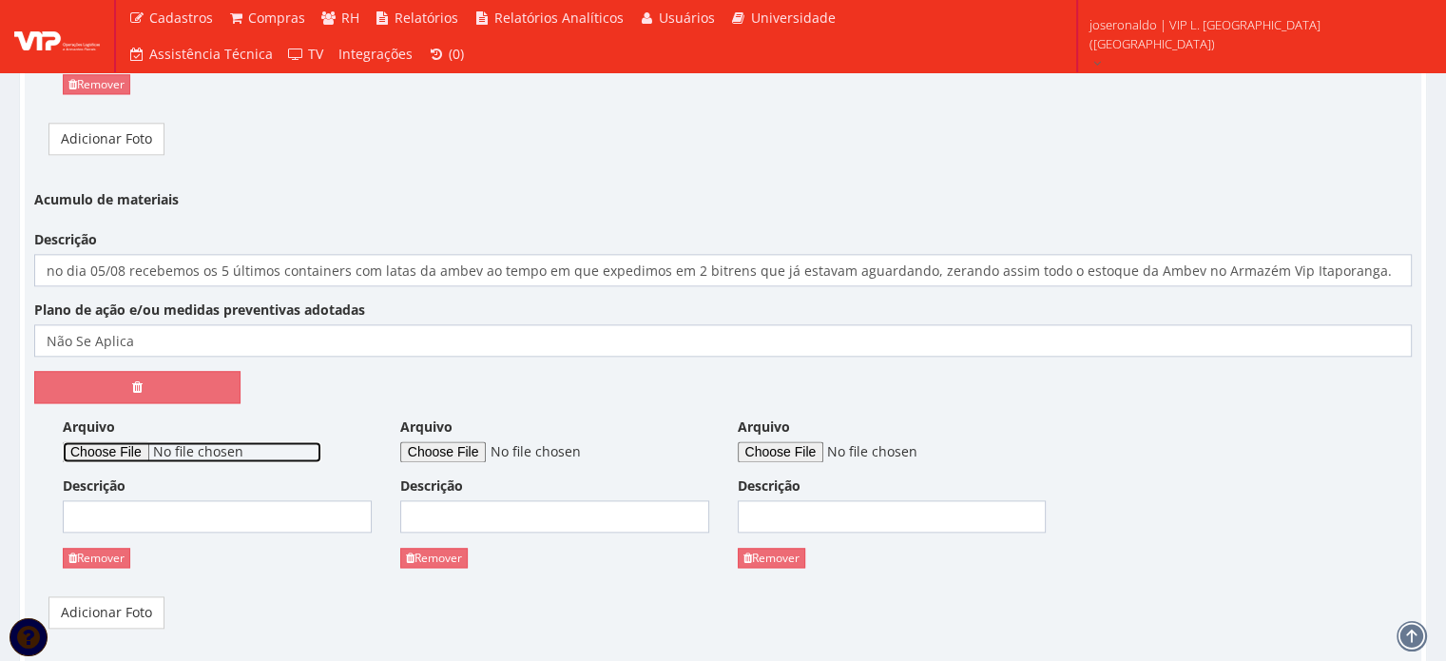
click at [128, 441] on input "Arquivo" at bounding box center [192, 451] width 259 height 21
type input "C:\fakepath\ùltimas descargas e cargas da Ambev (3).jpeg"
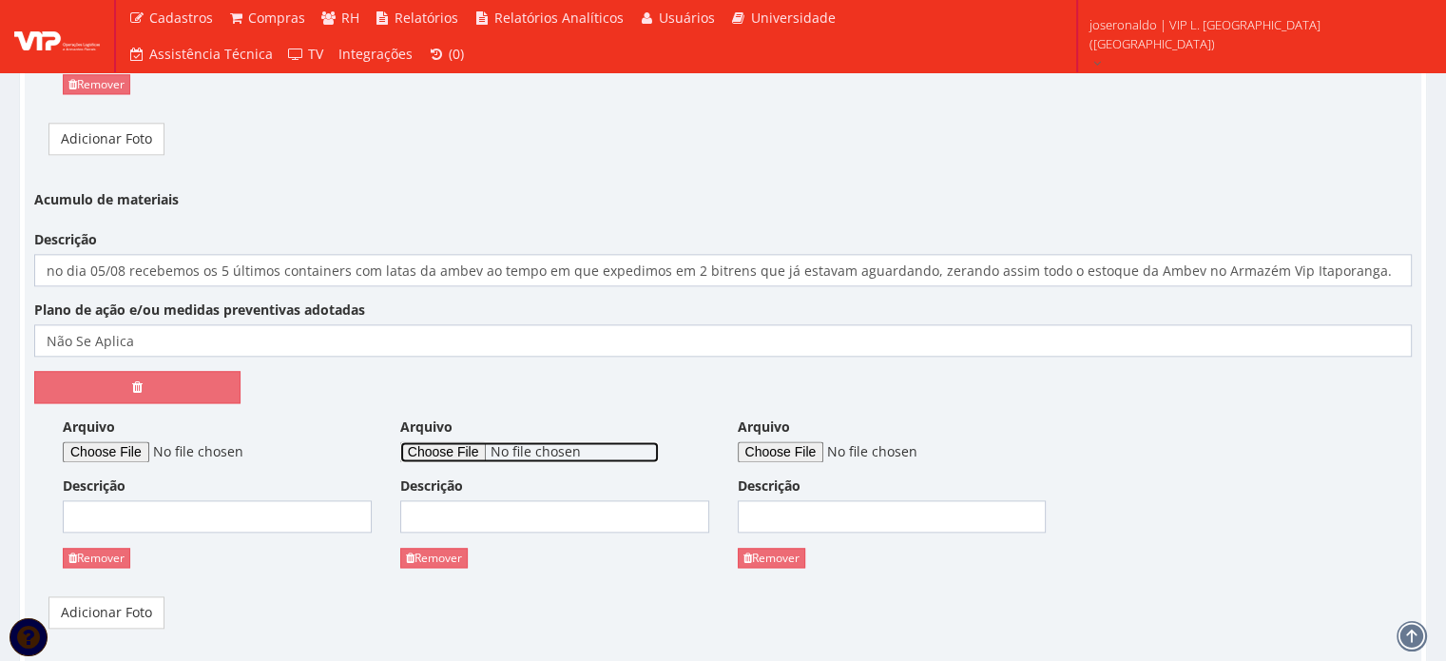
click at [478, 441] on input "Arquivo" at bounding box center [529, 451] width 259 height 21
type input "C:\fakepath\ùltimas descargas e cargas da Ambev (2).jpeg"
click at [823, 429] on div "Arquivo" at bounding box center [892, 439] width 309 height 45
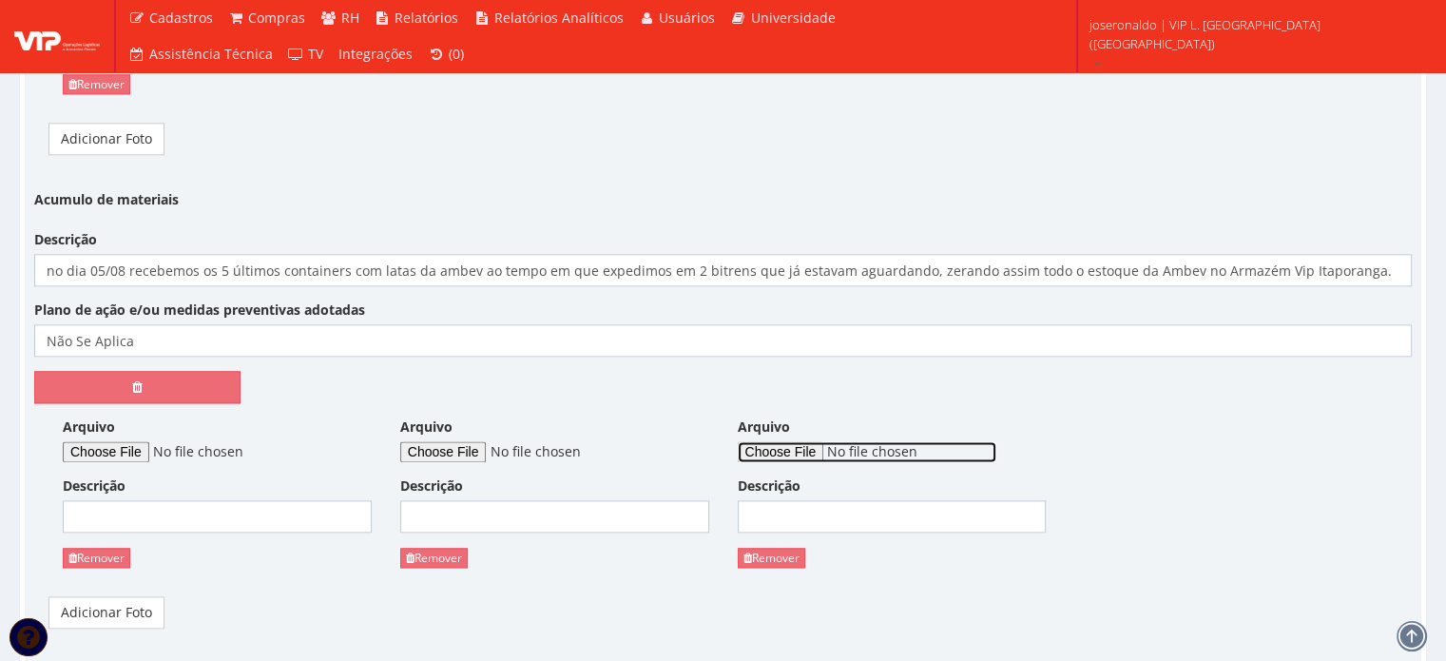
click at [823, 441] on input "Arquivo" at bounding box center [867, 451] width 259 height 21
type input "C:\fakepath\ùltimas descargas e cargas da Ambev (1).jpeg"
click at [231, 505] on input "Descrição" at bounding box center [217, 516] width 309 height 32
drag, startPoint x: 193, startPoint y: 516, endPoint x: 34, endPoint y: 512, distance: 158.8
click at [34, 512] on div "Arquivo Descrição últimas cargas Remover Arquivo Descrição Remover Arquivo Desc…" at bounding box center [723, 499] width 1378 height 164
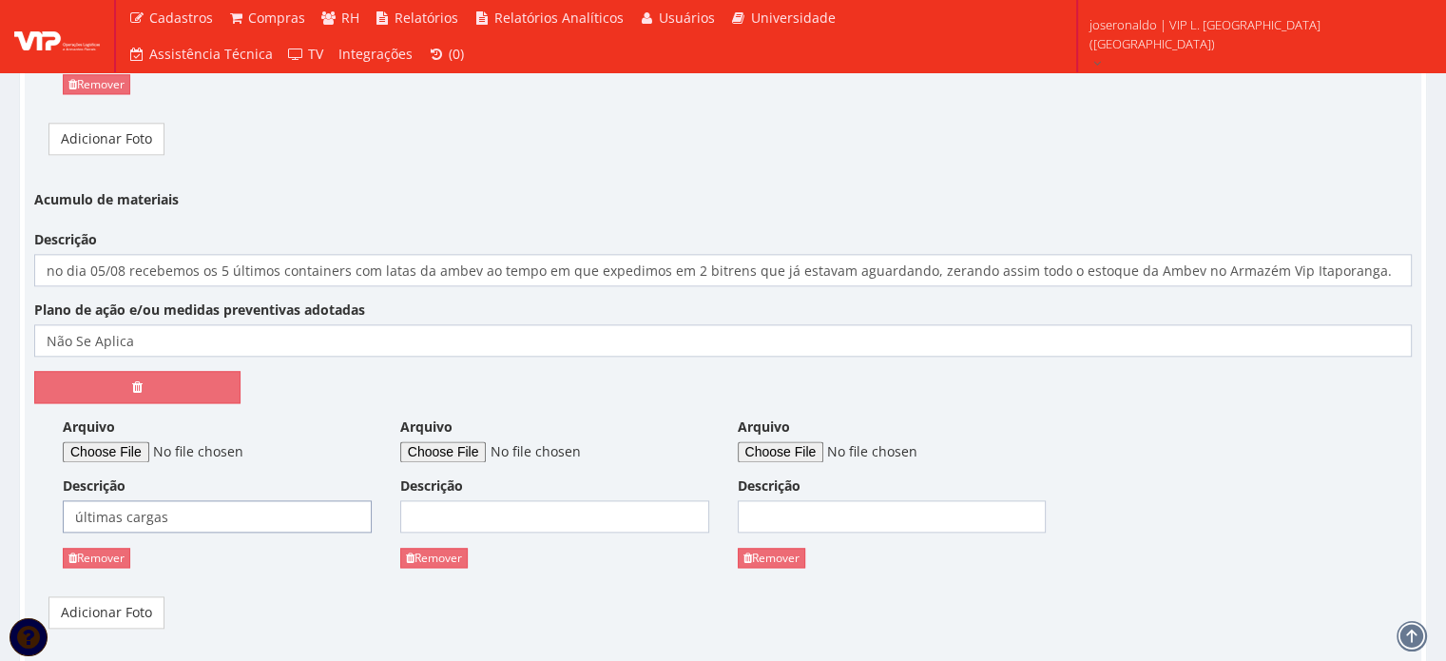
type input "últimas cargas"
click at [506, 505] on input "Descrição" at bounding box center [554, 516] width 309 height 32
paste input "últimas cargas"
type input "últimas cargas"
drag, startPoint x: 764, startPoint y: 491, endPoint x: 770, endPoint y: 511, distance: 20.8
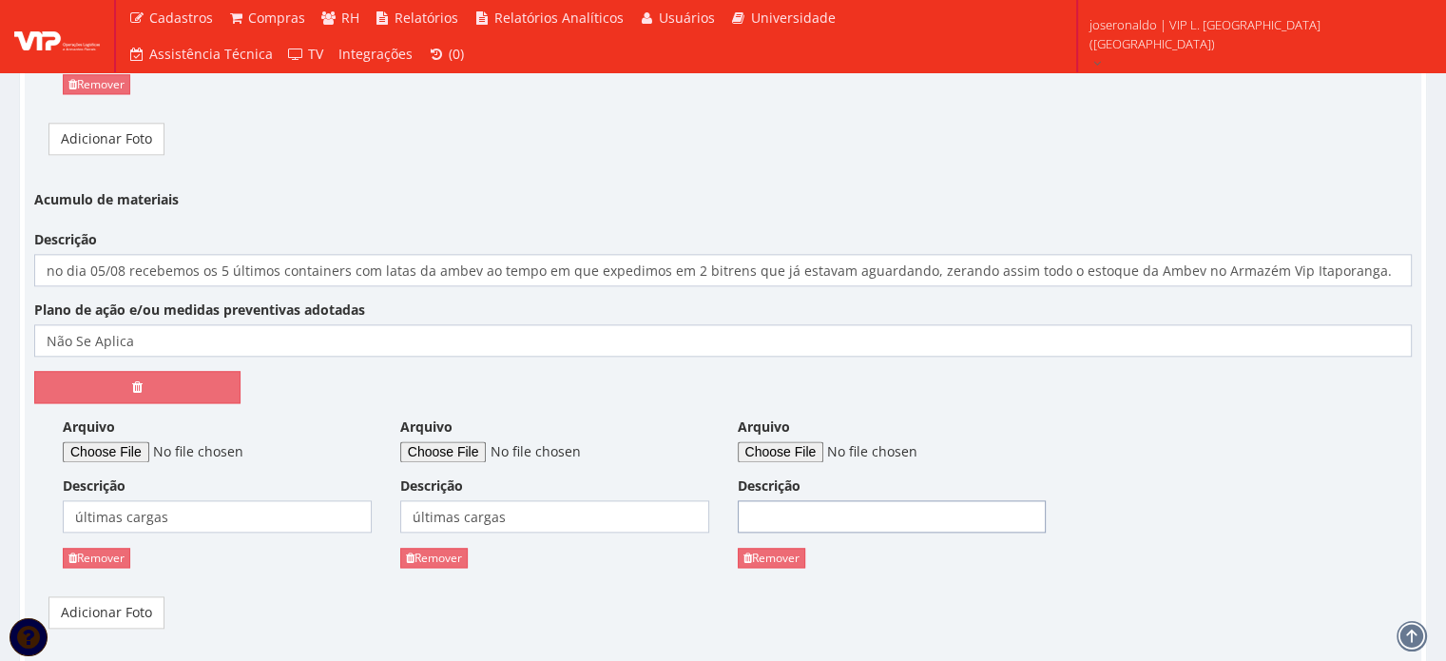
click at [767, 497] on div "Descrição" at bounding box center [892, 504] width 309 height 56
click at [771, 511] on input "Descrição" at bounding box center [892, 516] width 309 height 32
paste input "últimas cargas"
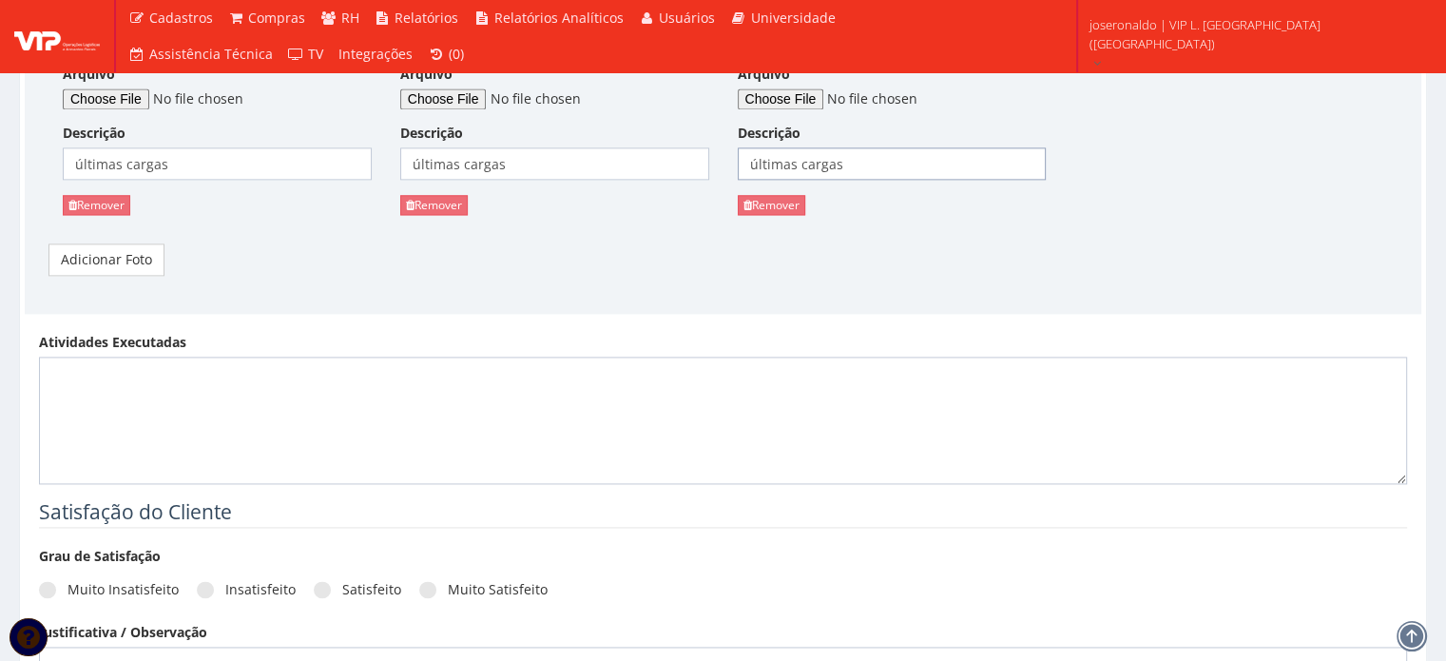
scroll to position [2750, 0]
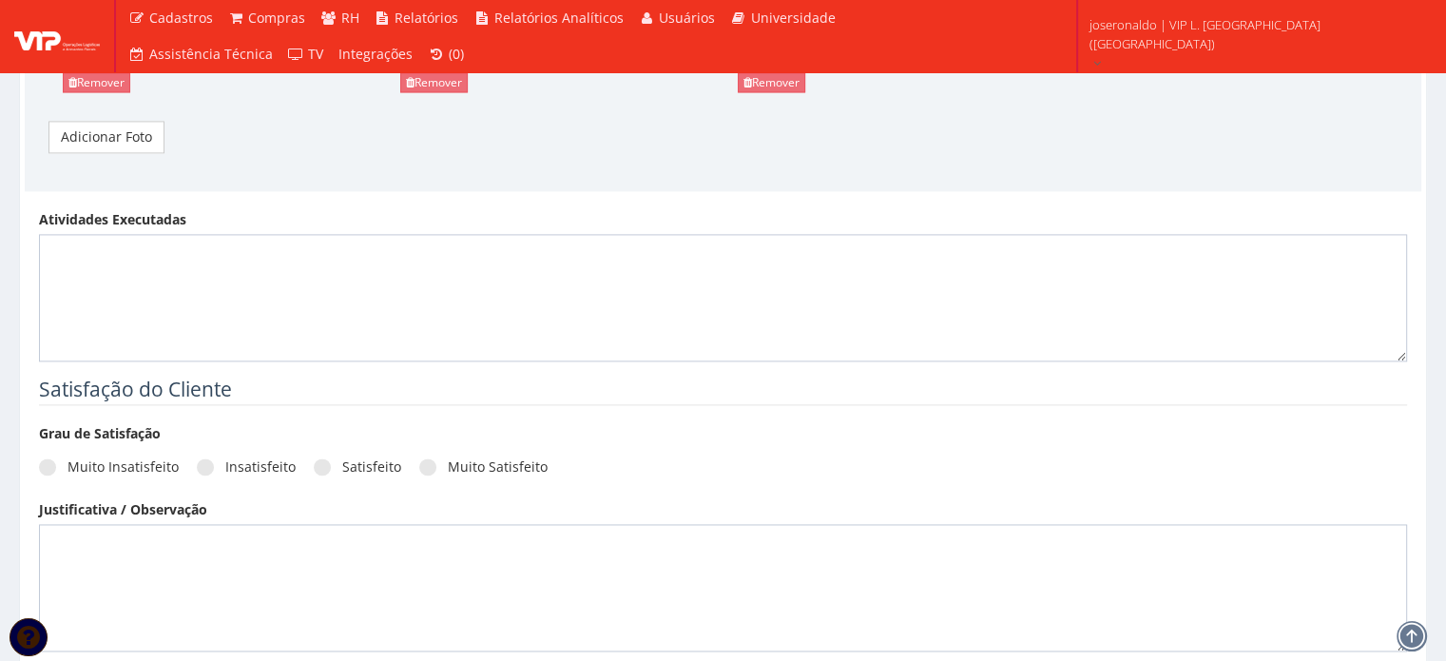
type input "últimas cargas"
click at [330, 312] on textarea "Atividades Executadas" at bounding box center [723, 297] width 1368 height 127
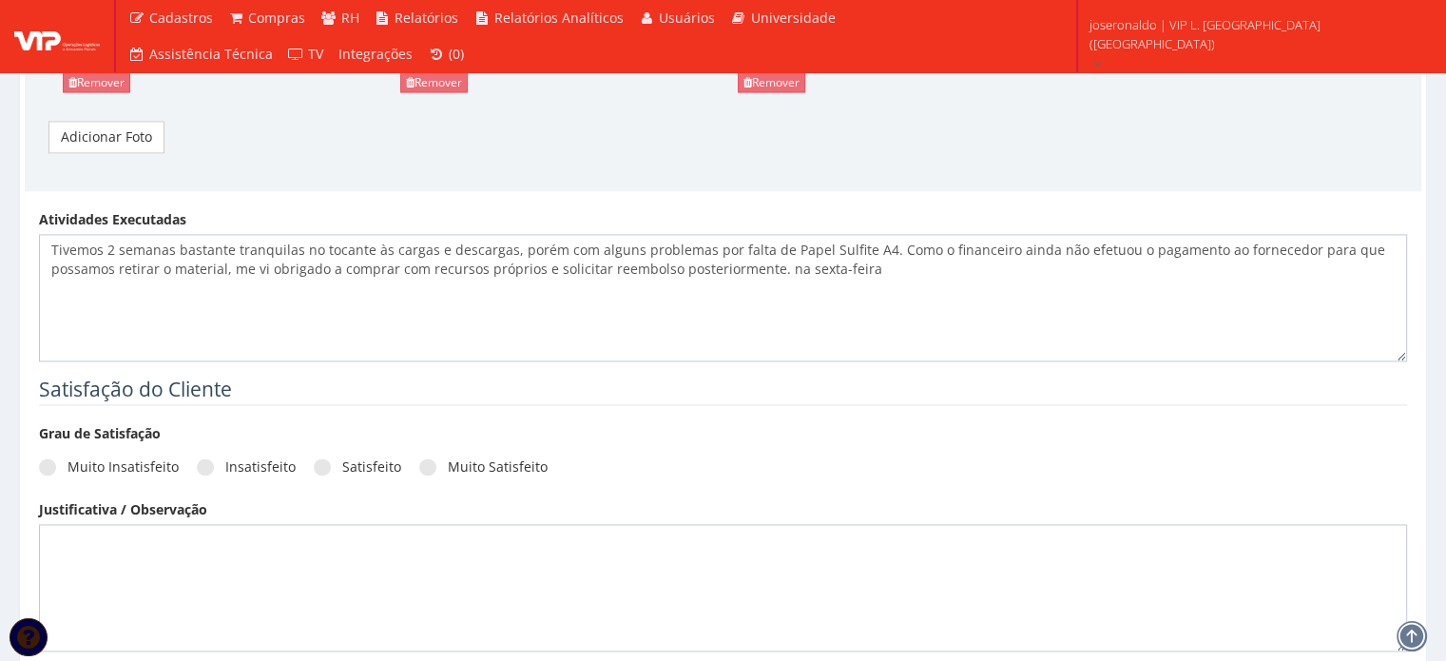
click at [786, 359] on div "Atividades Executadas Tivemos 2 semanas bastante tranquilas no tocante às carga…" at bounding box center [723, 292] width 1397 height 165
click at [886, 277] on textarea "Tivemos 2 semanas bastante tranquilas no tocante às cargas e descargas, porém c…" at bounding box center [723, 297] width 1368 height 127
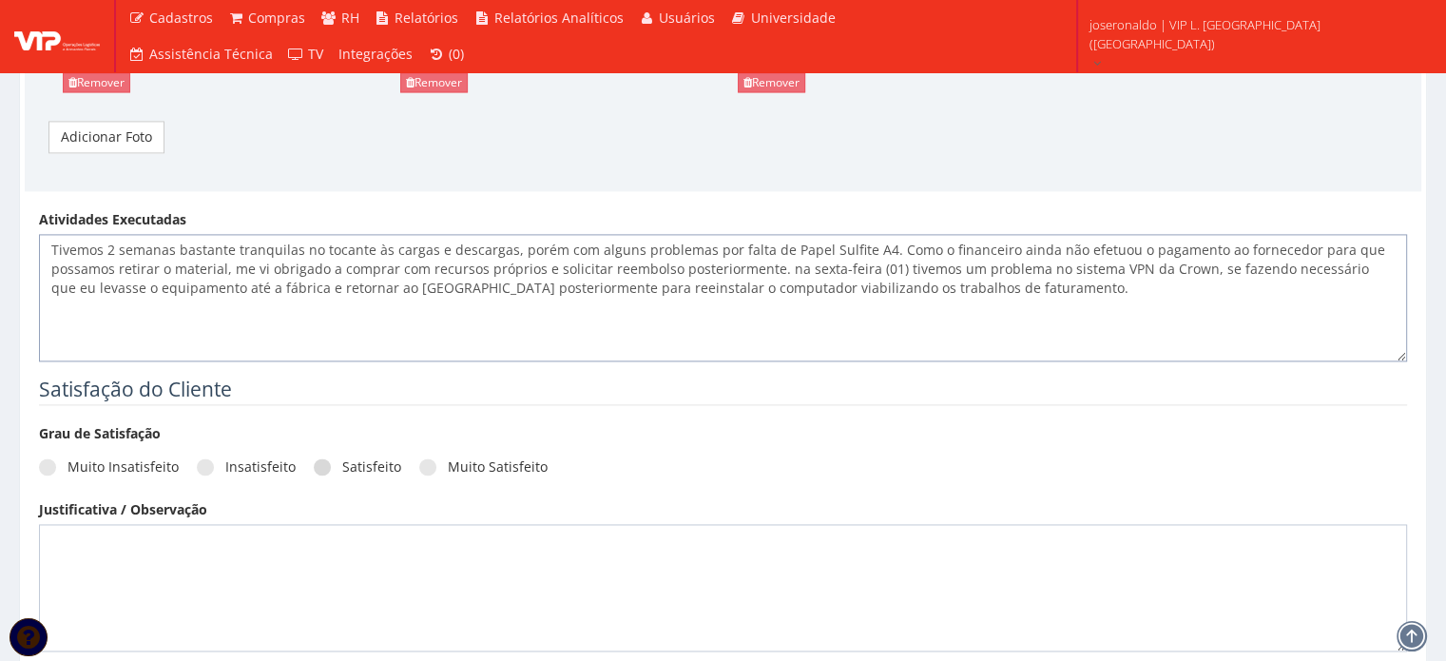
type textarea "Tivemos 2 semanas bastante tranquilas no tocante às cargas e descargas, porém c…"
click at [314, 457] on label "Satisfeito" at bounding box center [357, 466] width 87 height 19
click at [80, 461] on input "Satisfeito" at bounding box center [74, 467] width 12 height 12
radio input "true"
click at [316, 549] on textarea at bounding box center [723, 587] width 1368 height 127
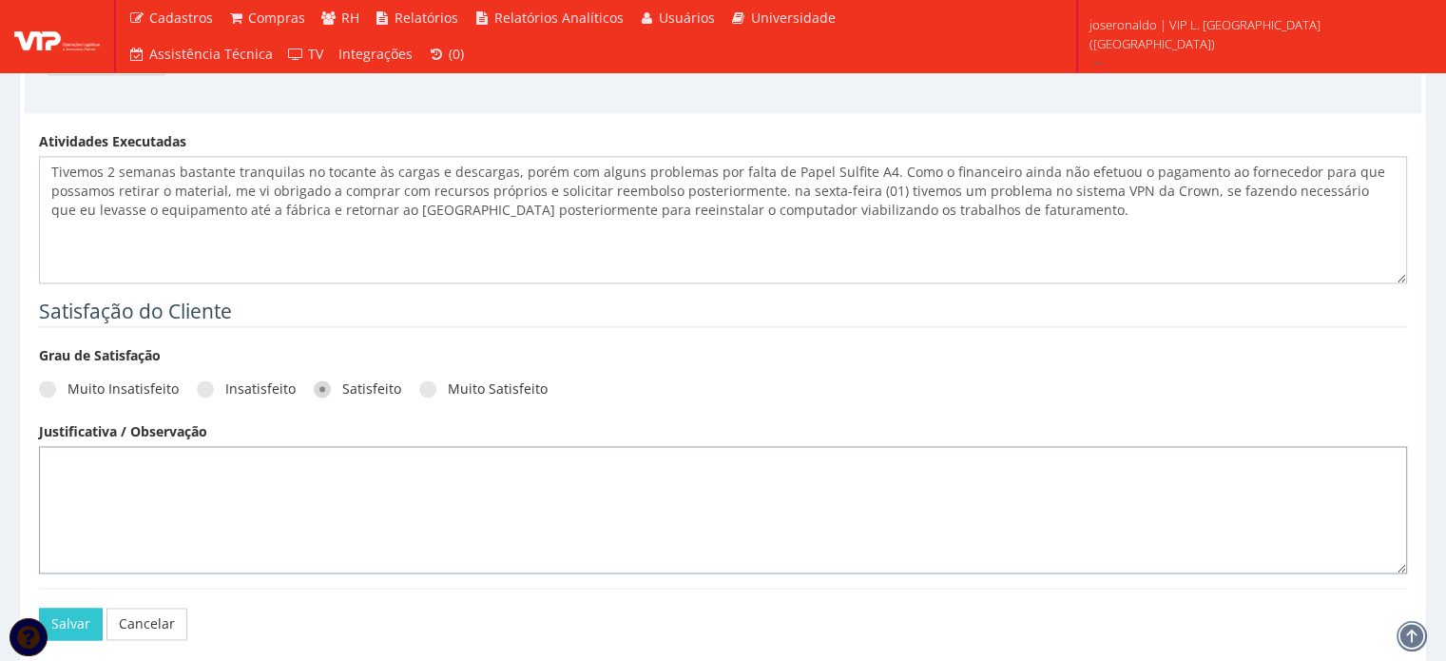
scroll to position [2913, 0]
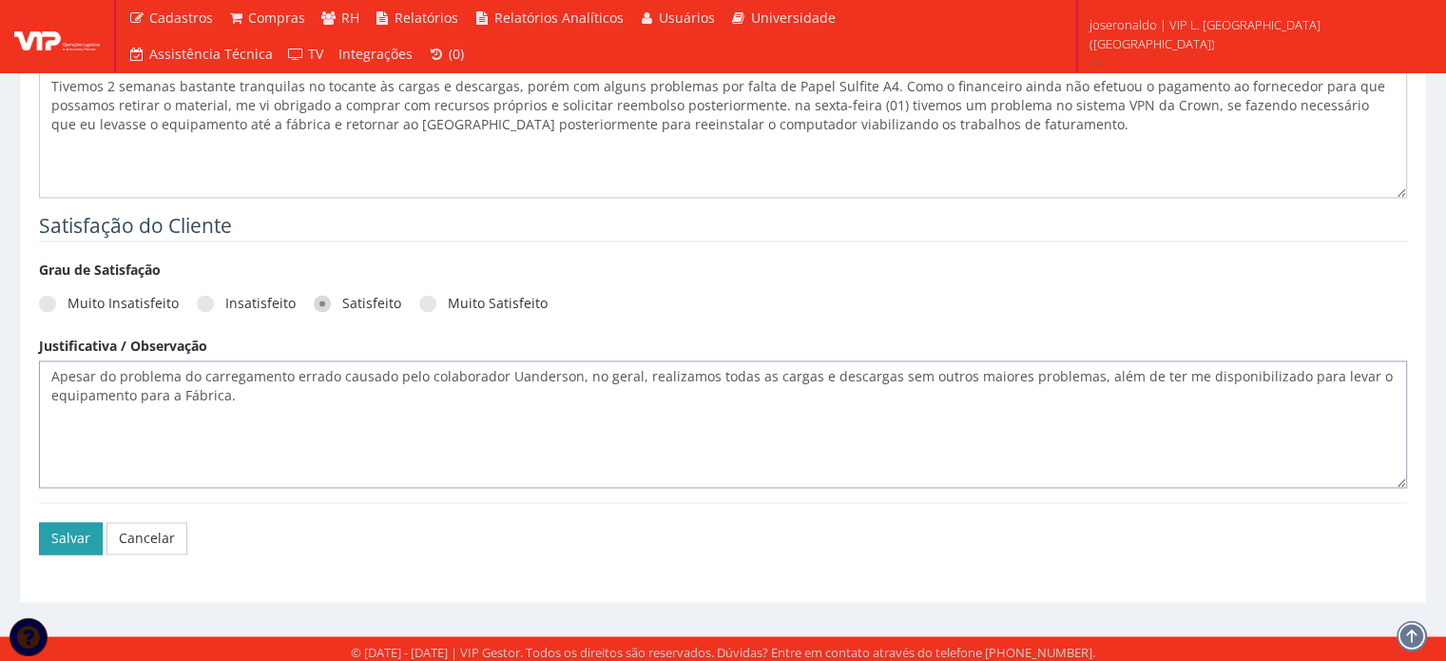
type textarea "Apesar do problema do carregamento errado causado pelo colaborador Uanderson, n…"
click at [75, 535] on button "Salvar" at bounding box center [71, 538] width 64 height 32
